Goal: Task Accomplishment & Management: Use online tool/utility

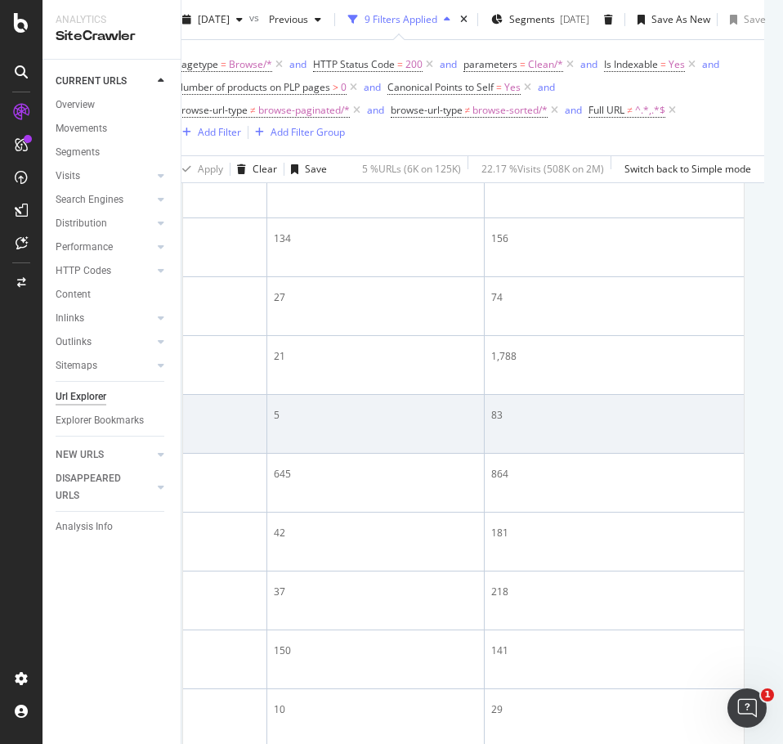
scroll to position [907, 19]
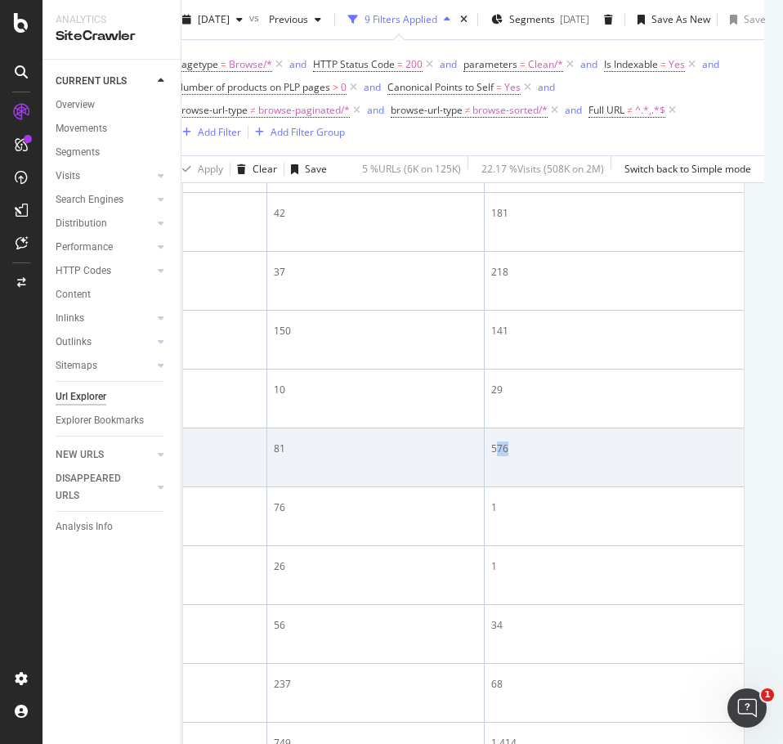
drag, startPoint x: 610, startPoint y: 638, endPoint x: 587, endPoint y: 638, distance: 22.9
click at [587, 456] on div "576" at bounding box center [652, 448] width 323 height 15
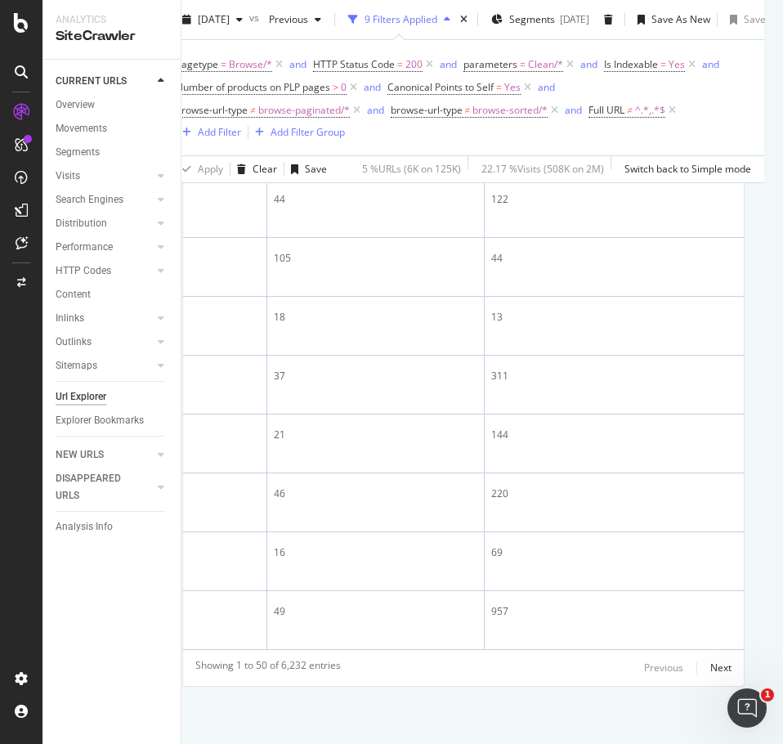
scroll to position [3768, 19]
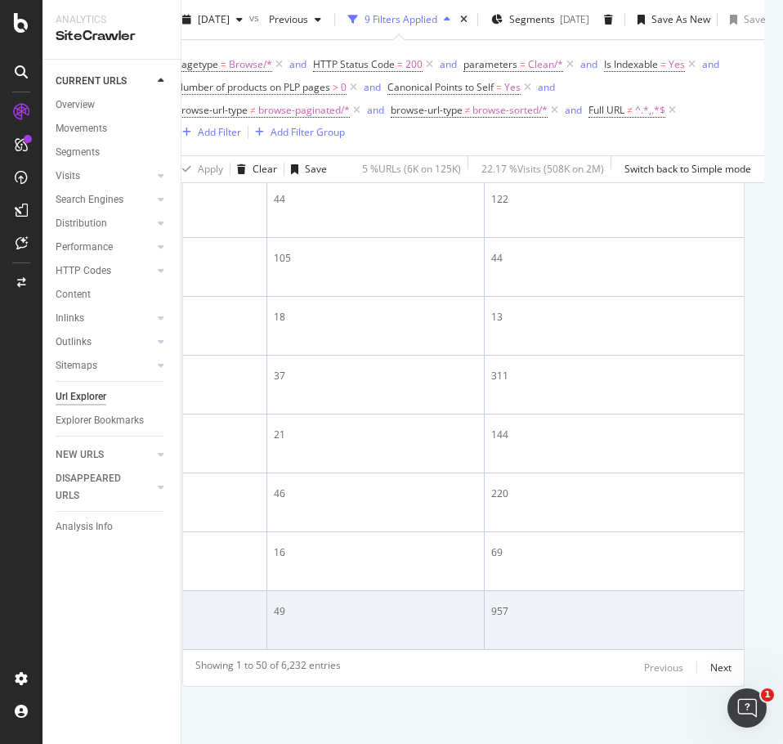
drag, startPoint x: 600, startPoint y: 569, endPoint x: 570, endPoint y: 588, distance: 35.4
click at [579, 591] on td "957" at bounding box center [653, 620] width 337 height 59
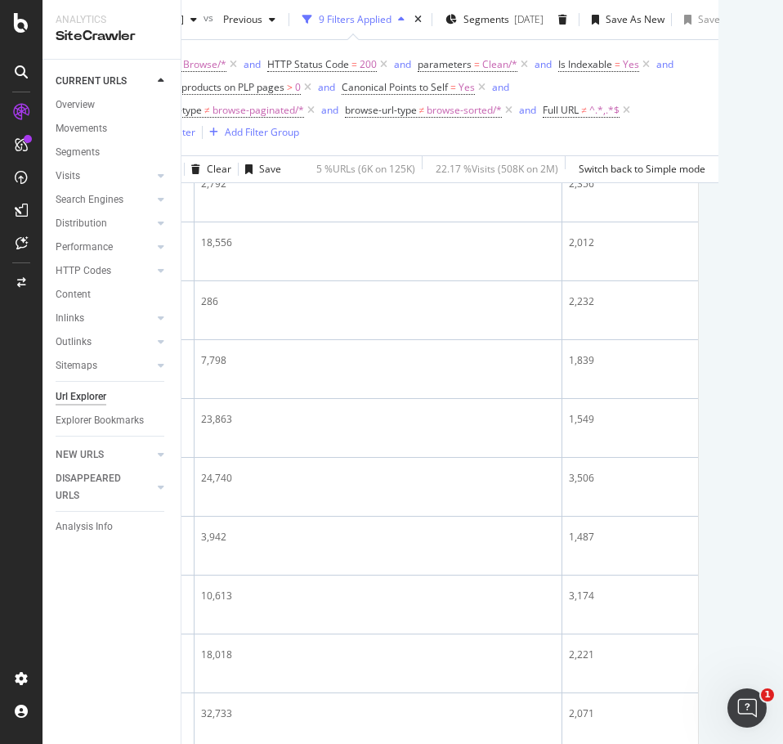
scroll to position [2051, 67]
drag, startPoint x: 560, startPoint y: 458, endPoint x: 578, endPoint y: 458, distance: 18.0
click at [578, 77] on div "3,506" at bounding box center [630, 69] width 123 height 15
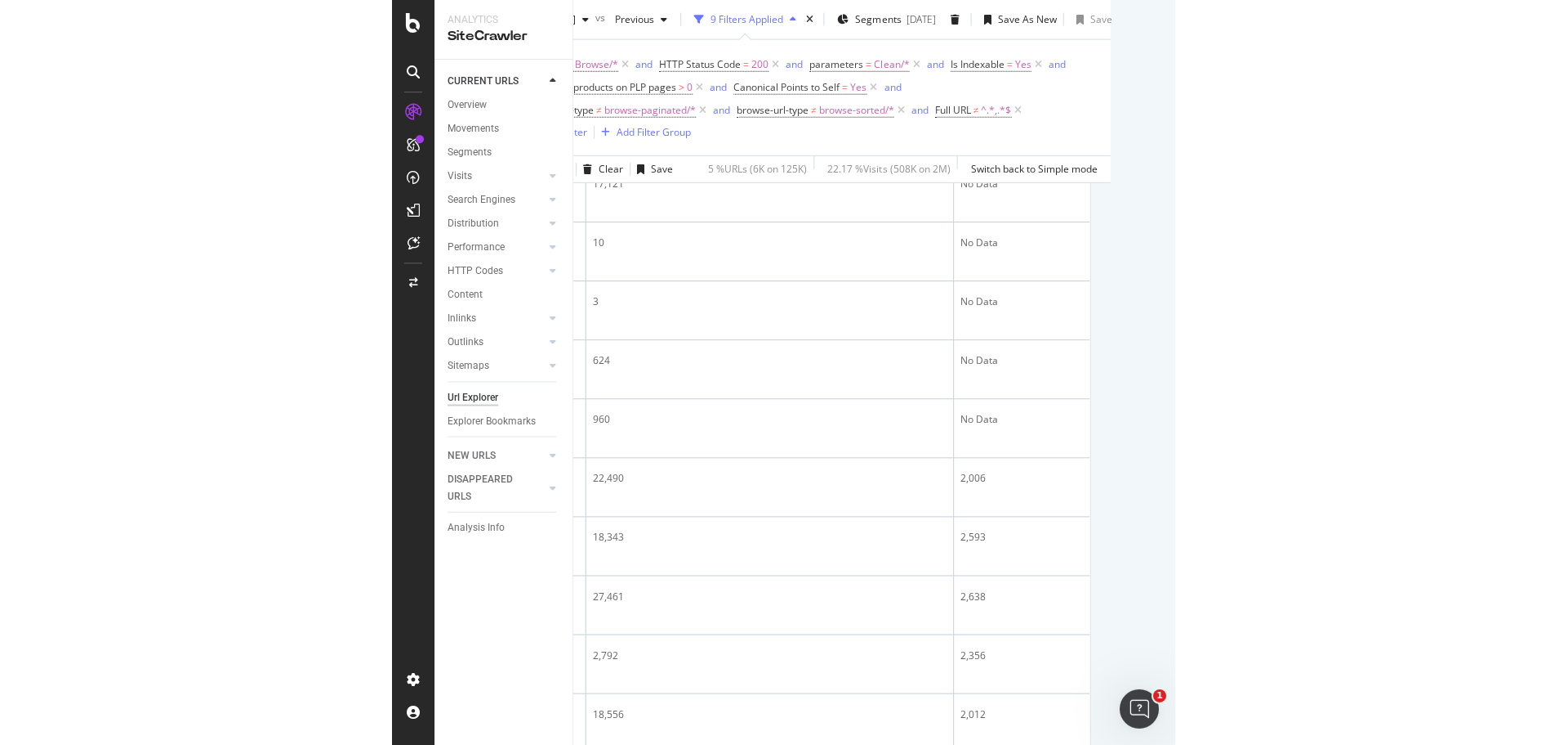
scroll to position [907, 67]
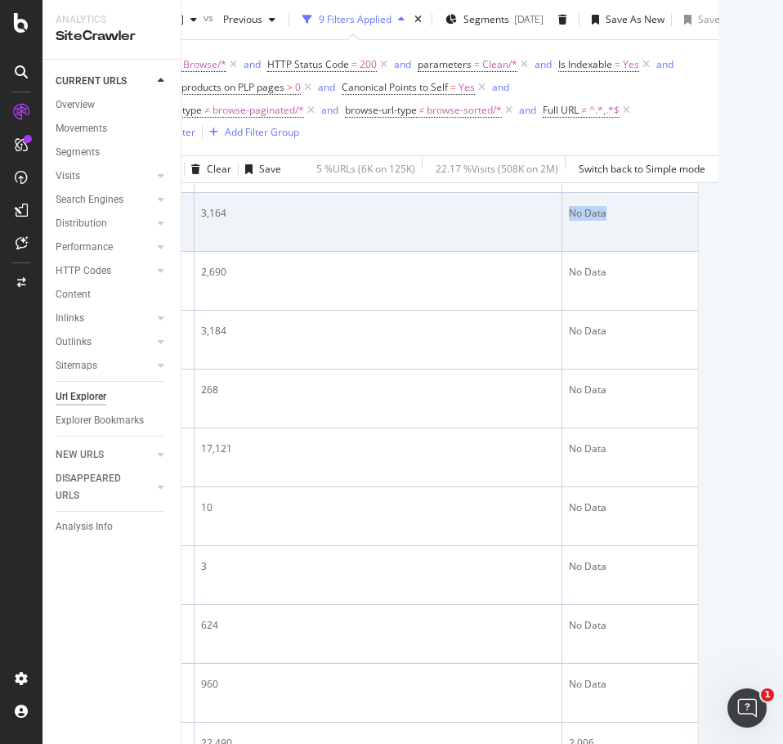
drag, startPoint x: 557, startPoint y: 321, endPoint x: 599, endPoint y: 323, distance: 42.5
click at [599, 221] on div "No Data" at bounding box center [630, 213] width 123 height 15
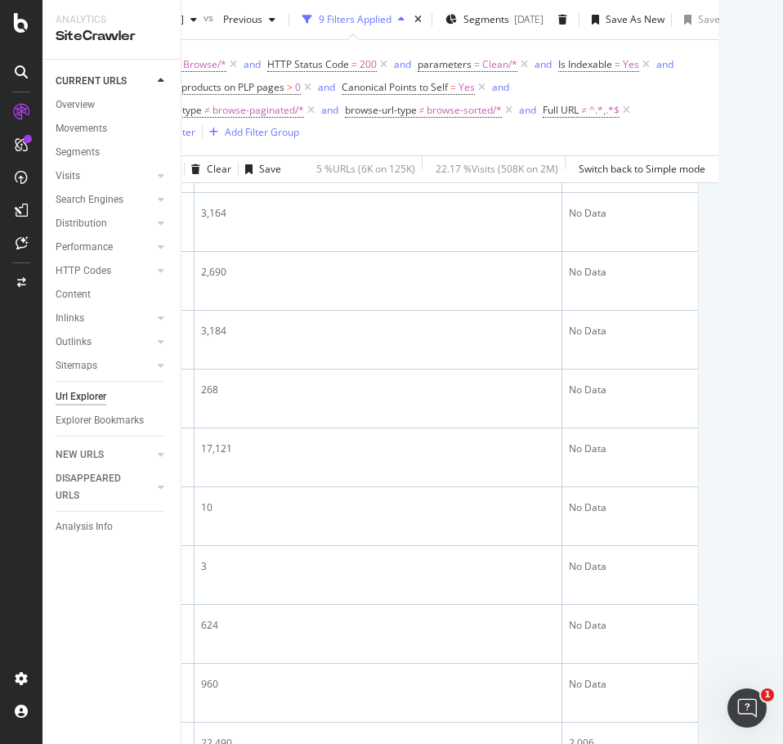
click at [711, 646] on div "Url Explorer SEO FOOTER 2025 Argos 2025 Oct. 1st vs Previous 9 Filters Applied …" at bounding box center [482, 372] width 602 height 744
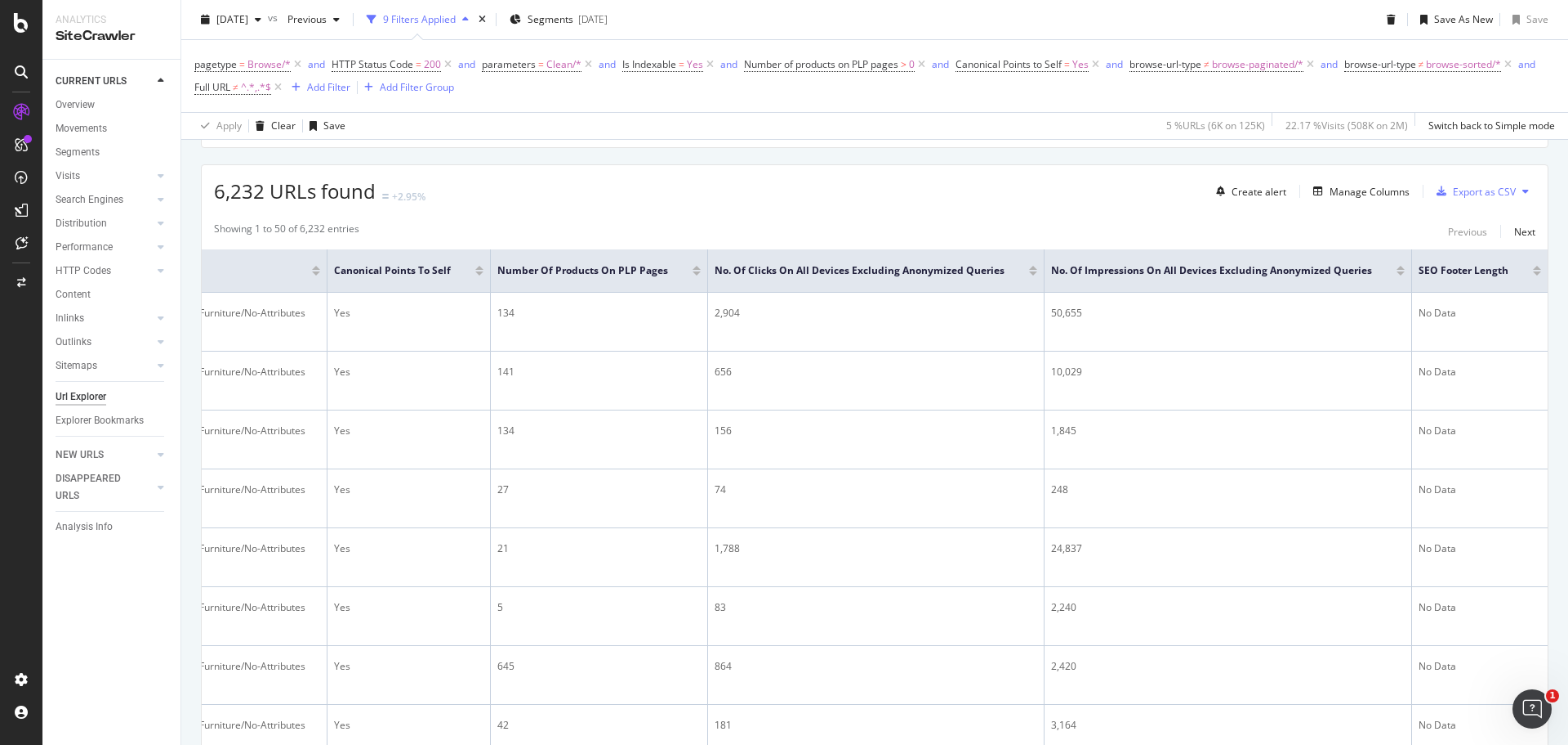
scroll to position [263, 0]
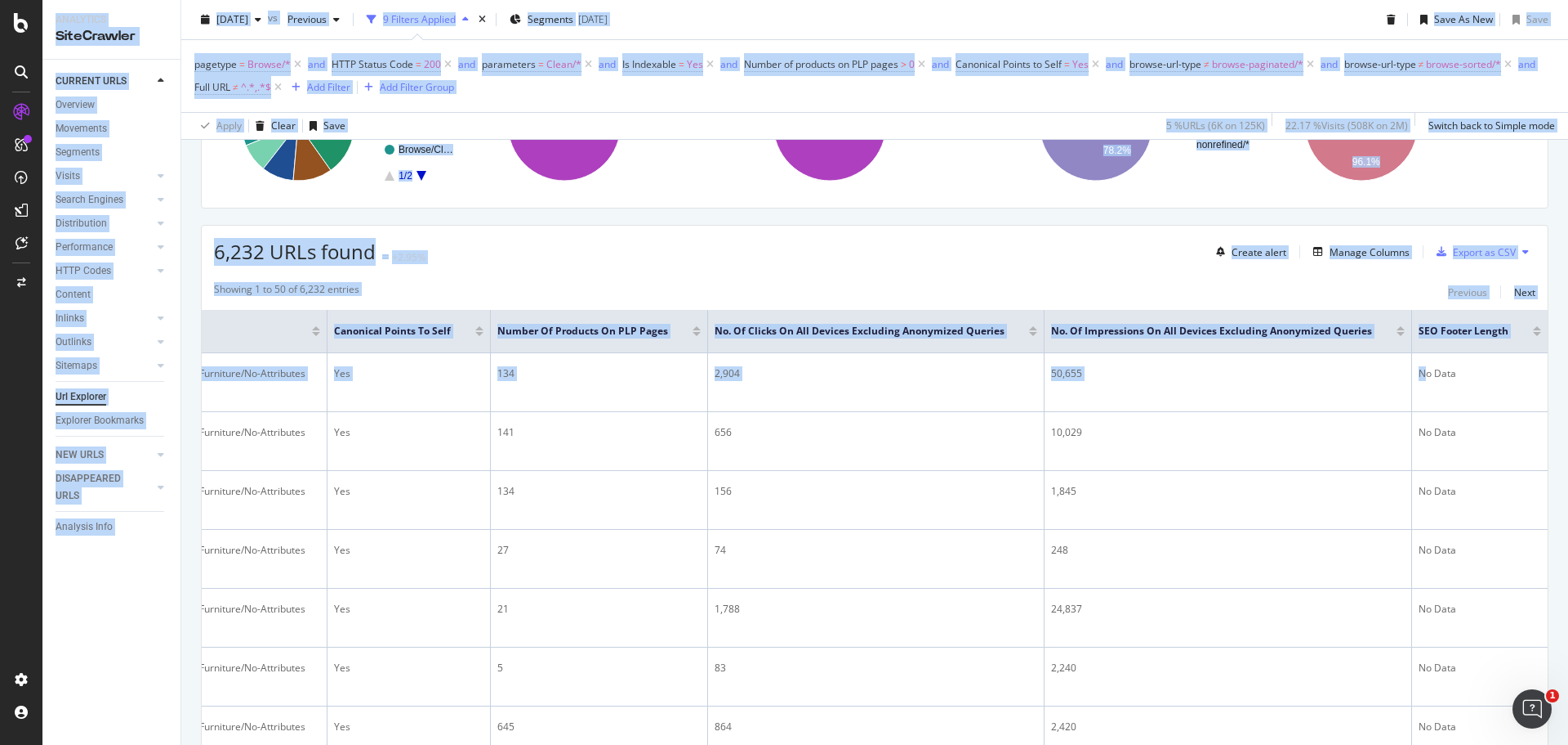
drag, startPoint x: 1416, startPoint y: 370, endPoint x: 1602, endPoint y: 374, distance: 186.0
click at [1567, 374] on html "Analytics SiteCrawler CURRENT URLS Overview Movements Segments Visits Analysis …" at bounding box center [784, 372] width 1568 height 745
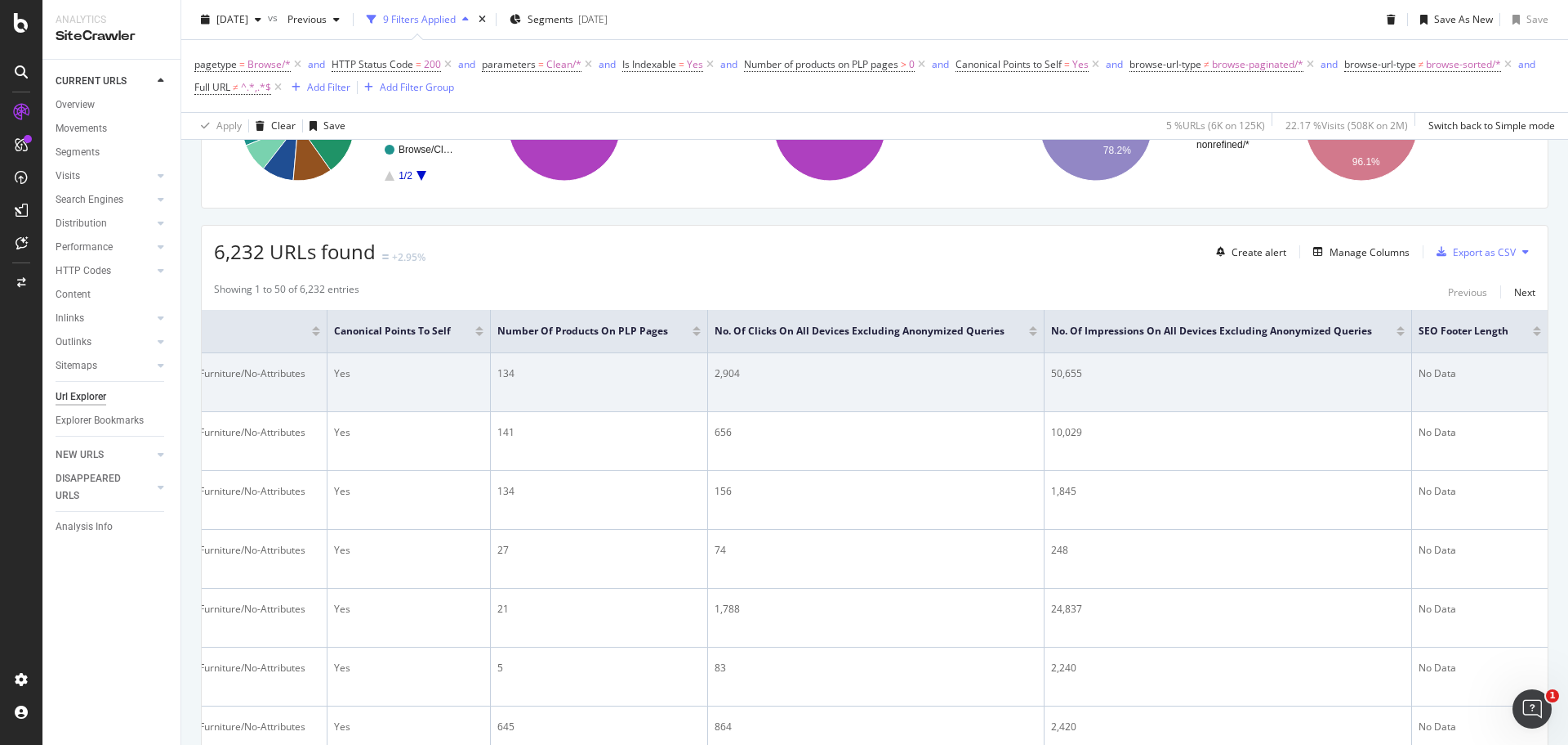
click at [1459, 408] on td "No Data" at bounding box center [1480, 382] width 136 height 59
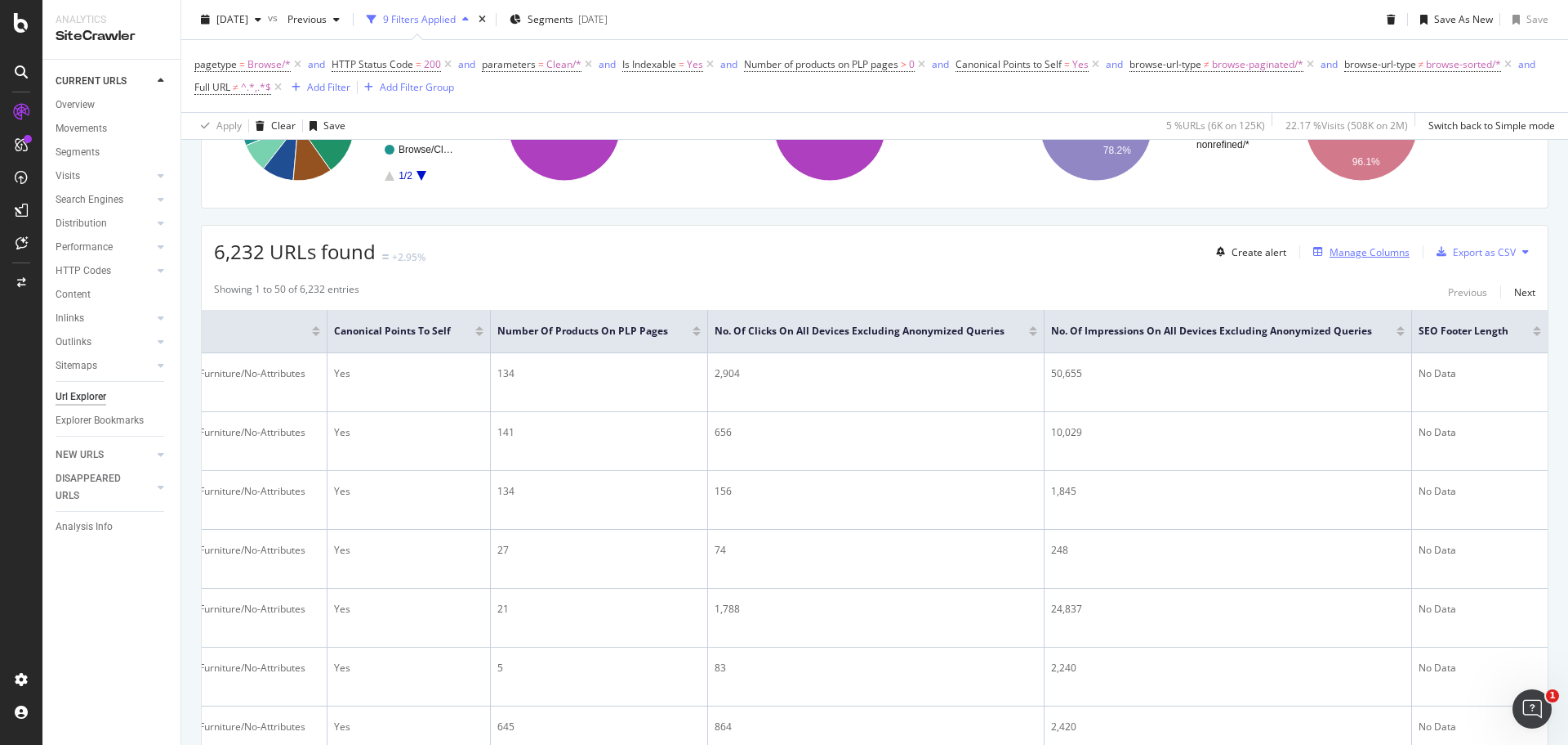
click at [1358, 253] on div "Manage Columns" at bounding box center [1370, 252] width 80 height 14
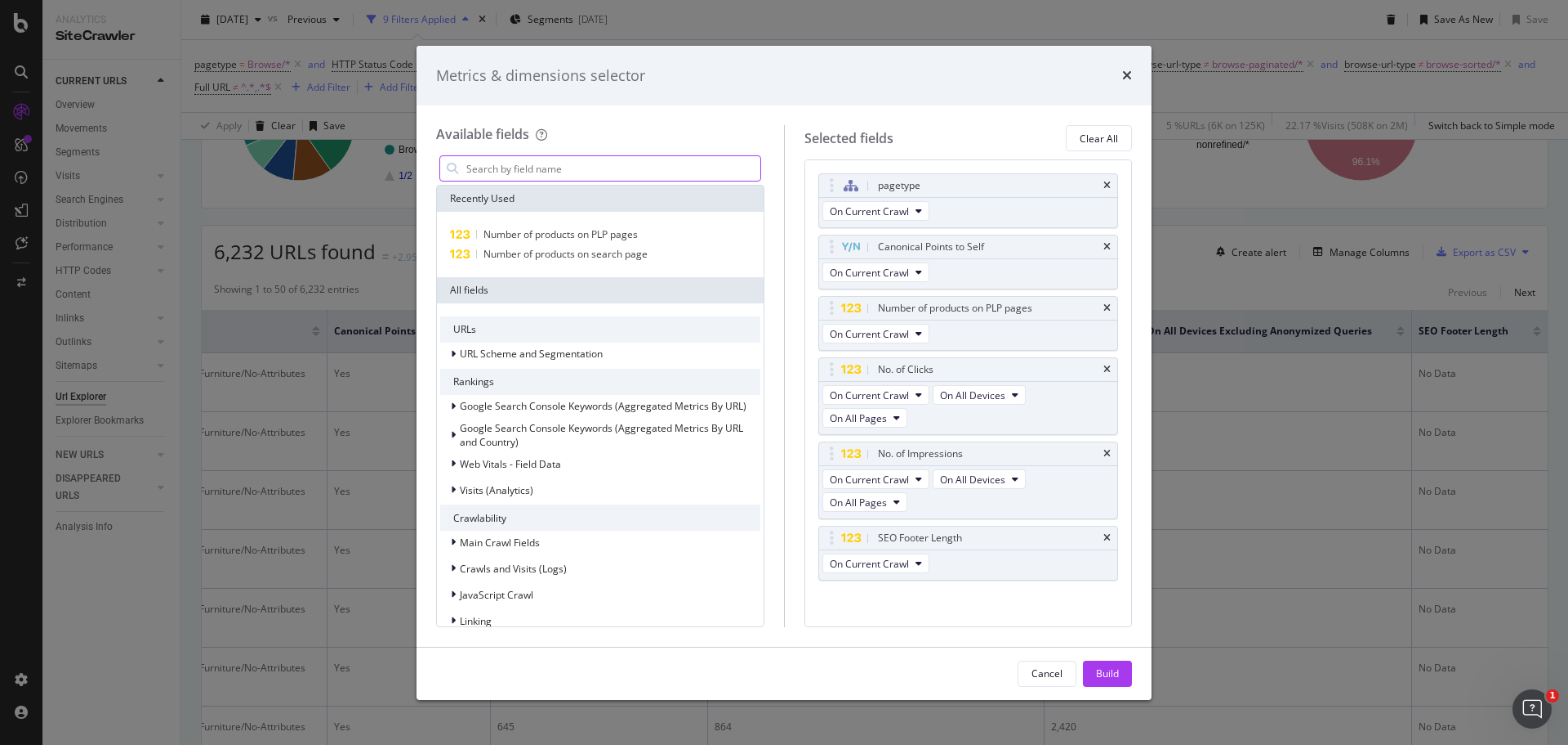
click at [535, 172] on input "modal" at bounding box center [613, 168] width 296 height 25
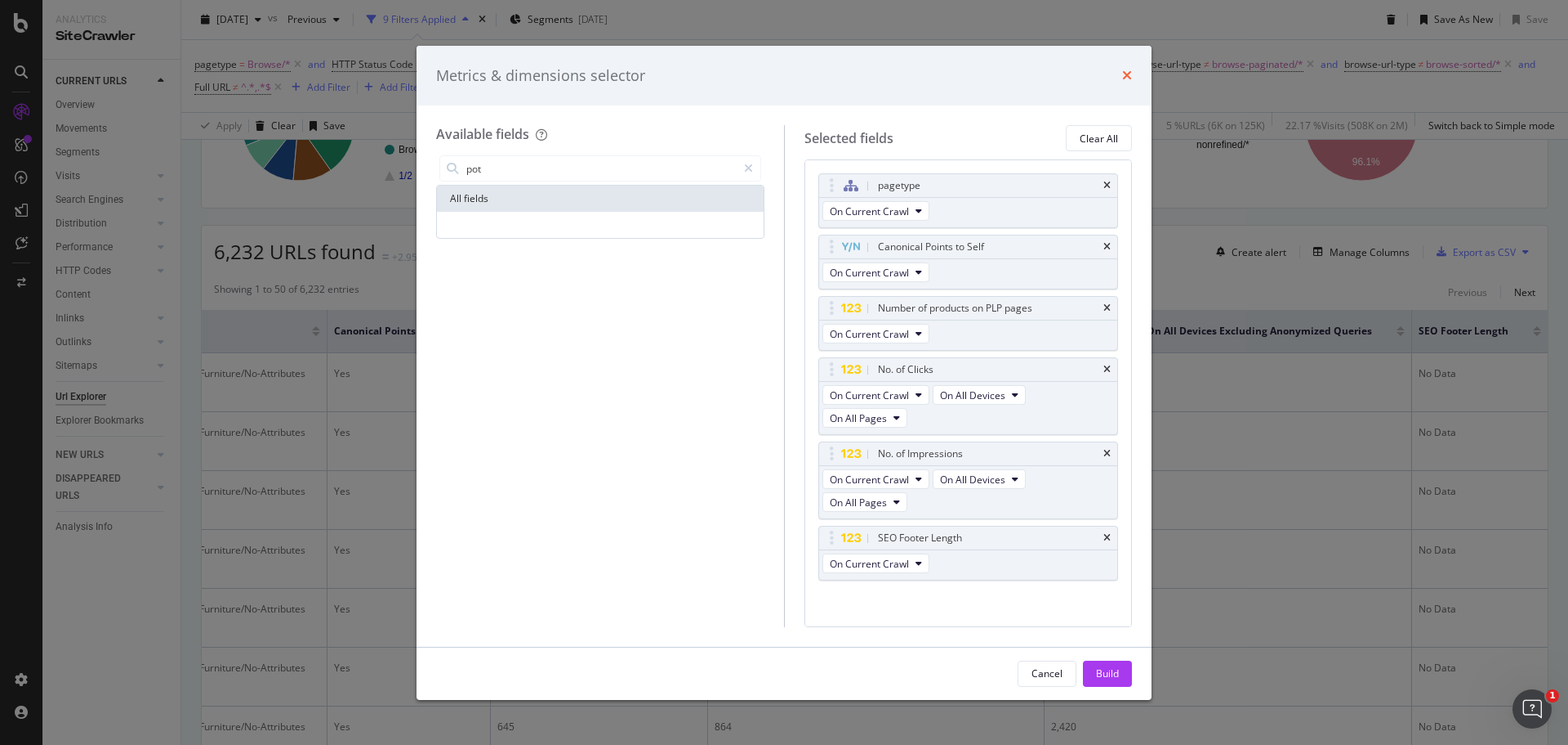
type input "pot"
click at [1131, 74] on icon "times" at bounding box center [1127, 75] width 10 height 13
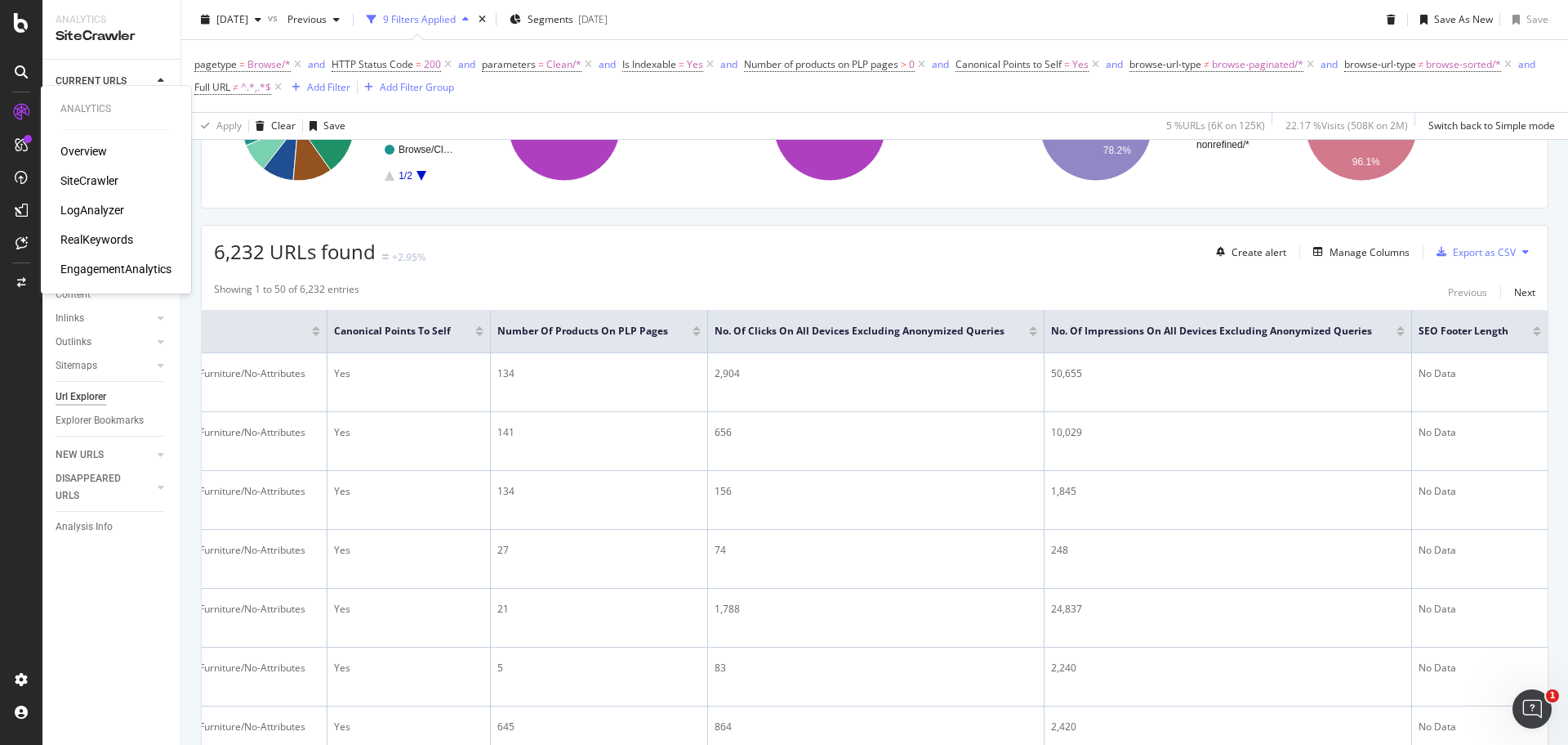
click at [86, 237] on div "RealKeywords" at bounding box center [96, 239] width 73 height 16
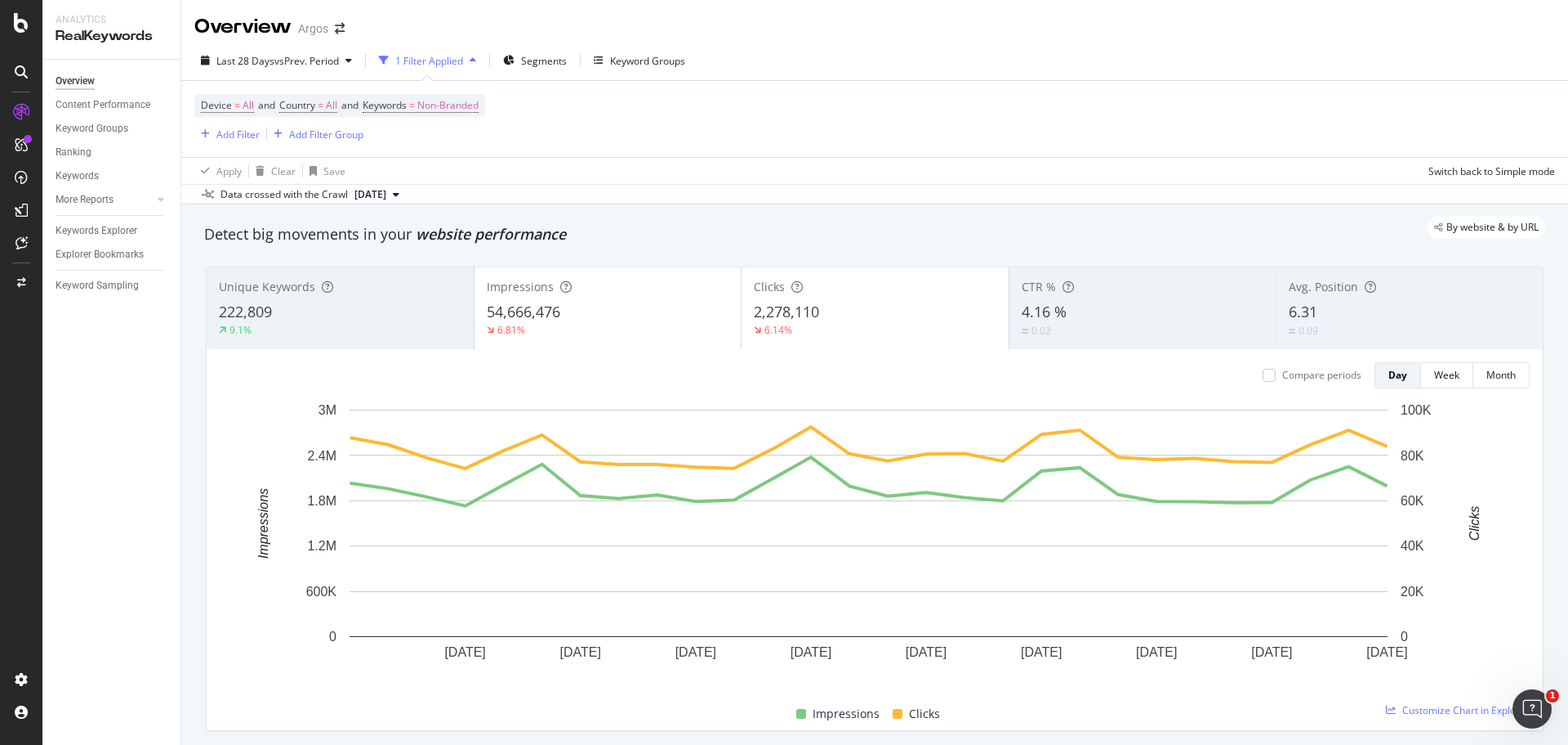
drag, startPoint x: 86, startPoint y: 201, endPoint x: 164, endPoint y: 215, distance: 79.2
click at [86, 201] on div "More Reports" at bounding box center [85, 199] width 58 height 17
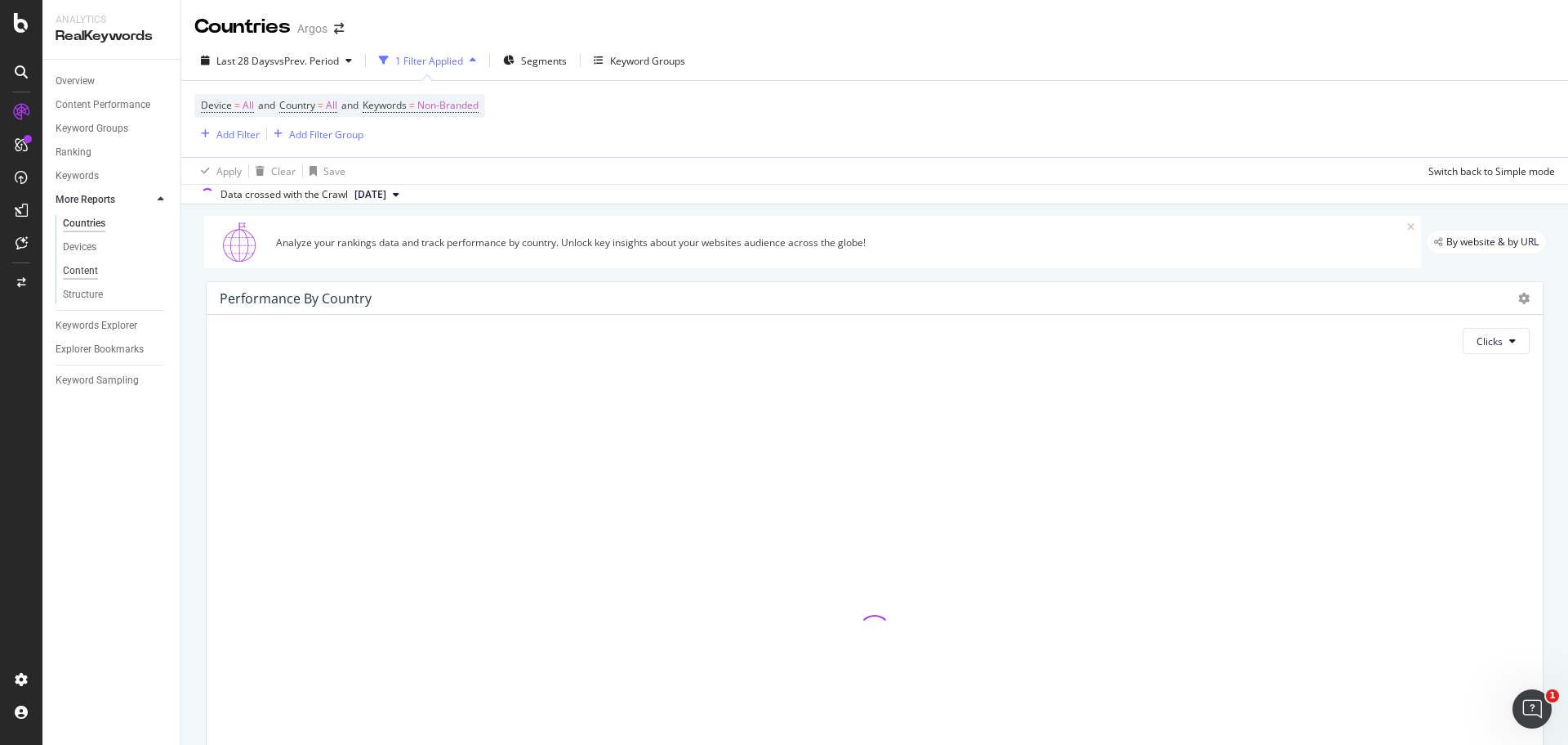
click at [85, 272] on div "Content" at bounding box center [80, 270] width 35 height 17
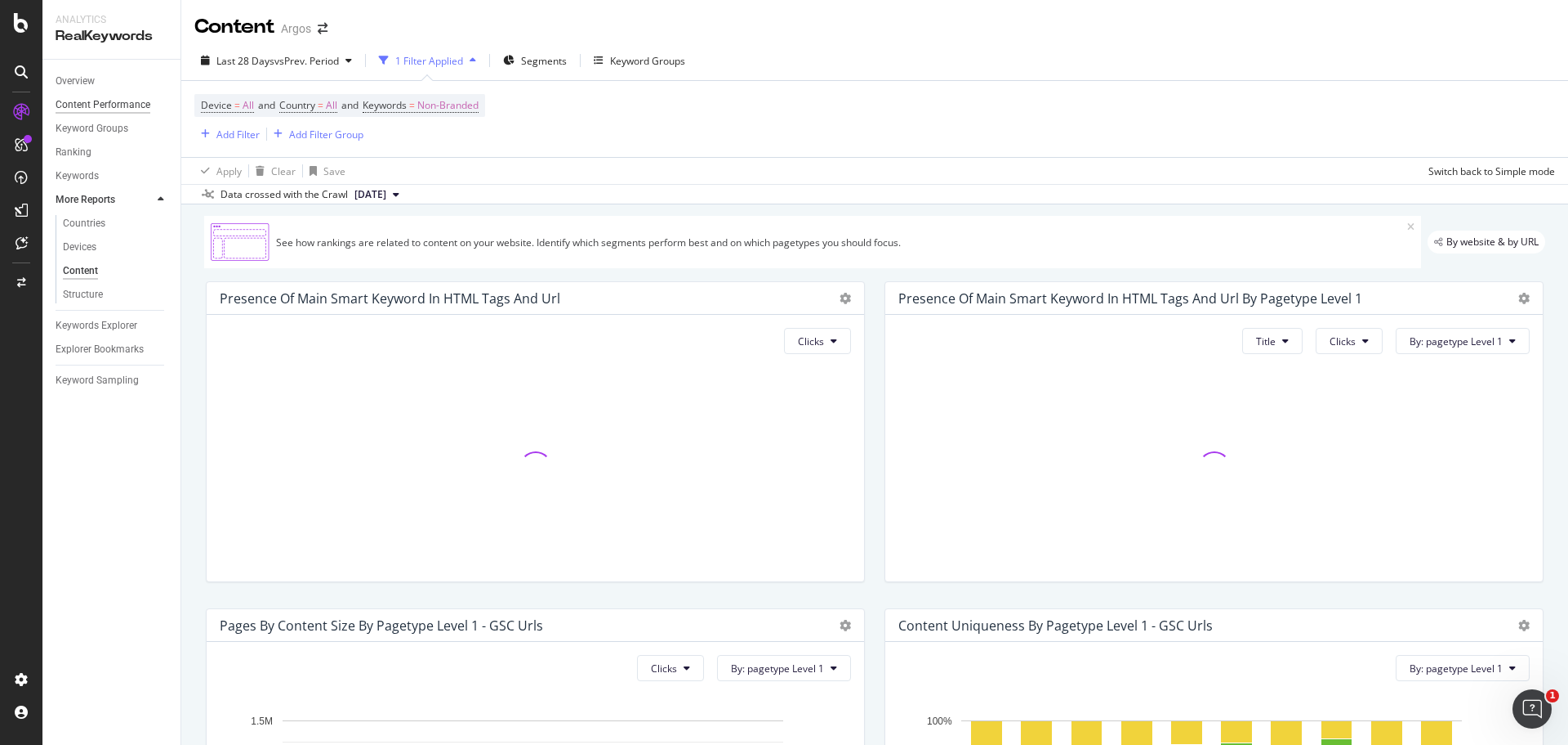
click at [121, 105] on div "Content Performance" at bounding box center [103, 104] width 95 height 17
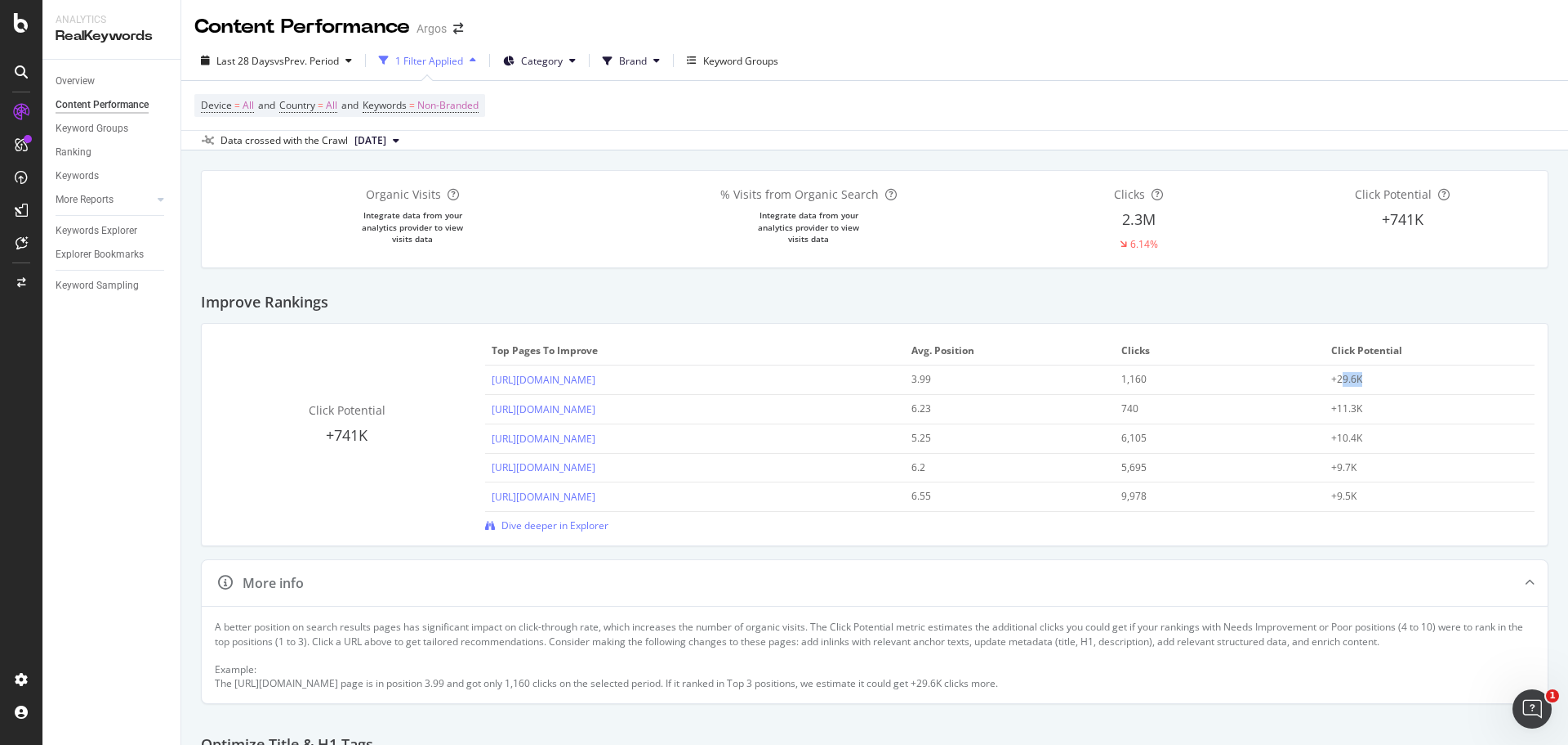
drag, startPoint x: 1333, startPoint y: 380, endPoint x: 1356, endPoint y: 377, distance: 23.2
click at [1356, 377] on div "+29.6K" at bounding box center [1419, 379] width 177 height 15
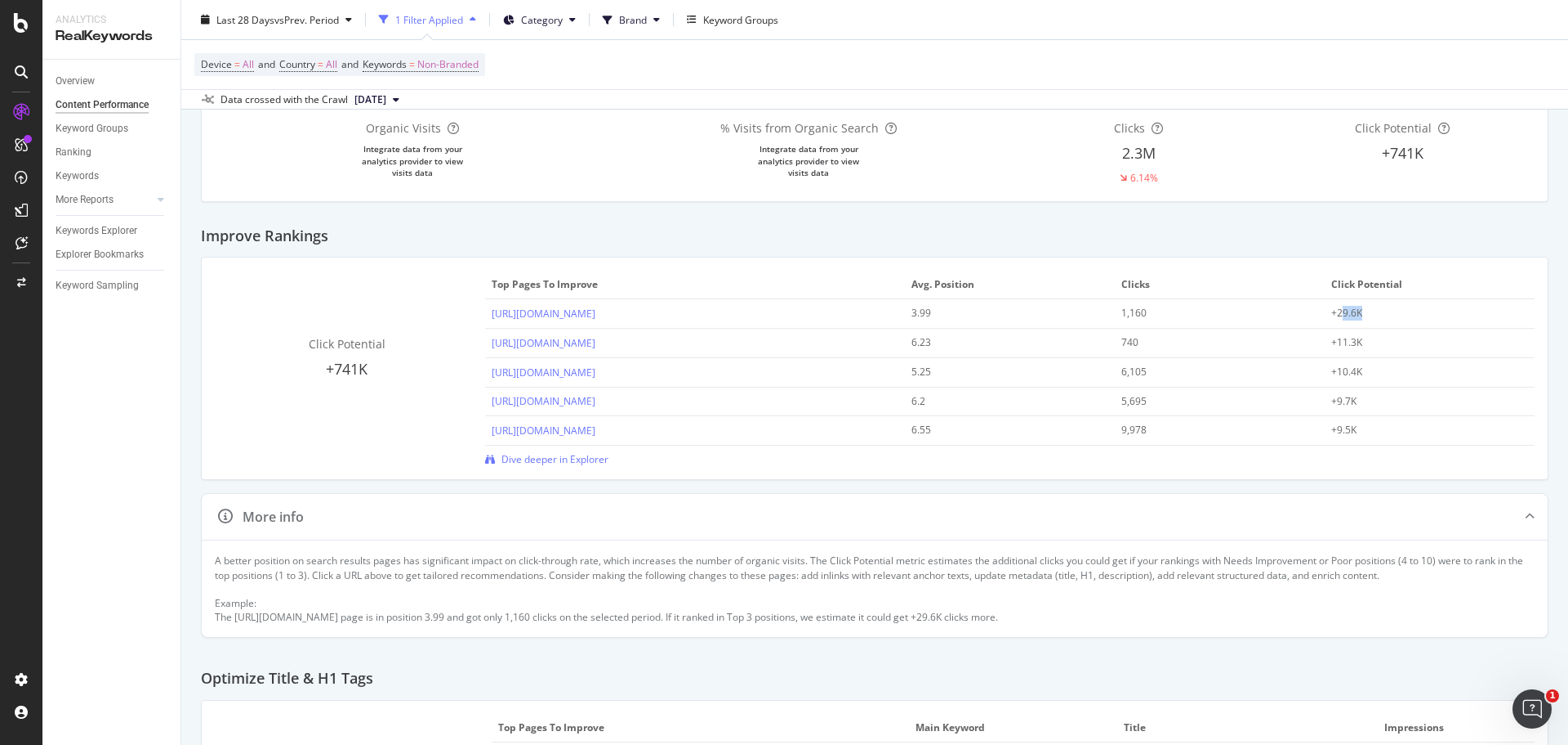
scroll to position [163, 0]
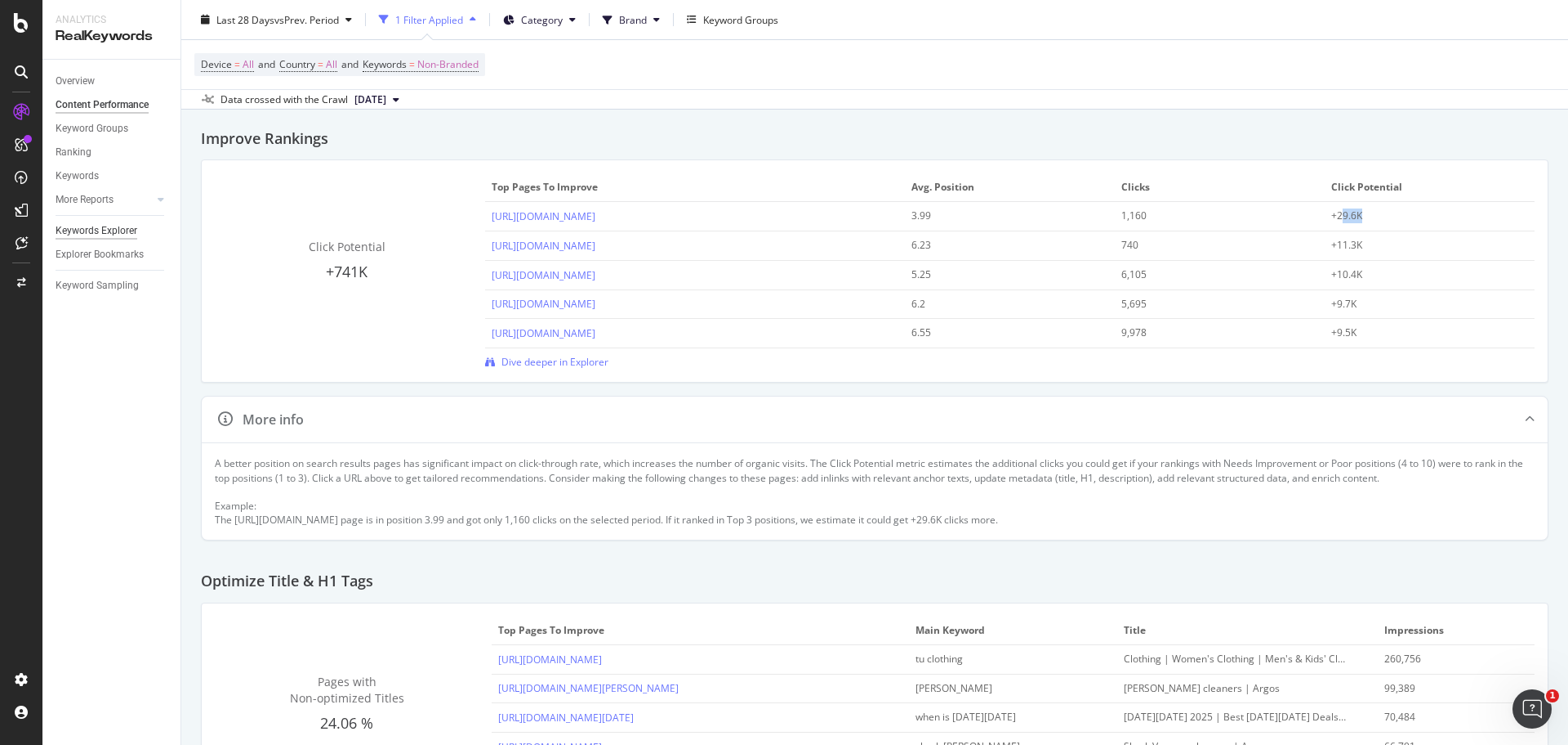
click at [83, 235] on div "Keywords Explorer" at bounding box center [97, 230] width 82 height 17
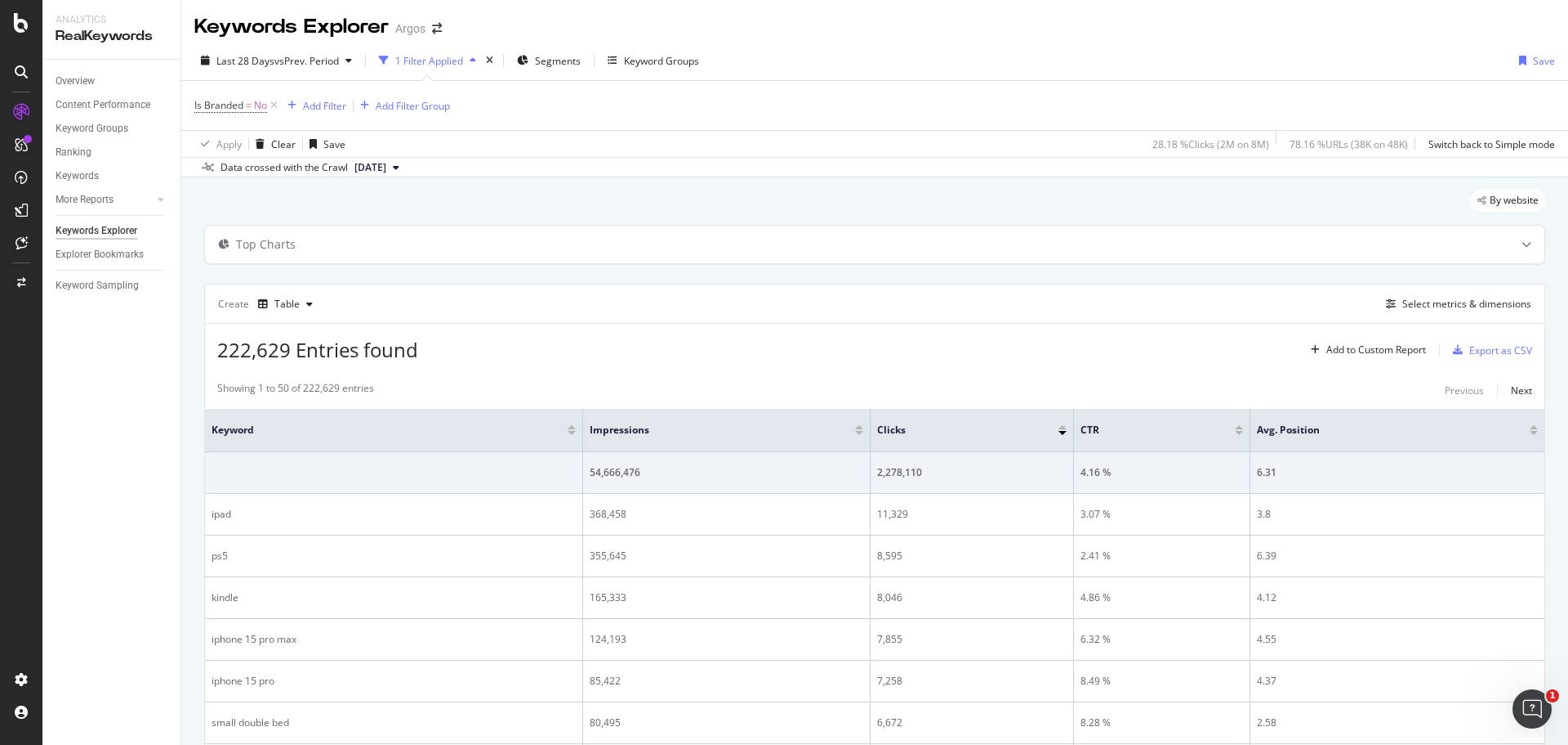
click at [406, 170] on button "2025 Sep. 24th" at bounding box center [377, 168] width 58 height 20
click at [436, 212] on div "2025 Oct. 1st 125K URLs" at bounding box center [478, 223] width 278 height 24
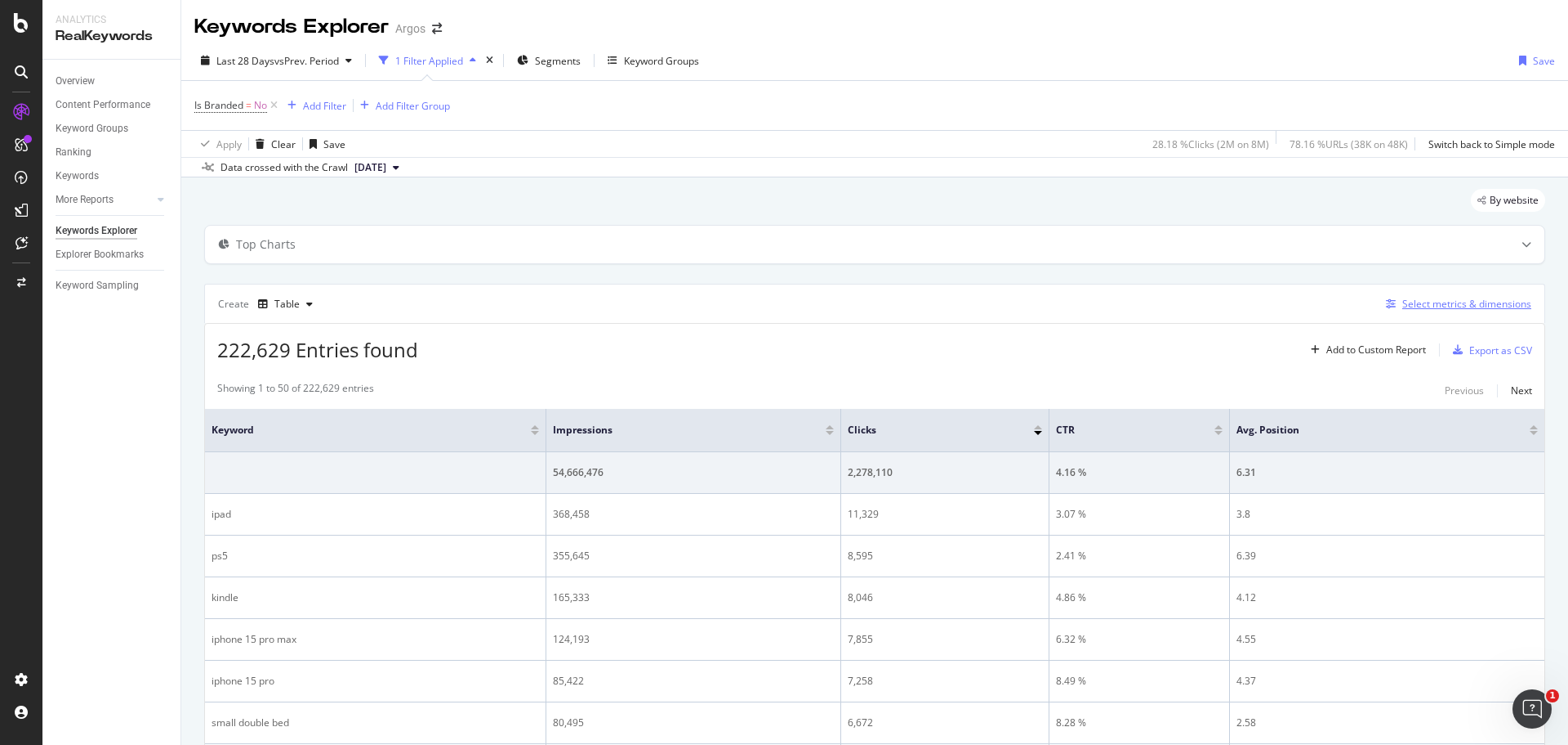
click at [1470, 305] on div "Select metrics & dimensions" at bounding box center [1466, 304] width 129 height 14
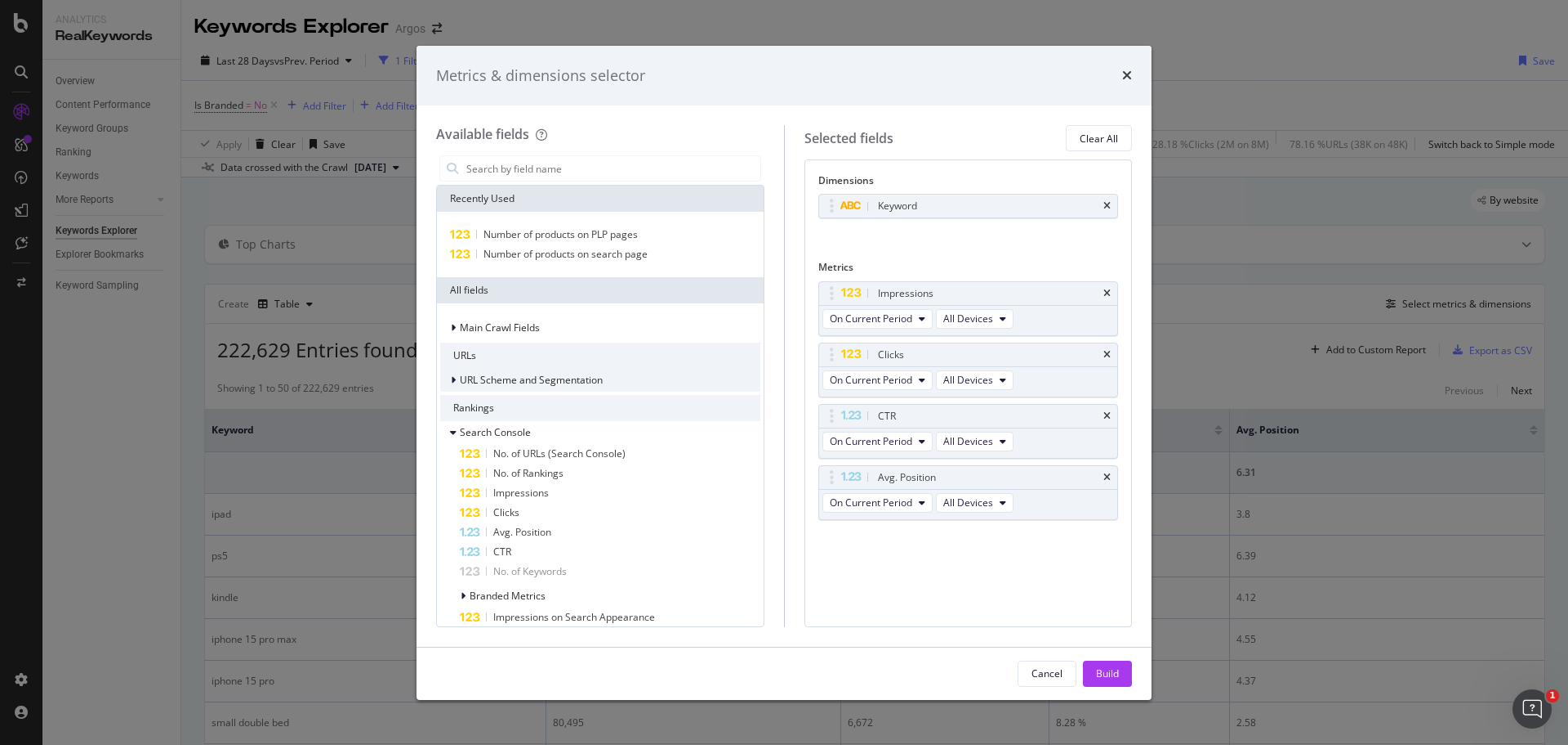
click at [583, 374] on span "URL Scheme and Segmentation" at bounding box center [531, 380] width 143 height 14
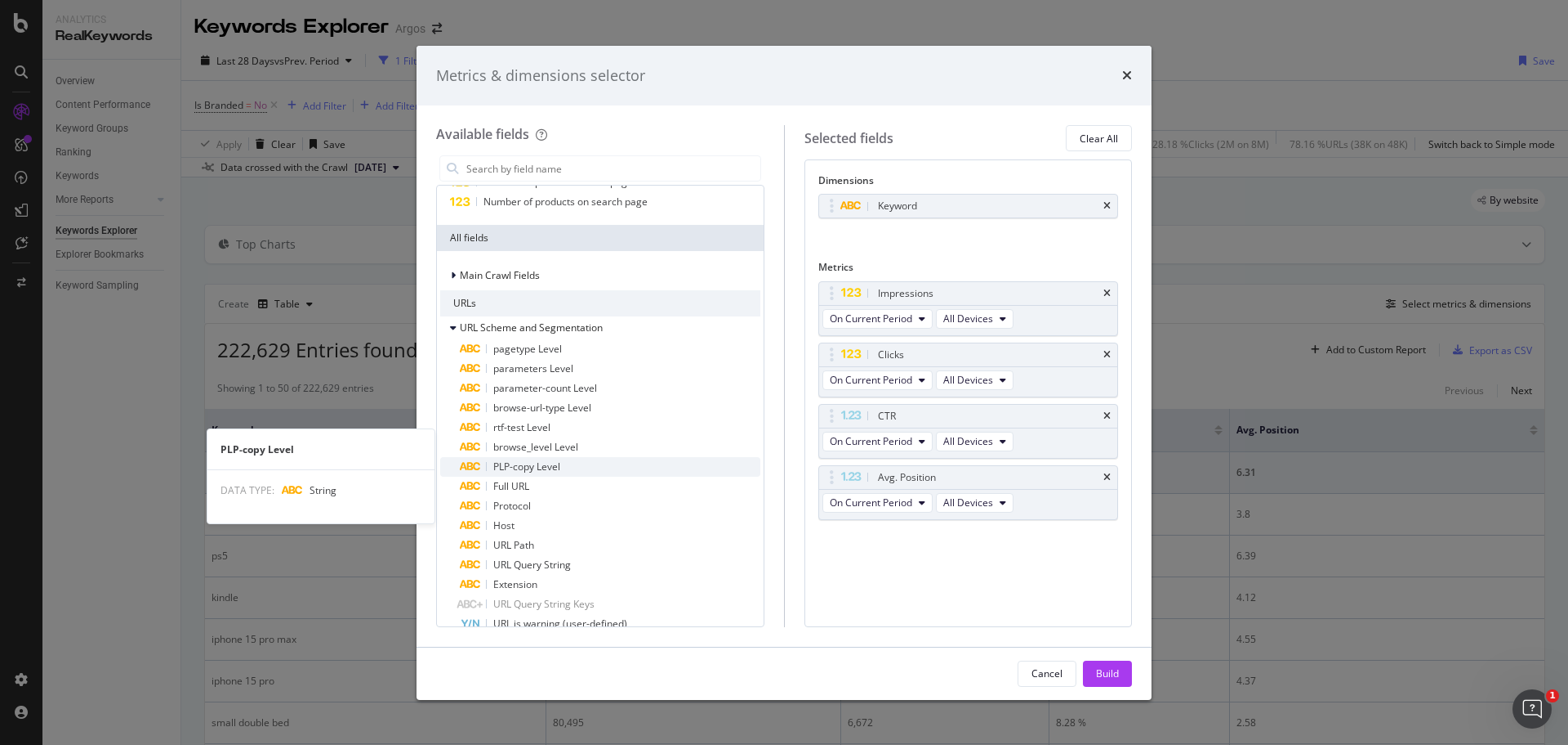
scroll to position [82, 0]
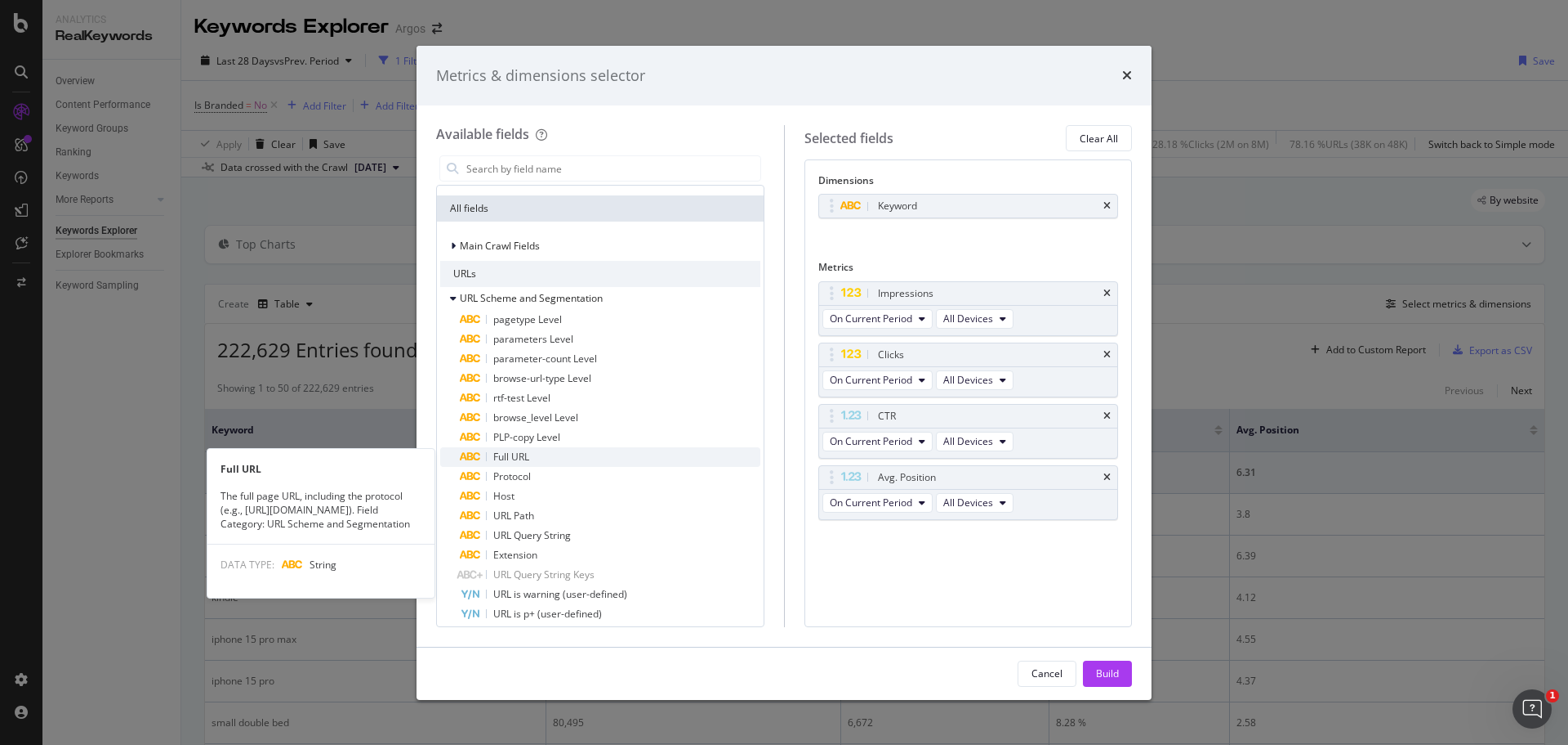
click at [595, 454] on div "Full URL" at bounding box center [610, 457] width 301 height 20
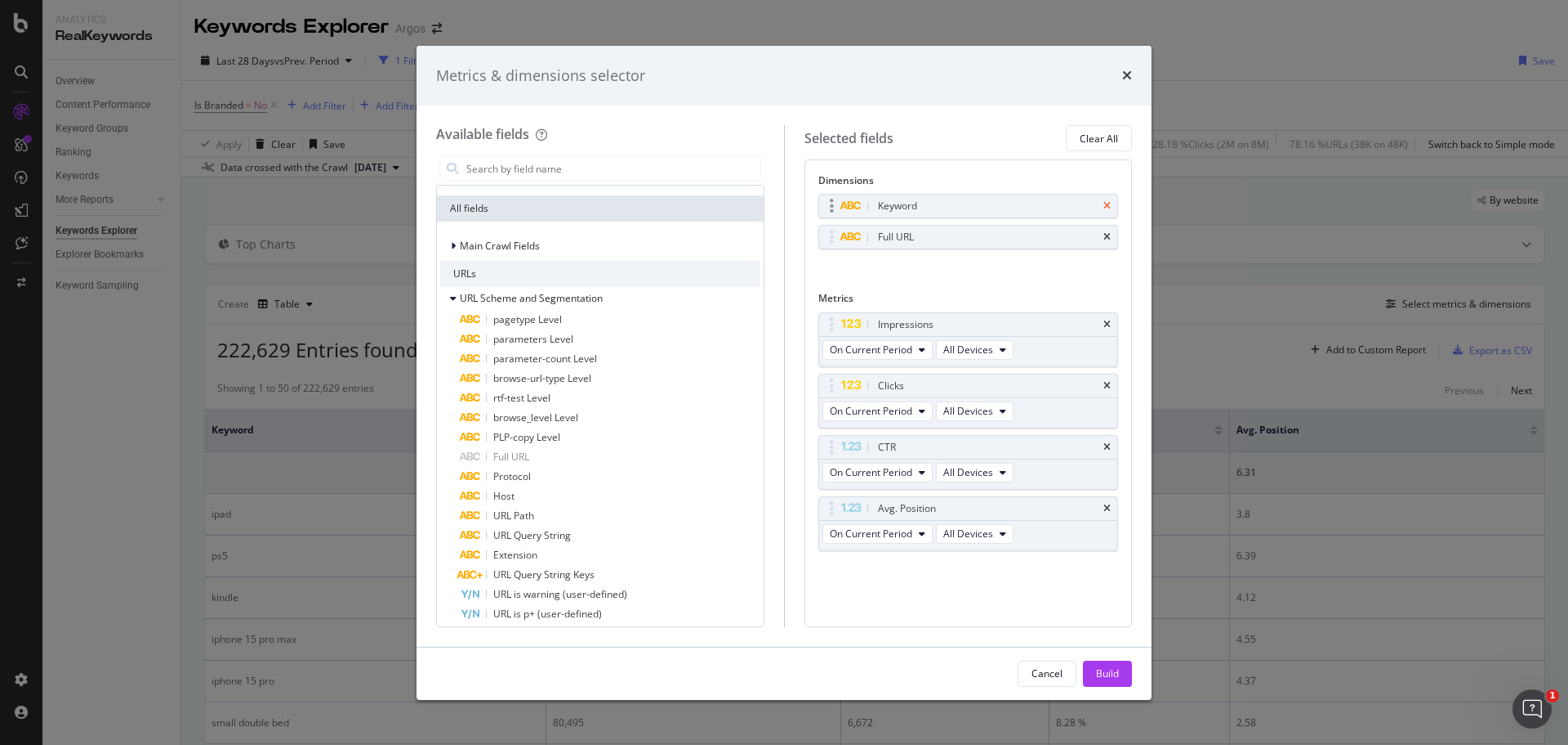
click at [1106, 202] on icon "times" at bounding box center [1106, 206] width 7 height 10
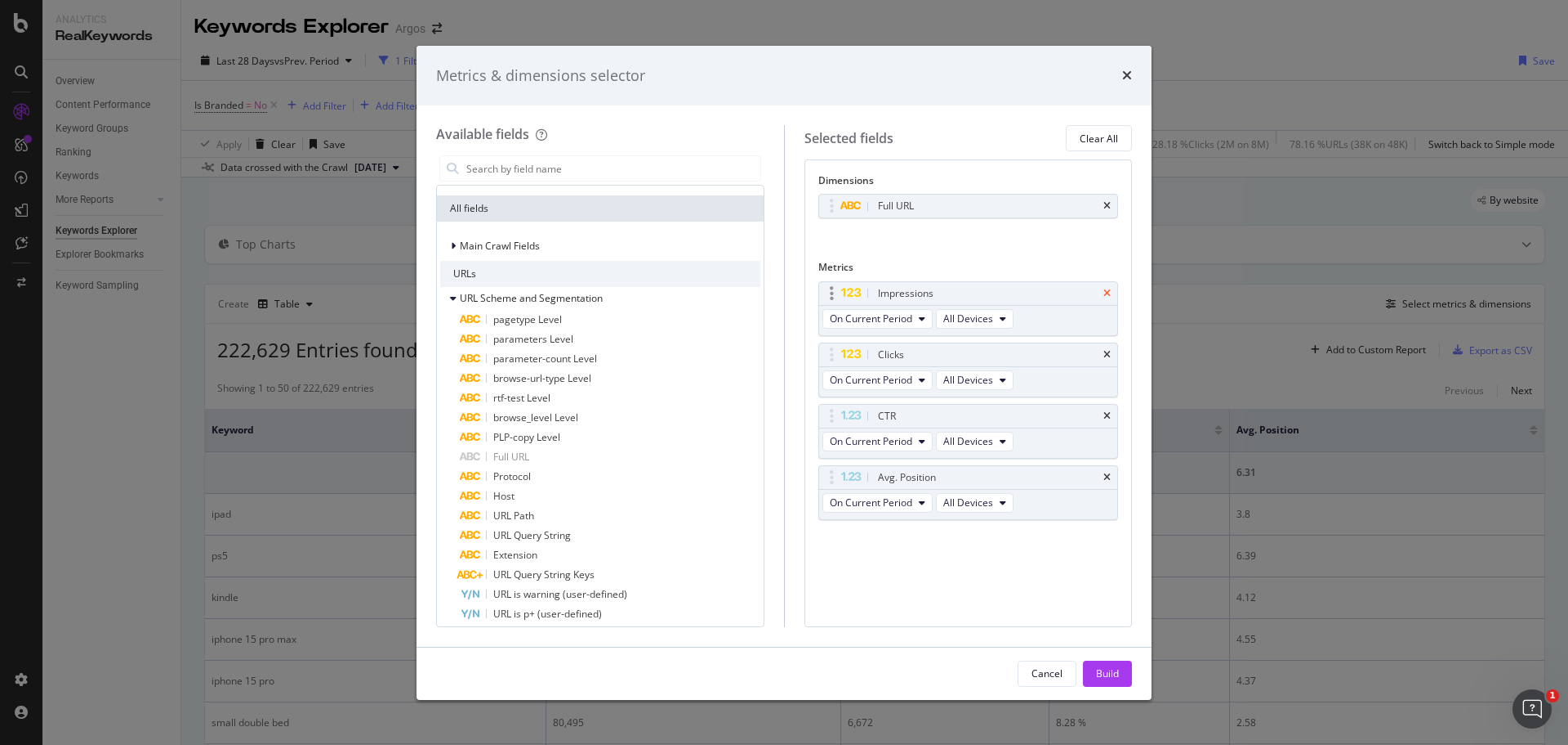
click at [1107, 291] on icon "times" at bounding box center [1106, 294] width 7 height 10
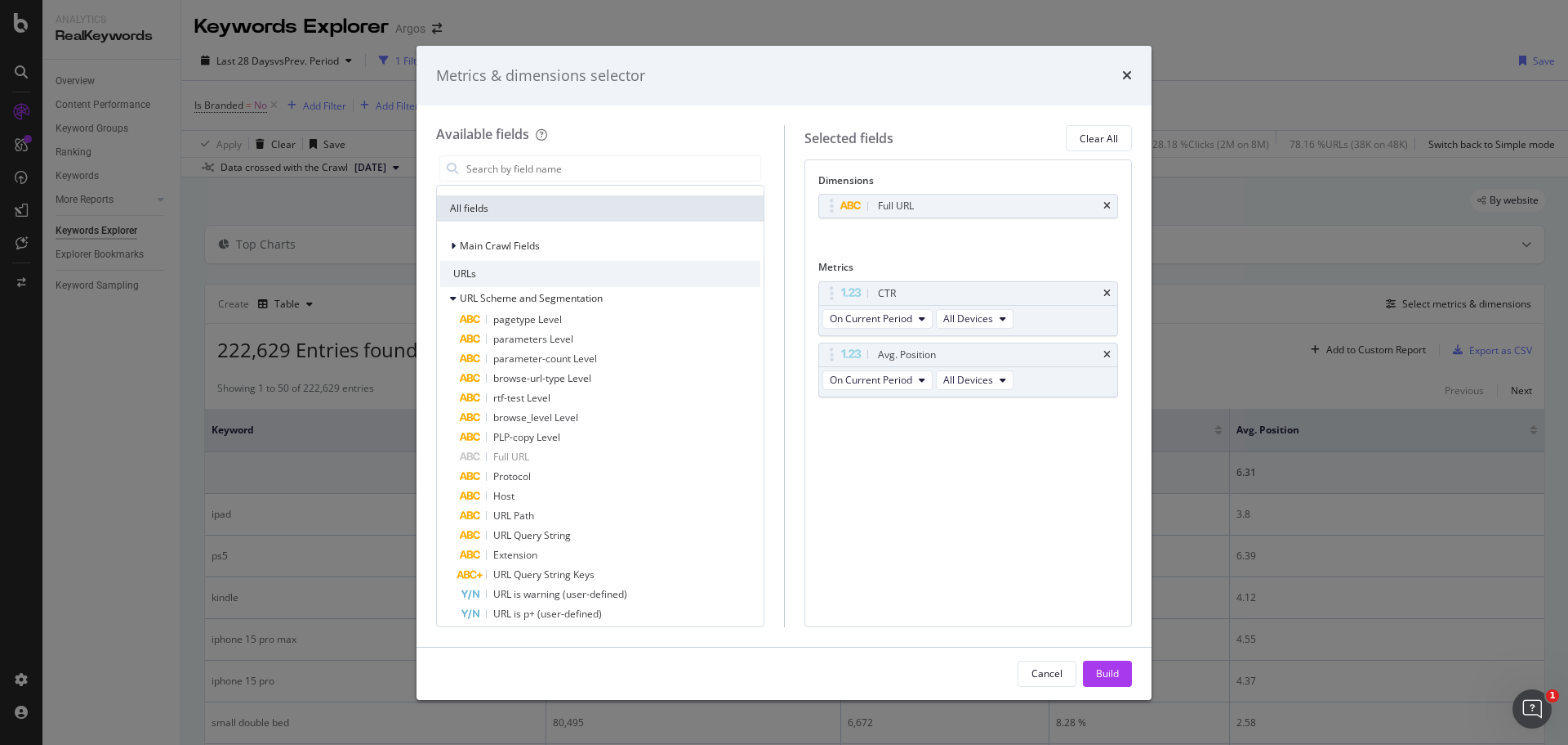
click at [1107, 291] on icon "times" at bounding box center [1106, 294] width 7 height 10
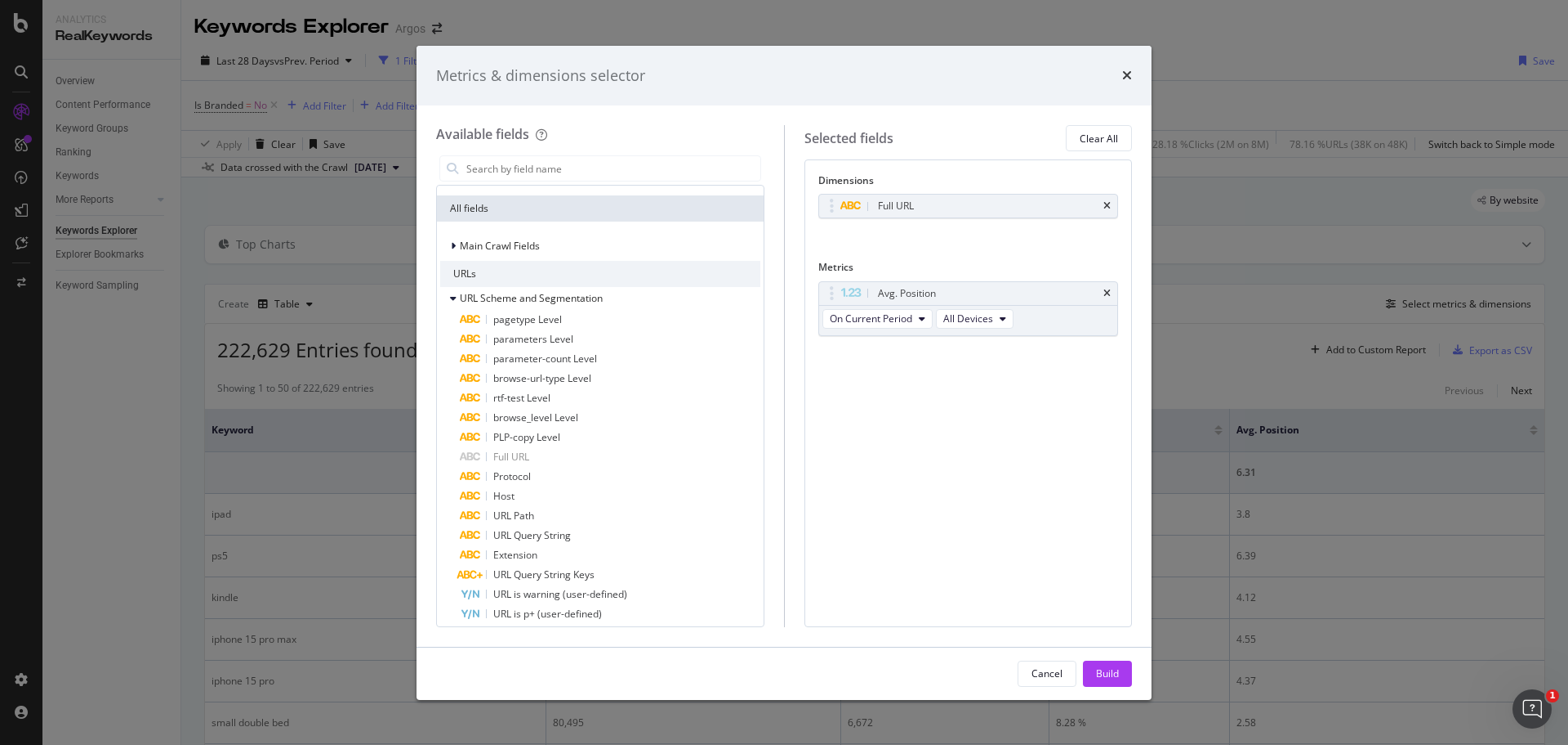
click at [1107, 291] on icon "times" at bounding box center [1106, 294] width 7 height 10
click at [499, 172] on input "modal" at bounding box center [613, 168] width 296 height 25
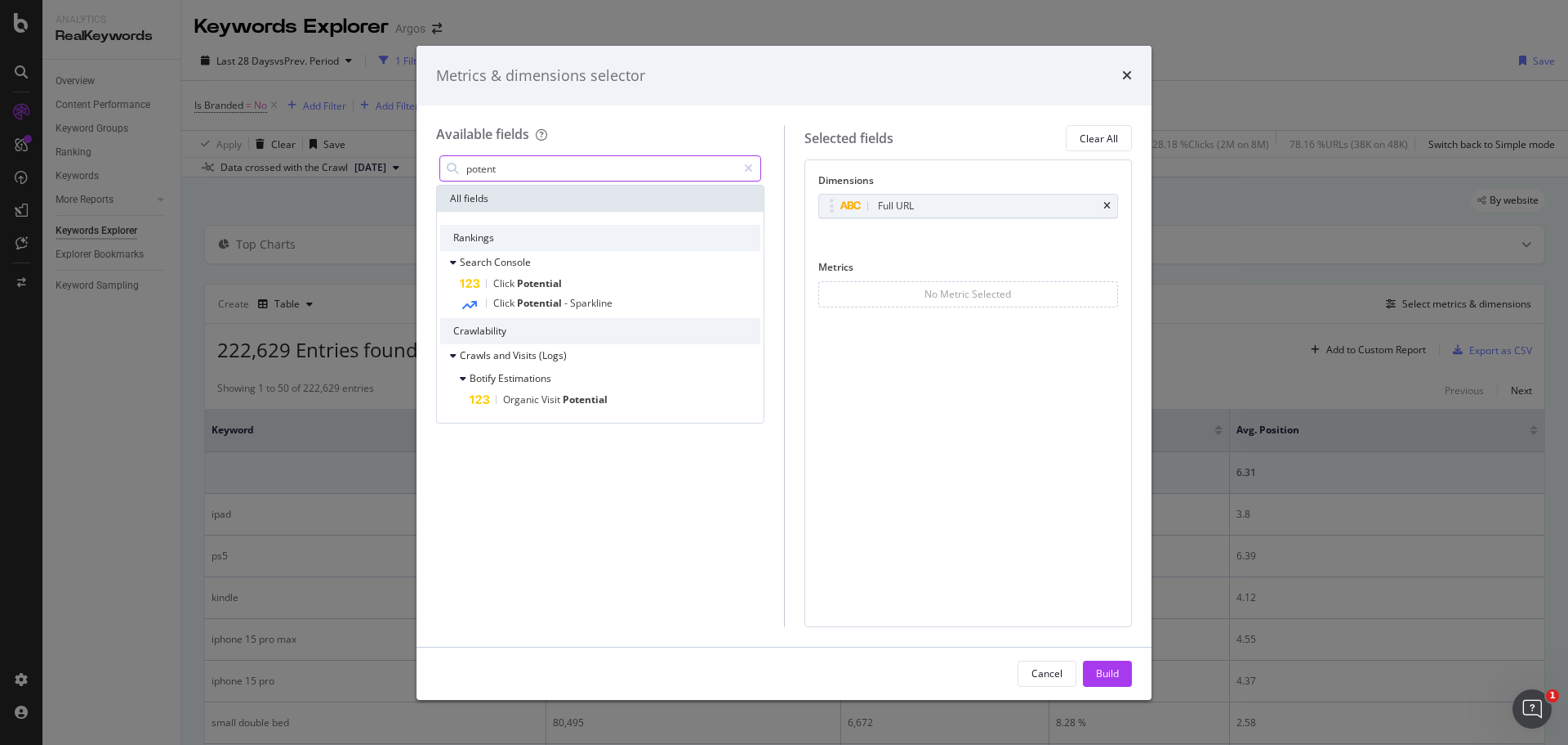
scroll to position [0, 0]
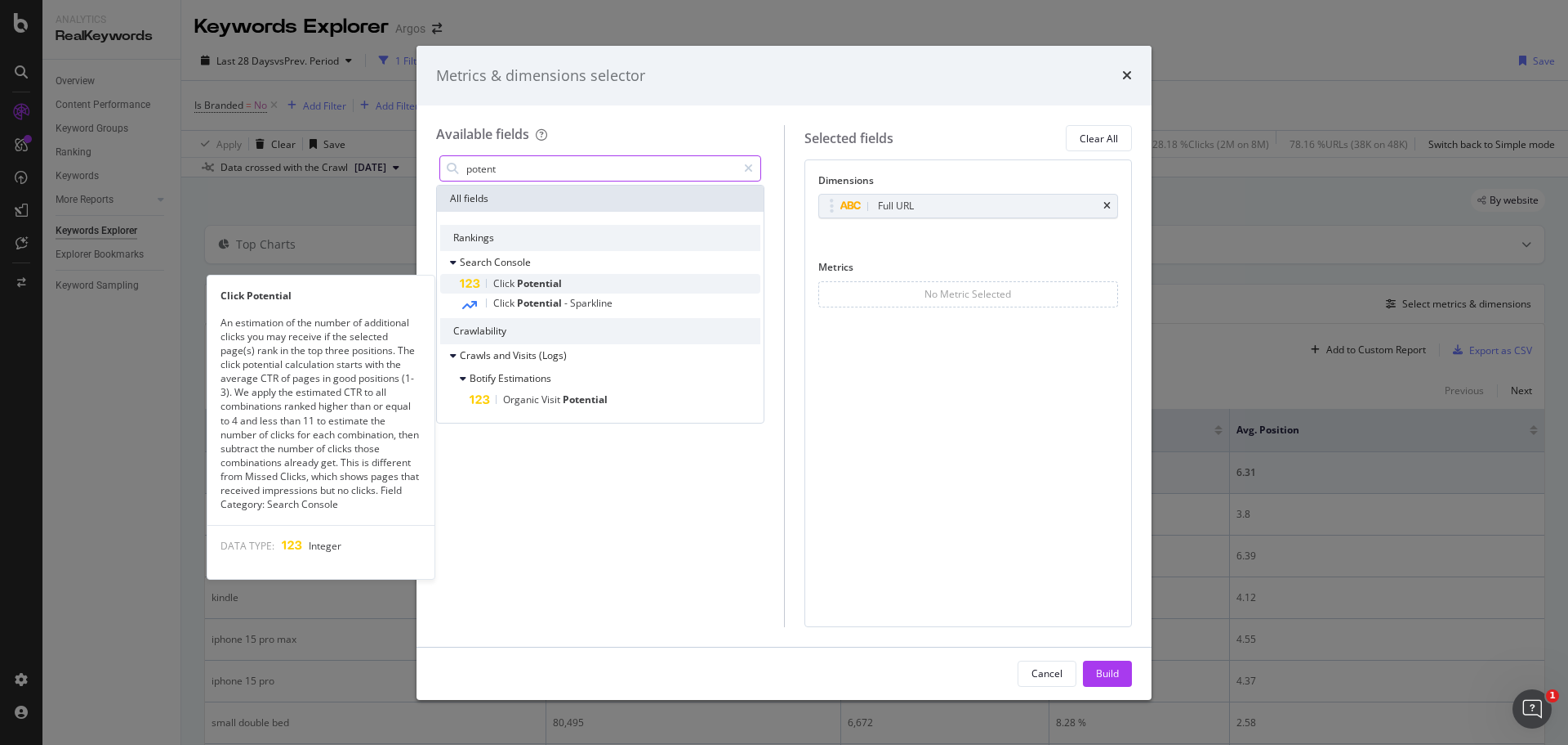
type input "potent"
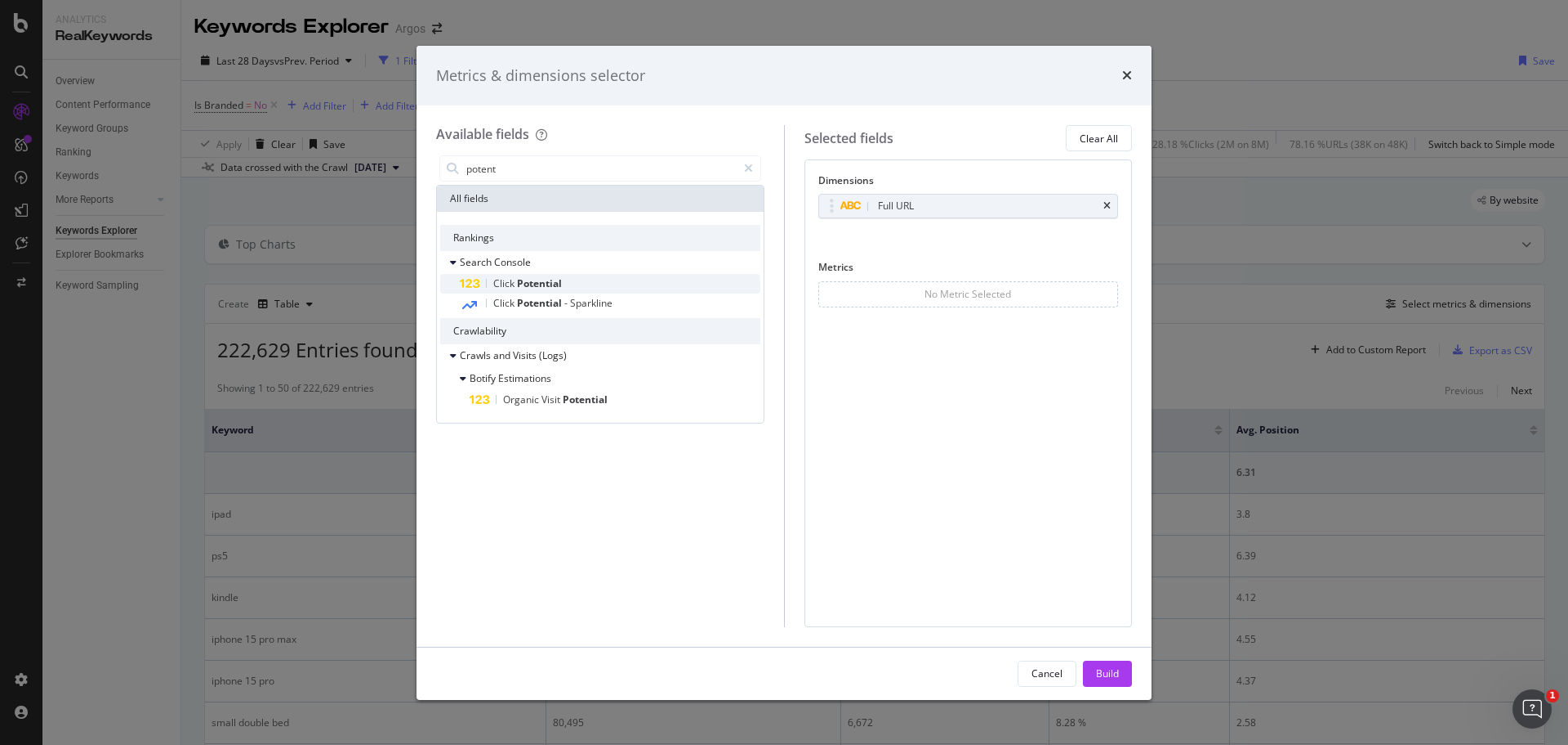
click at [520, 282] on span "Potential" at bounding box center [539, 283] width 45 height 14
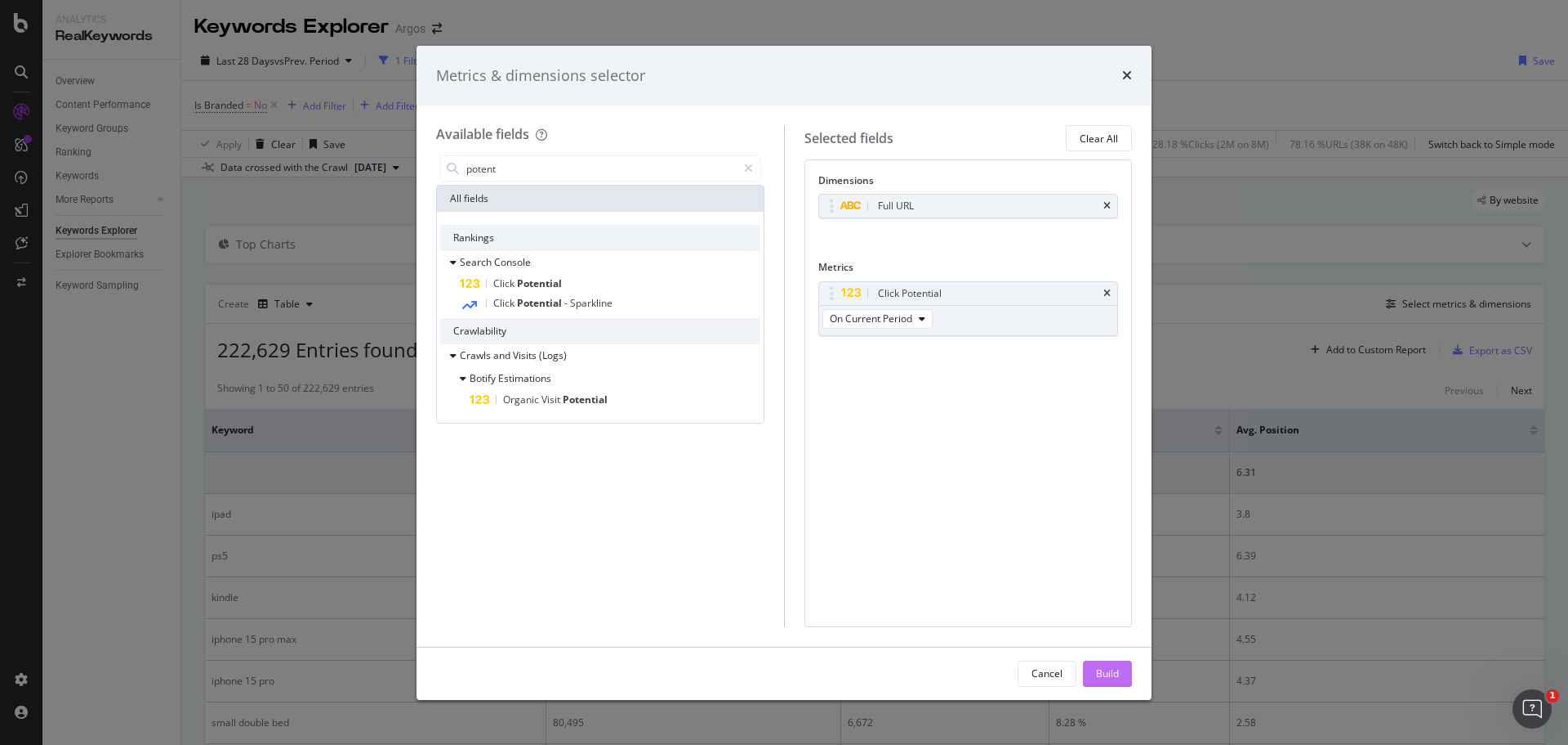
click at [1124, 679] on button "Build" at bounding box center [1107, 673] width 49 height 26
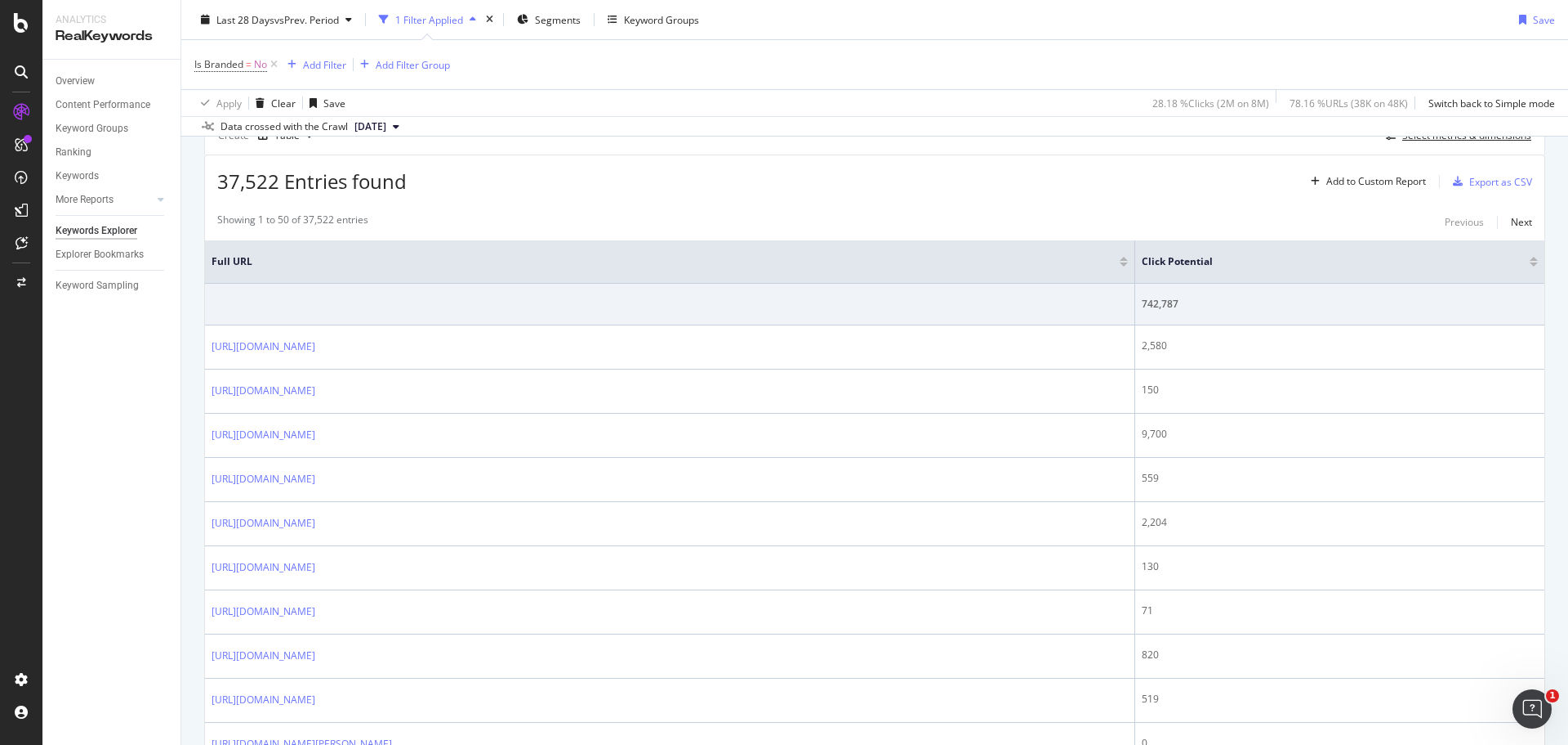
scroll to position [163, 0]
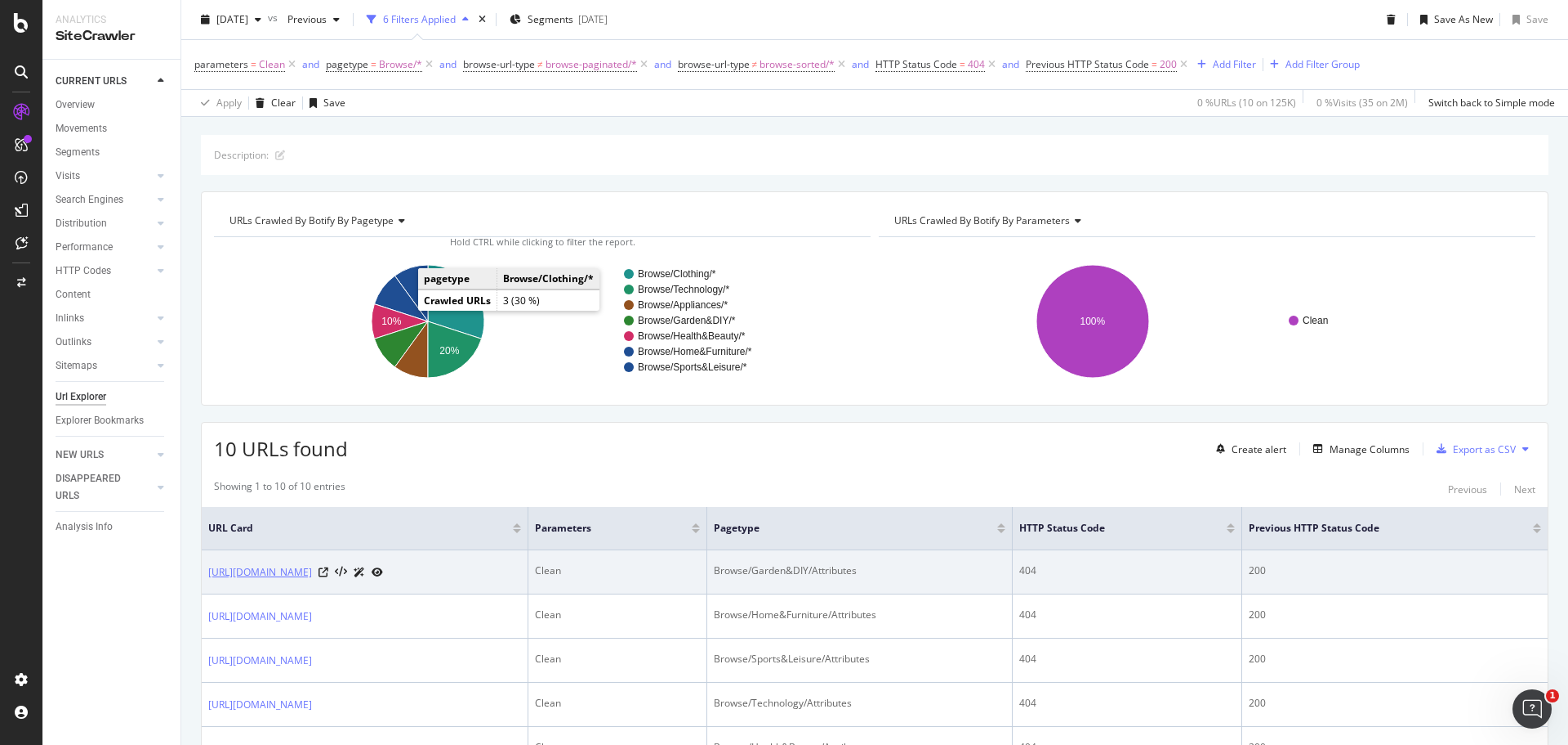
scroll to position [48, 0]
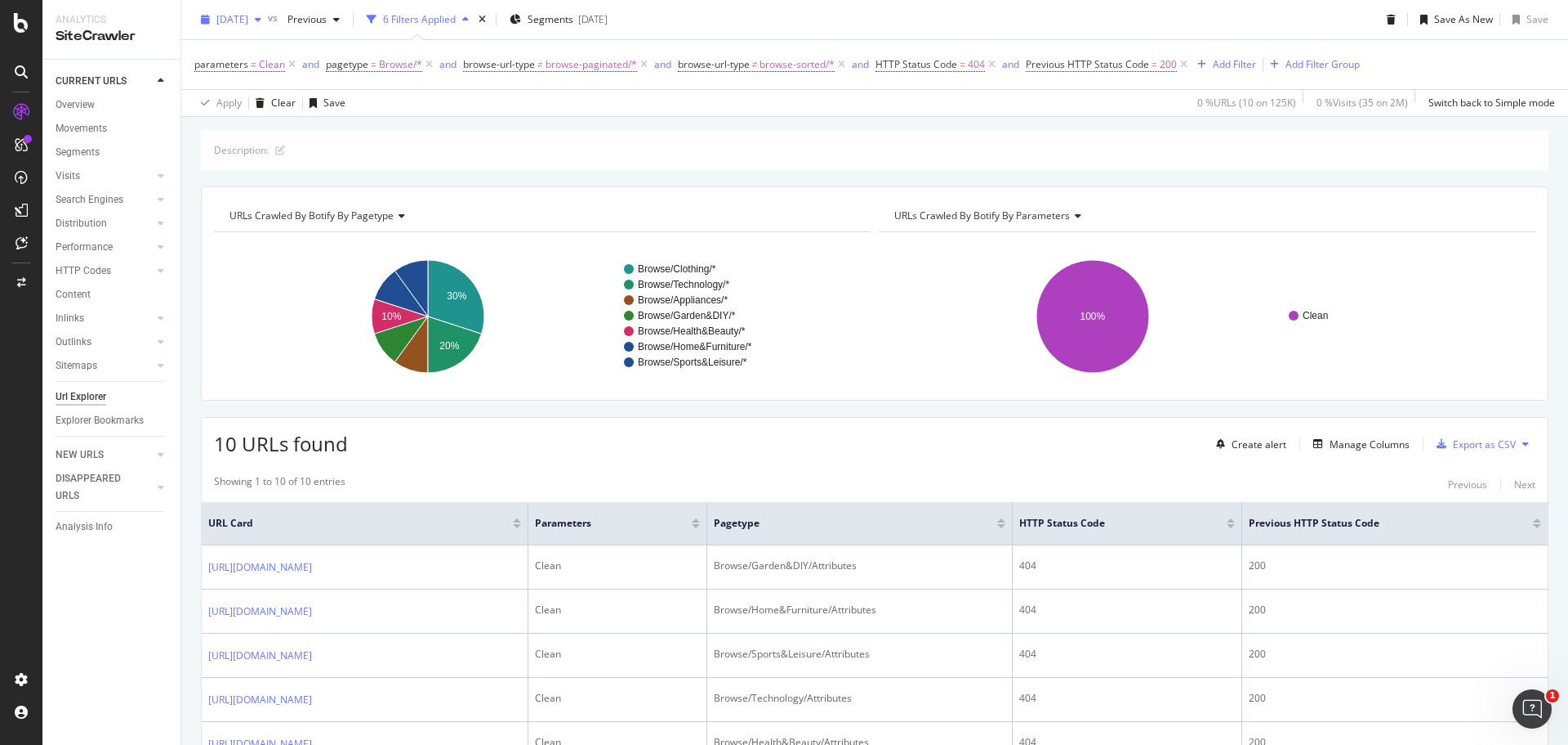
click at [248, 23] on span "[DATE]" at bounding box center [233, 19] width 32 height 14
click at [627, 180] on div "Description: URLs Crawled By Botify By pagetype Chart (by Value) Table Expand E…" at bounding box center [874, 605] width 1387 height 950
click at [782, 446] on div "Export as CSV" at bounding box center [1484, 444] width 63 height 14
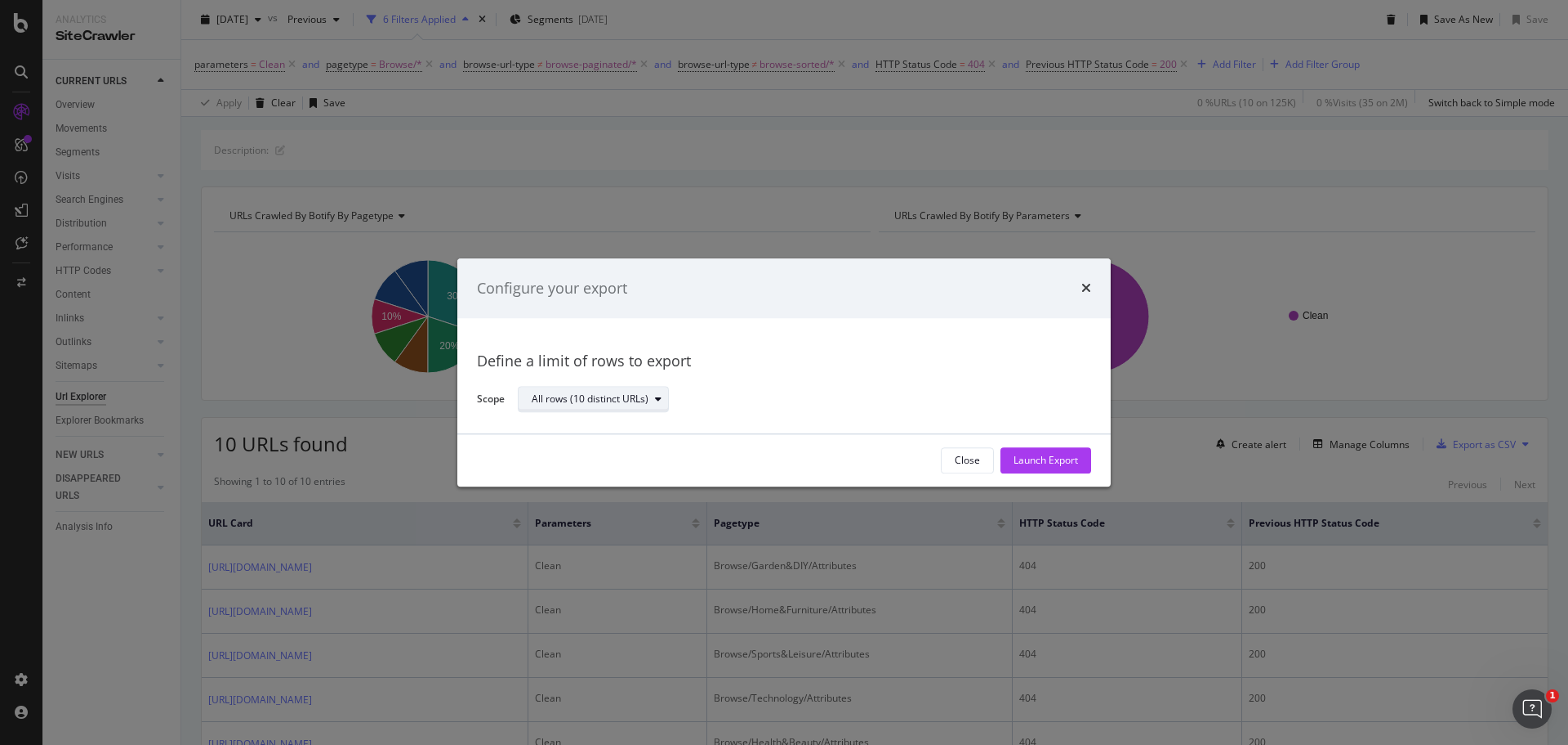
click at [548, 407] on div "All rows (10 distinct URLs)" at bounding box center [600, 399] width 136 height 23
click at [782, 369] on div "Define a limit of rows to export" at bounding box center [784, 361] width 615 height 21
click at [782, 461] on div "Launch Export" at bounding box center [1045, 461] width 65 height 14
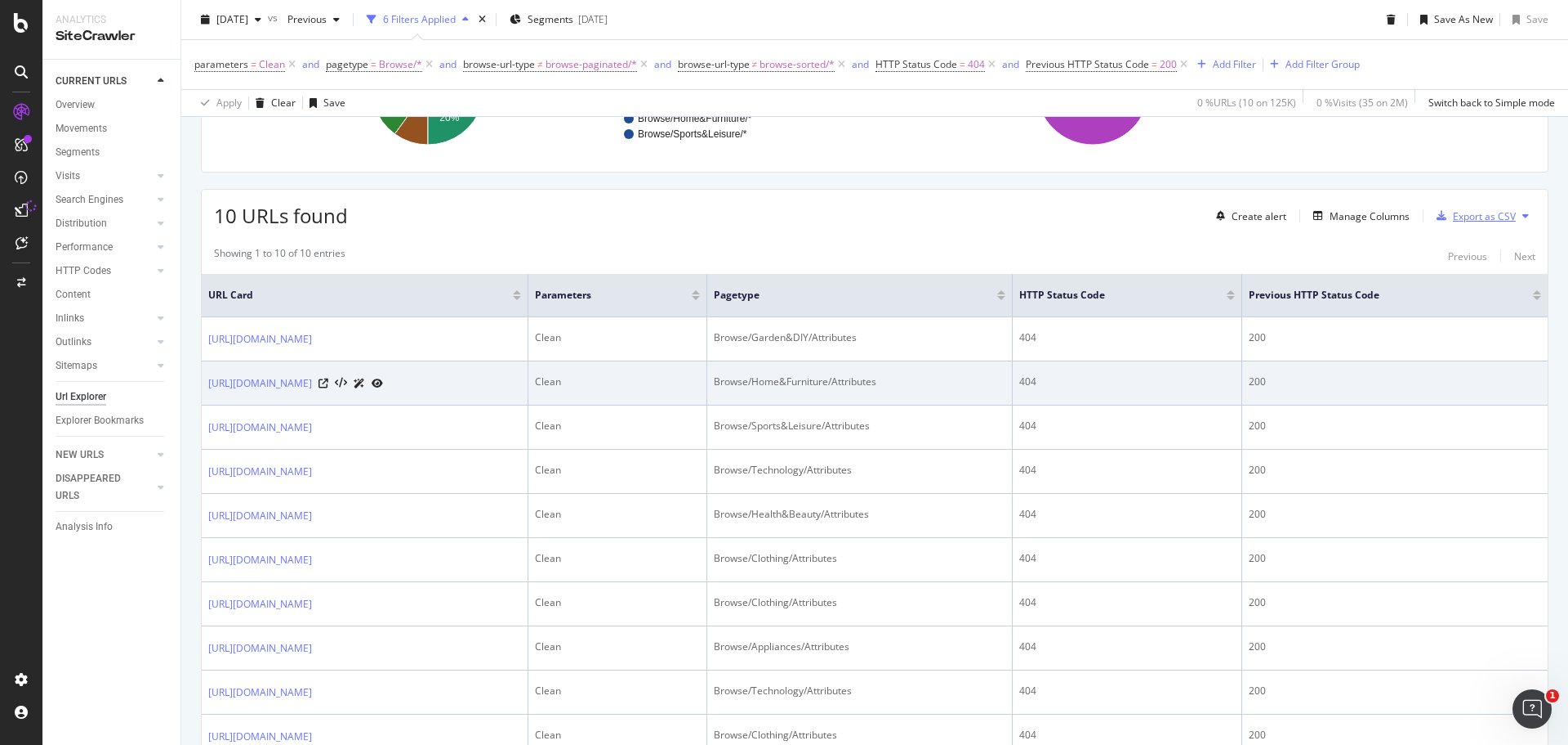
scroll to position [293, 0]
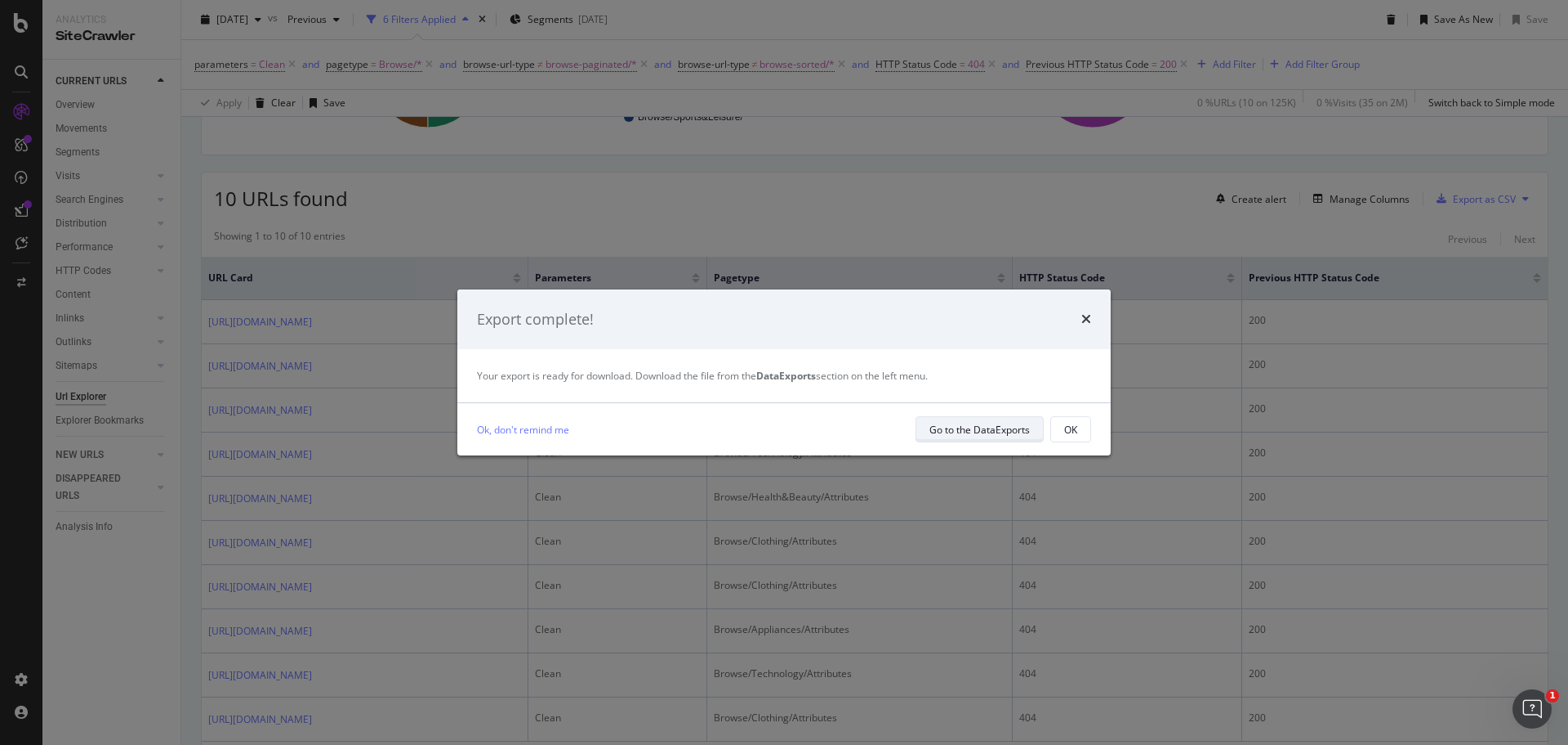
click at [782, 433] on div "Go to the DataExports" at bounding box center [979, 430] width 101 height 14
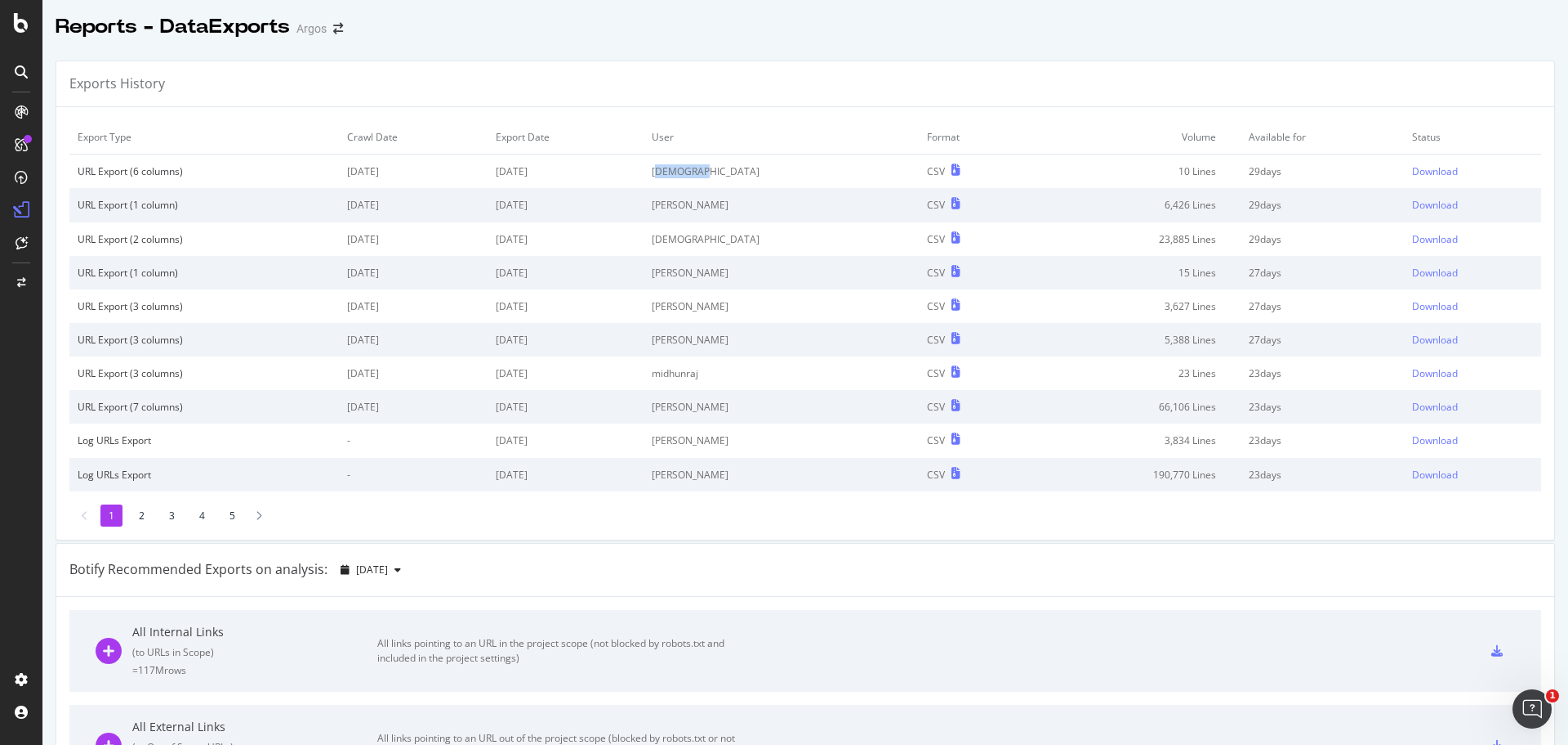
drag, startPoint x: 736, startPoint y: 172, endPoint x: 784, endPoint y: 170, distance: 48.0
click at [782, 170] on td "andrewlimn" at bounding box center [781, 171] width 275 height 34
click at [782, 170] on div "Download" at bounding box center [1435, 171] width 46 height 14
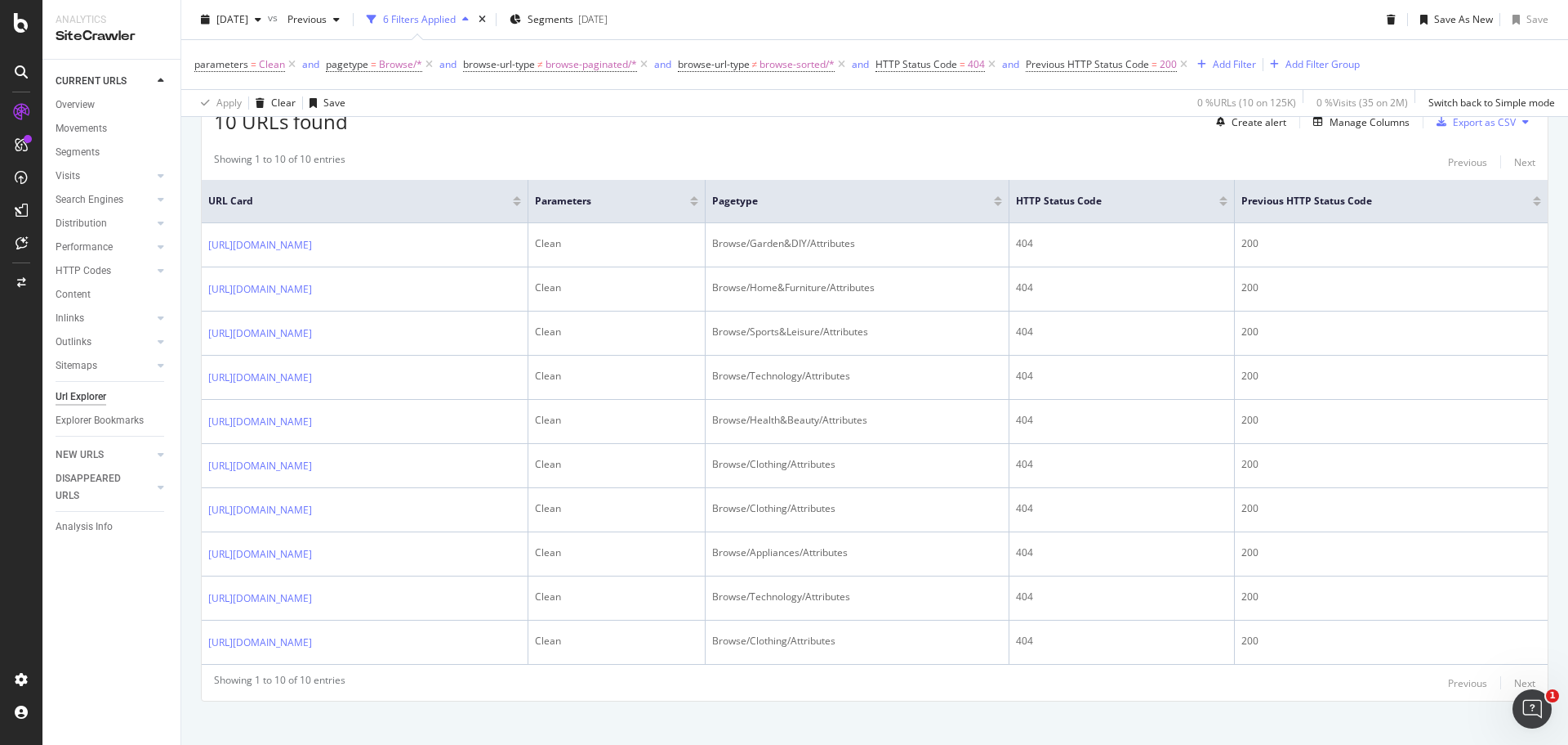
scroll to position [376, 0]
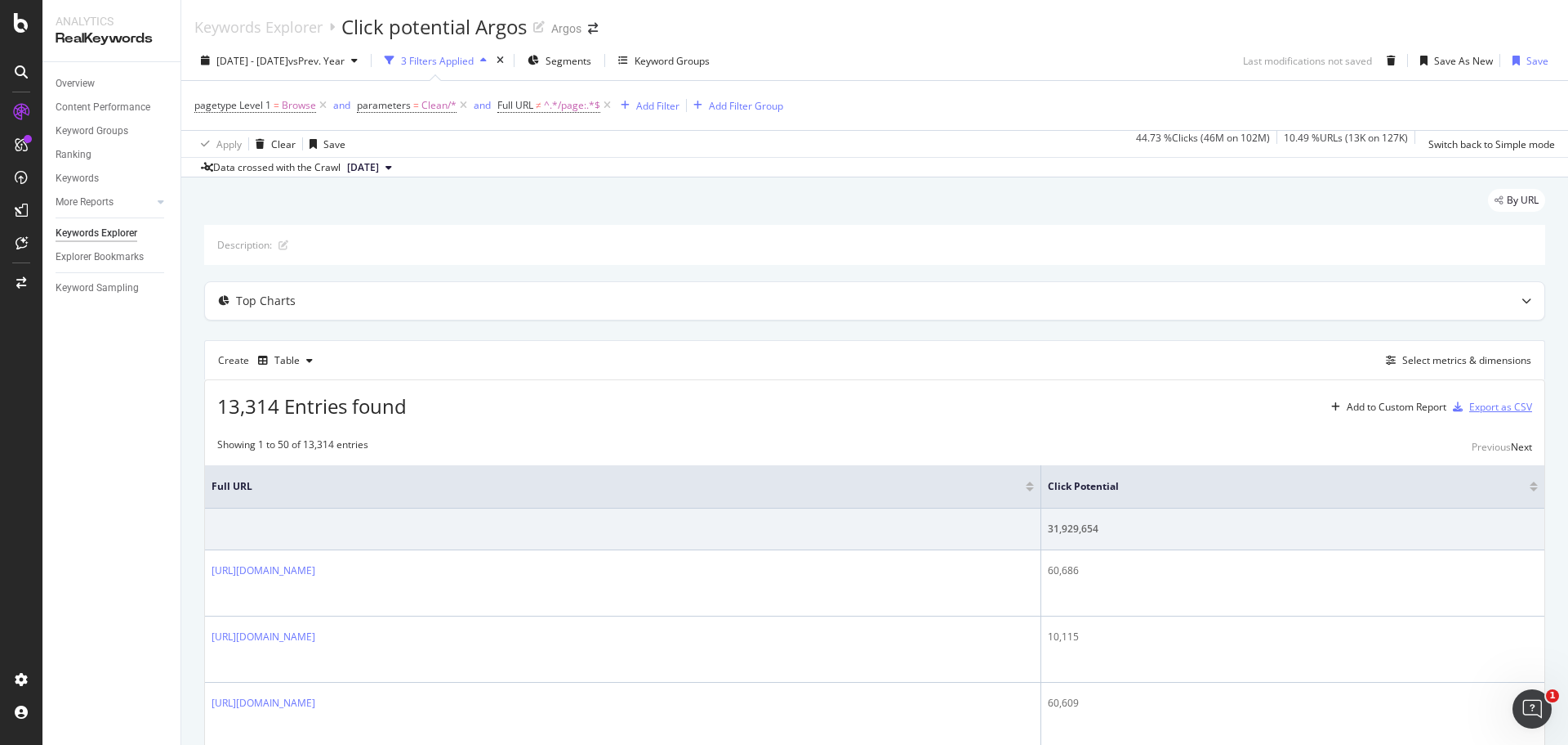
click at [782, 410] on div "Export as CSV" at bounding box center [1500, 407] width 63 height 14
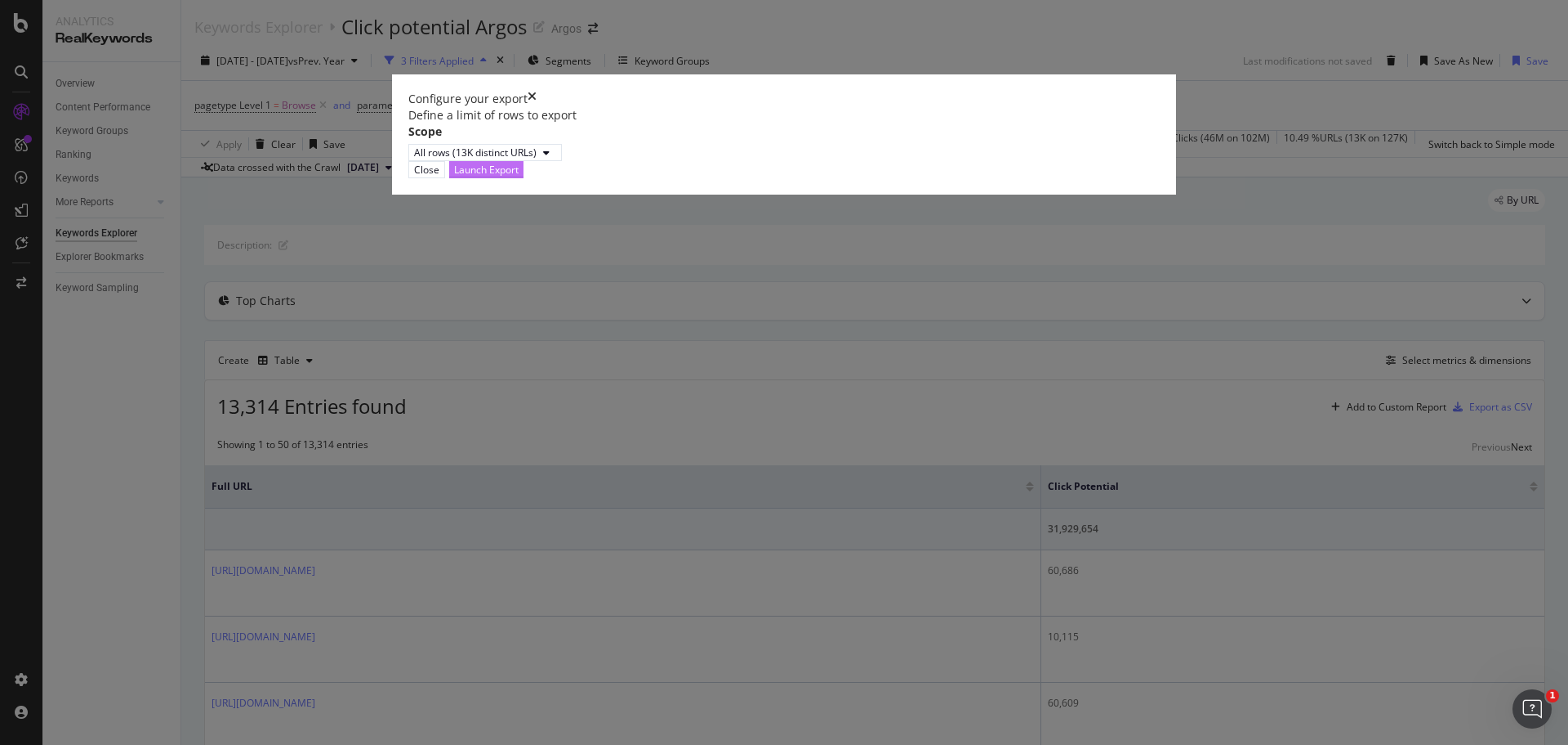
click at [519, 177] on div "Launch Export" at bounding box center [486, 170] width 65 height 14
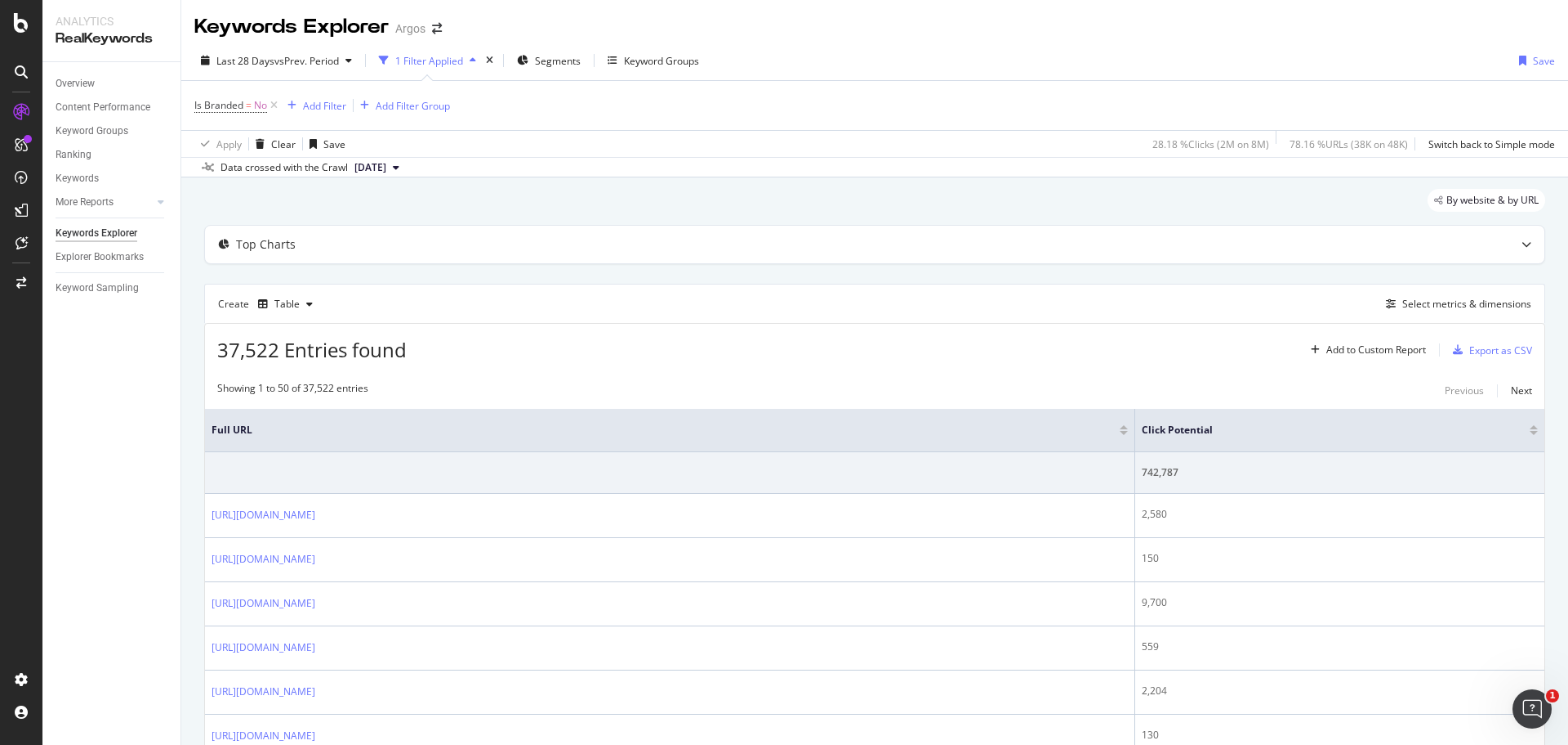
click at [1311, 65] on div "Last 28 Days vs Prev. Period 1 Filter Applied Segments Keyword Groups Save" at bounding box center [874, 63] width 1387 height 33
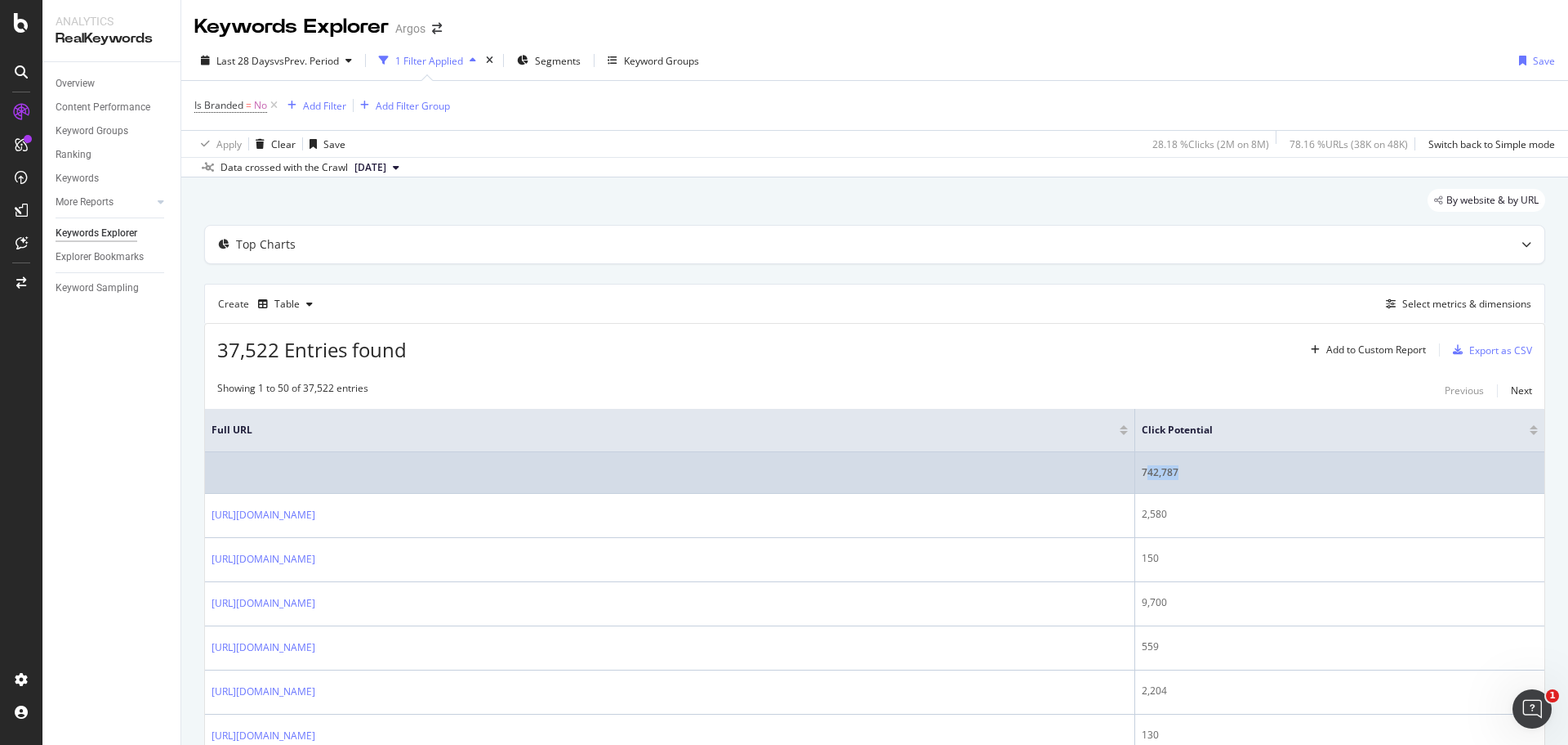
drag, startPoint x: 1250, startPoint y: 473, endPoint x: 1281, endPoint y: 473, distance: 31.0
click at [1280, 473] on div "742,787" at bounding box center [1340, 472] width 396 height 15
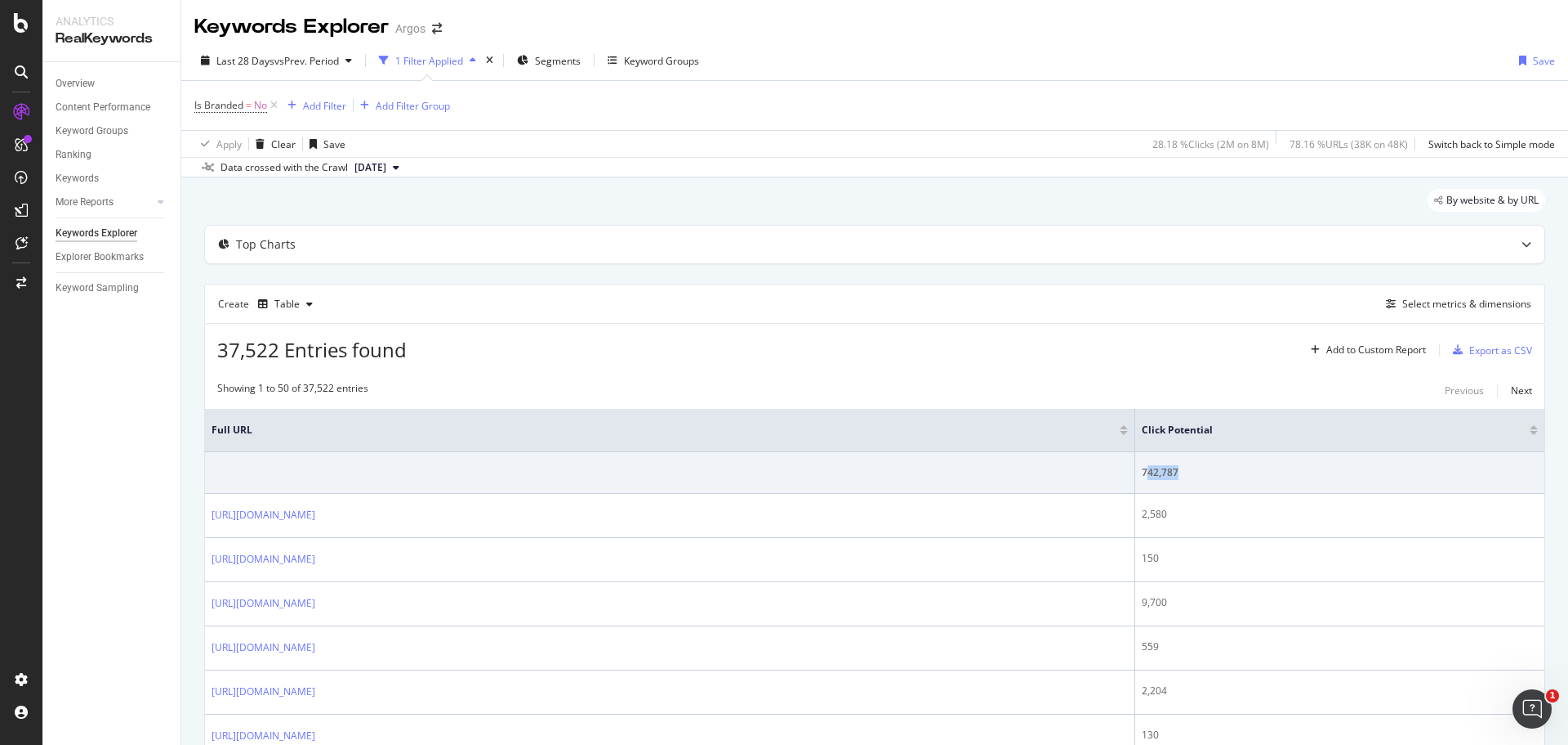
click at [387, 171] on span "[DATE]" at bounding box center [371, 167] width 32 height 15
click at [494, 164] on div "Data crossed with the Crawl 2025 Oct. 1st" at bounding box center [874, 167] width 1387 height 20
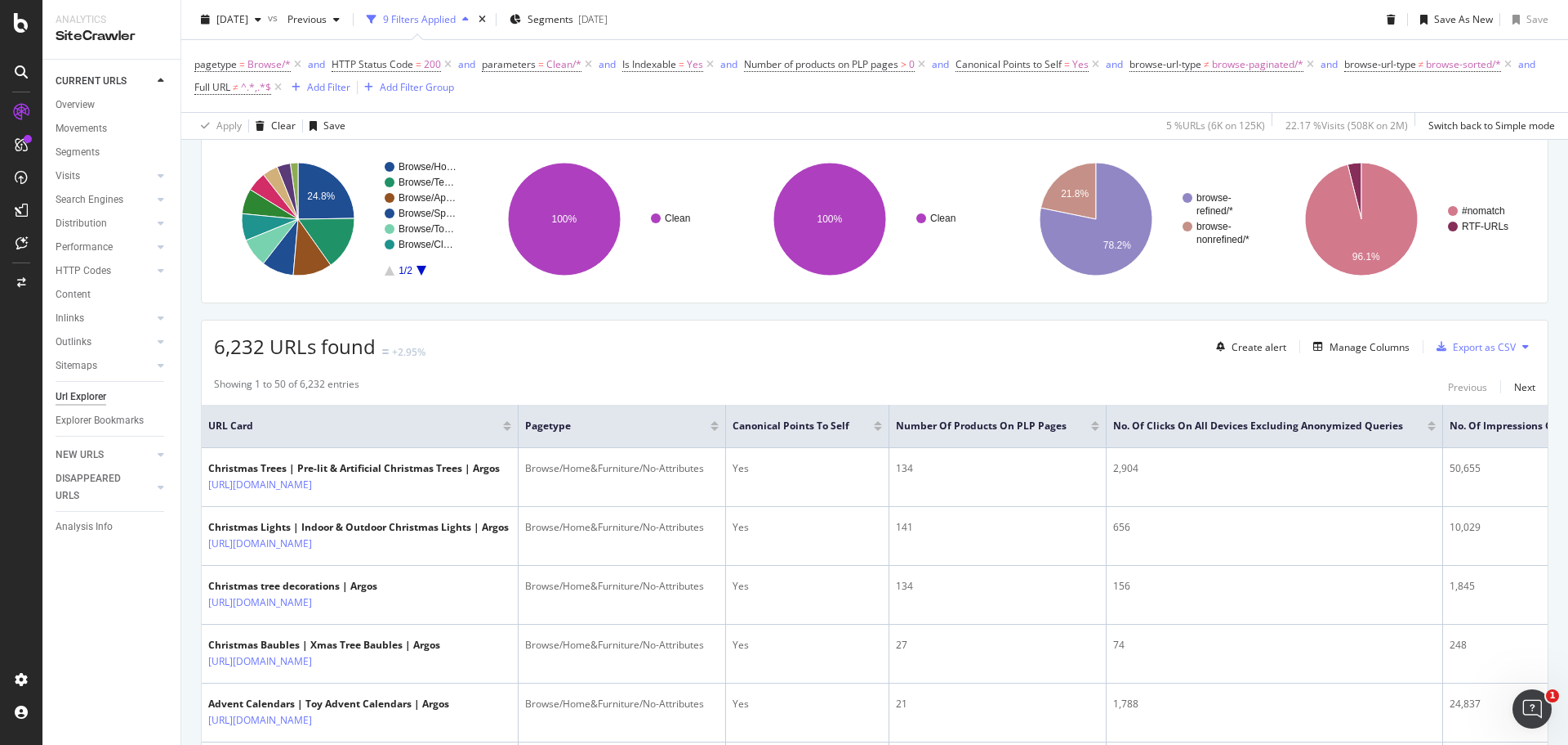
scroll to position [245, 0]
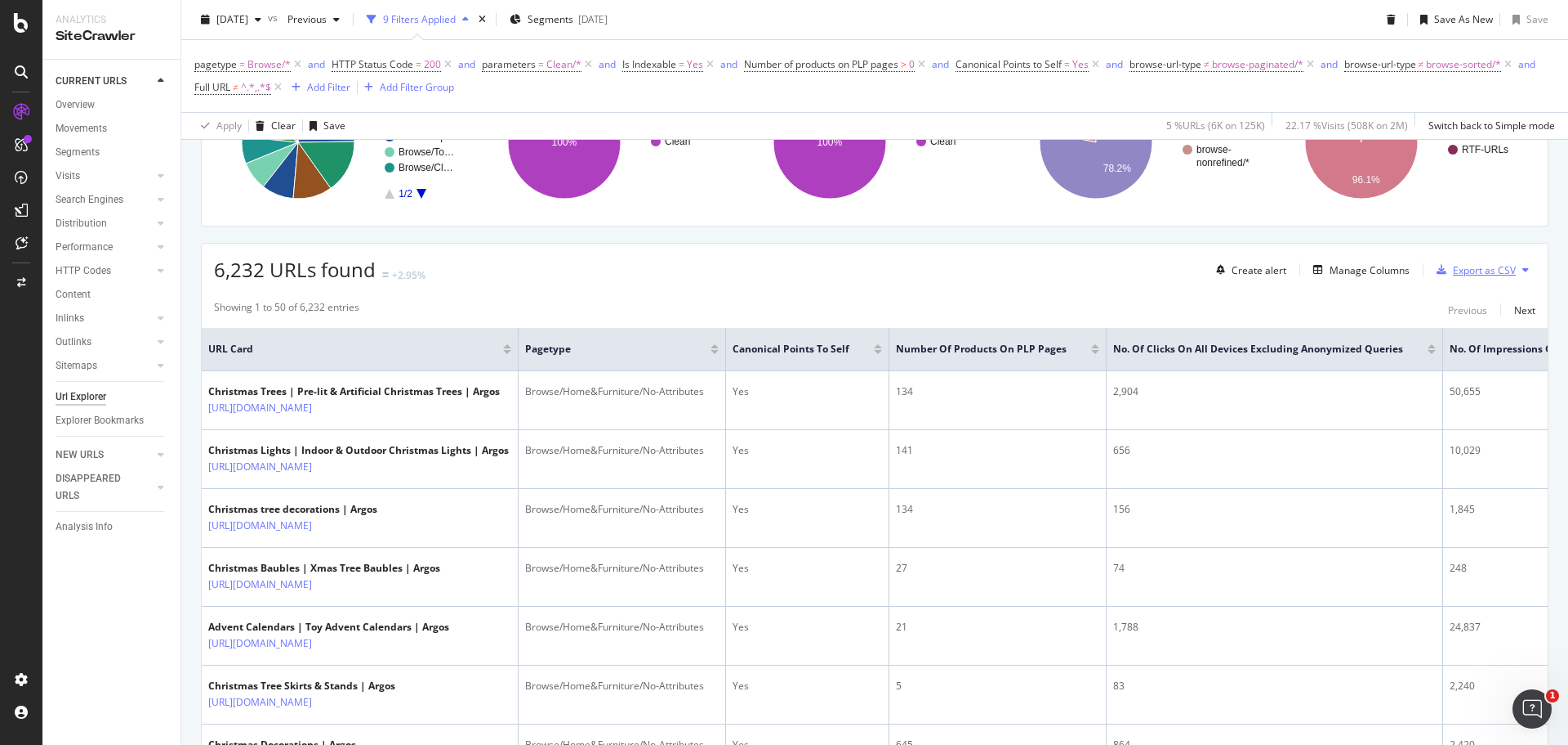
click at [1469, 271] on div "Export as CSV" at bounding box center [1484, 270] width 63 height 14
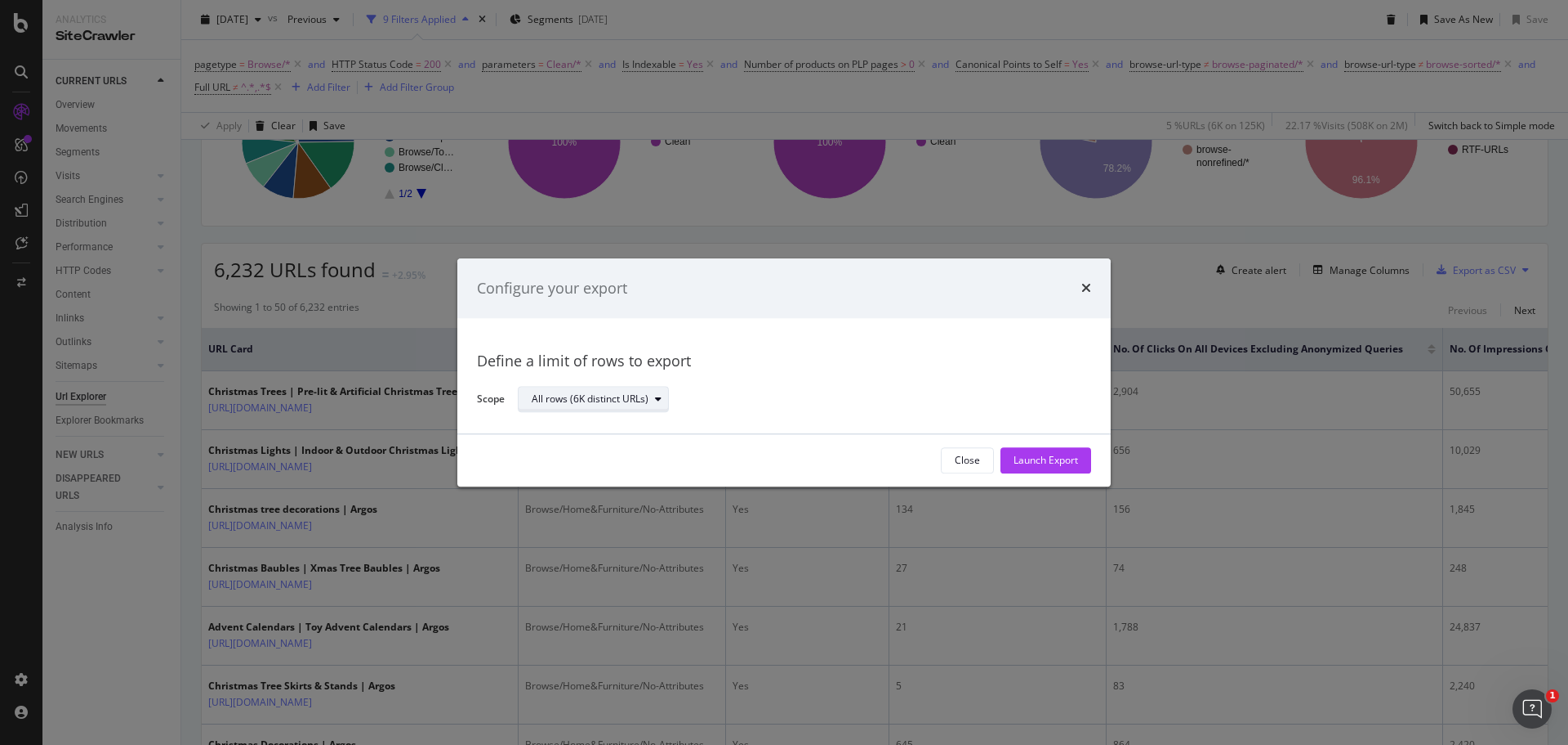
click at [574, 405] on div "All rows (6K distinct URLs)" at bounding box center [590, 400] width 117 height 10
click at [788, 359] on div "Define a limit of rows to export" at bounding box center [784, 361] width 615 height 21
click at [1052, 456] on div "Launch Export" at bounding box center [1045, 461] width 65 height 14
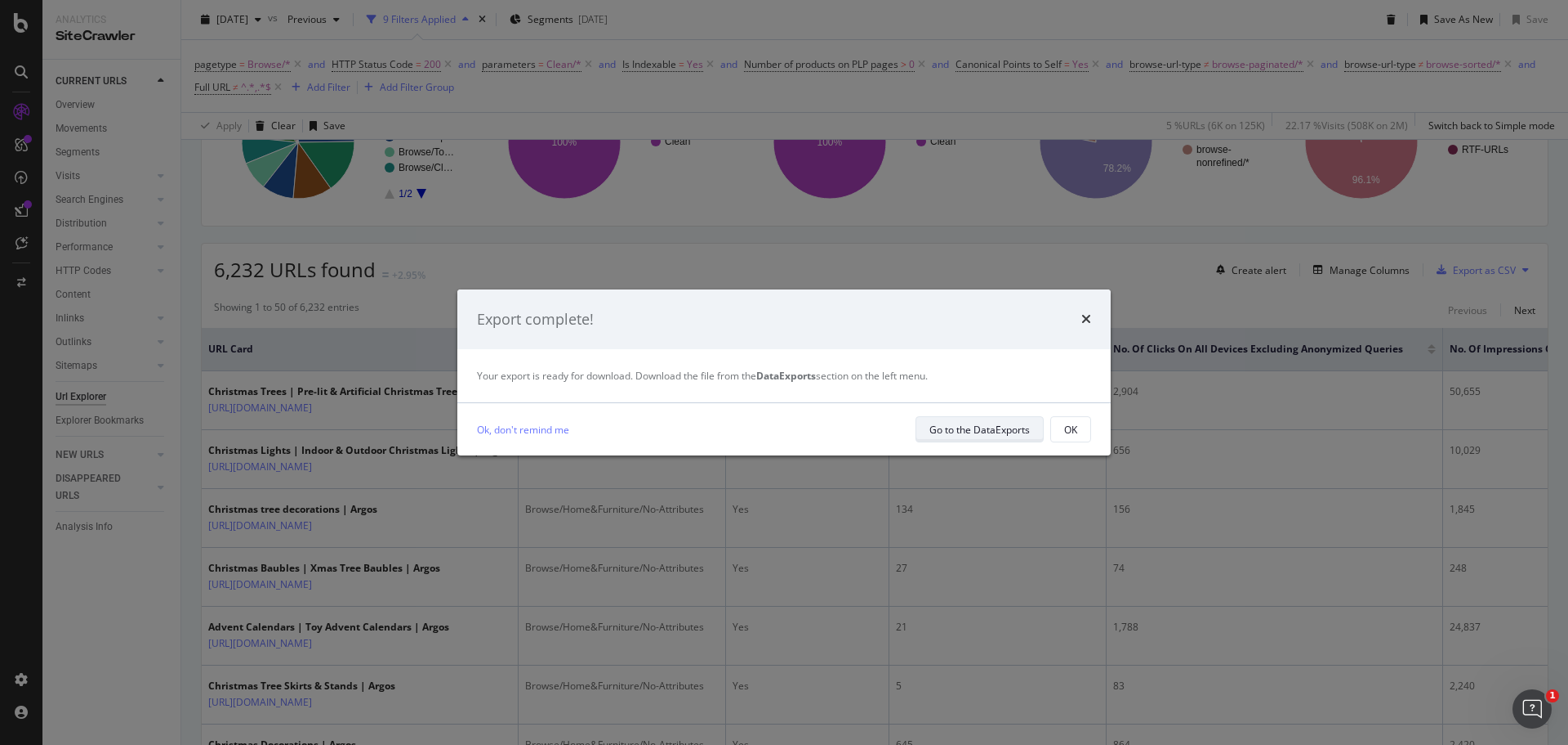
click at [983, 435] on div "Go to the DataExports" at bounding box center [979, 430] width 101 height 14
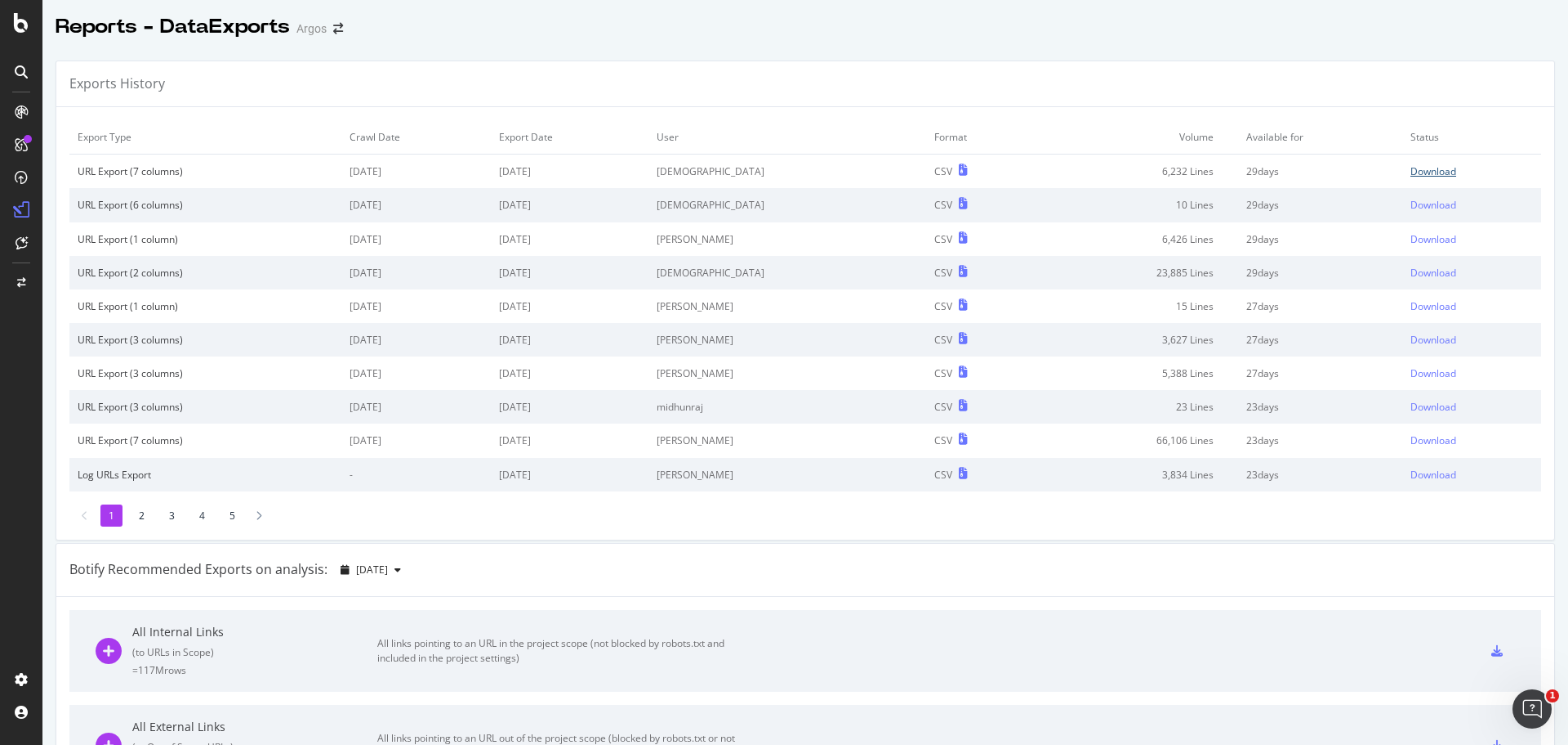
click at [1418, 168] on div "Download" at bounding box center [1433, 171] width 46 height 14
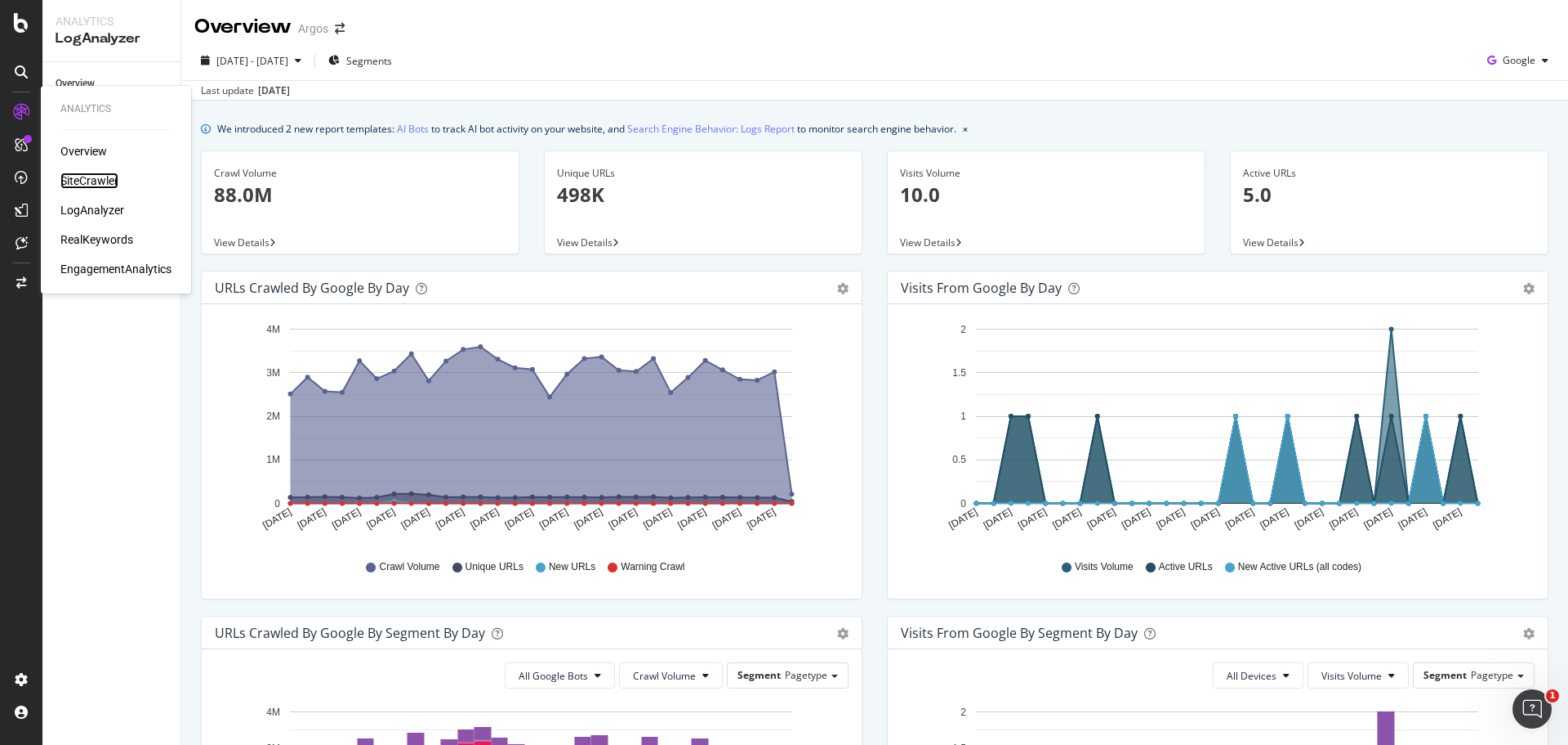
click at [89, 178] on div "SiteCrawler" at bounding box center [89, 180] width 58 height 16
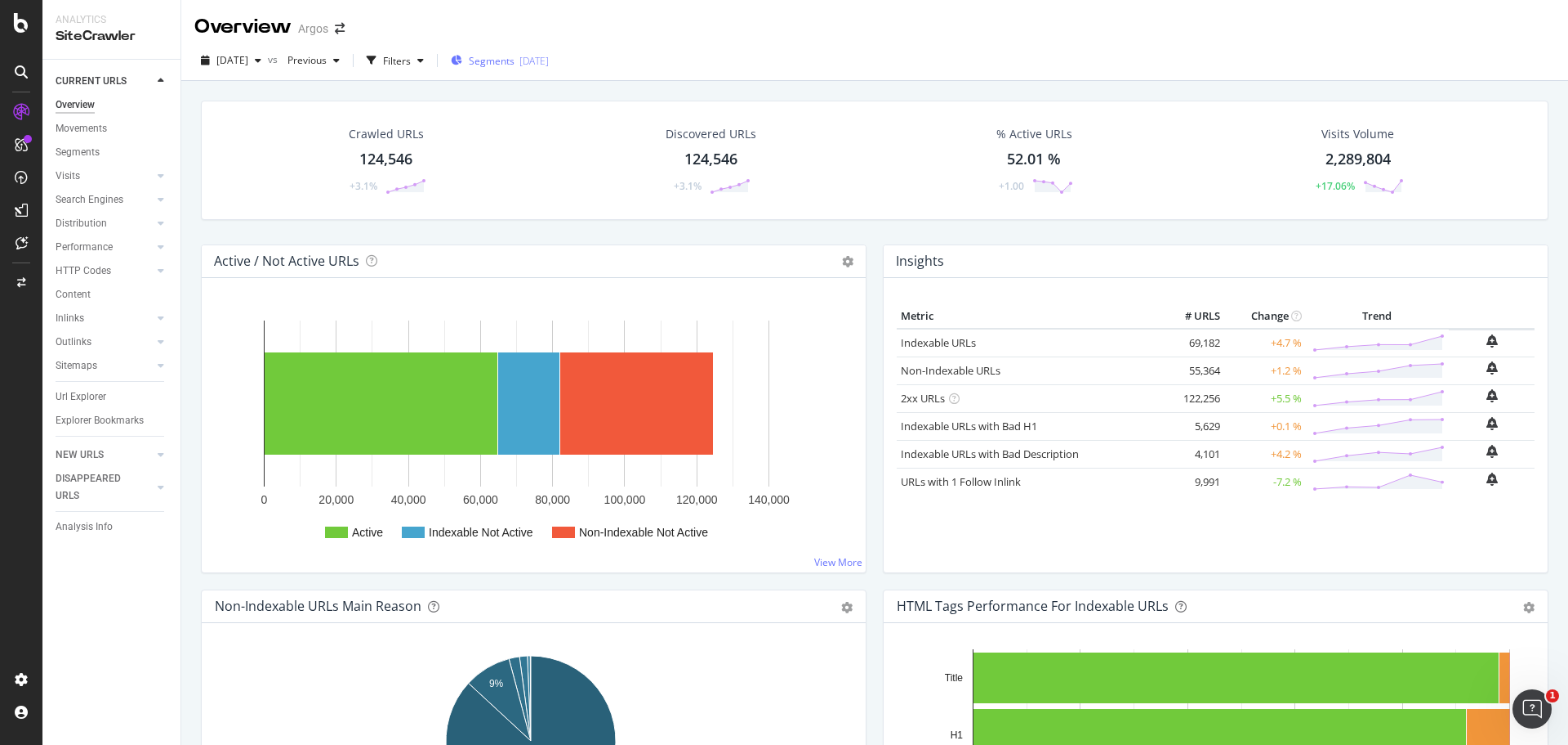
click at [515, 60] on span "Segments" at bounding box center [492, 61] width 46 height 14
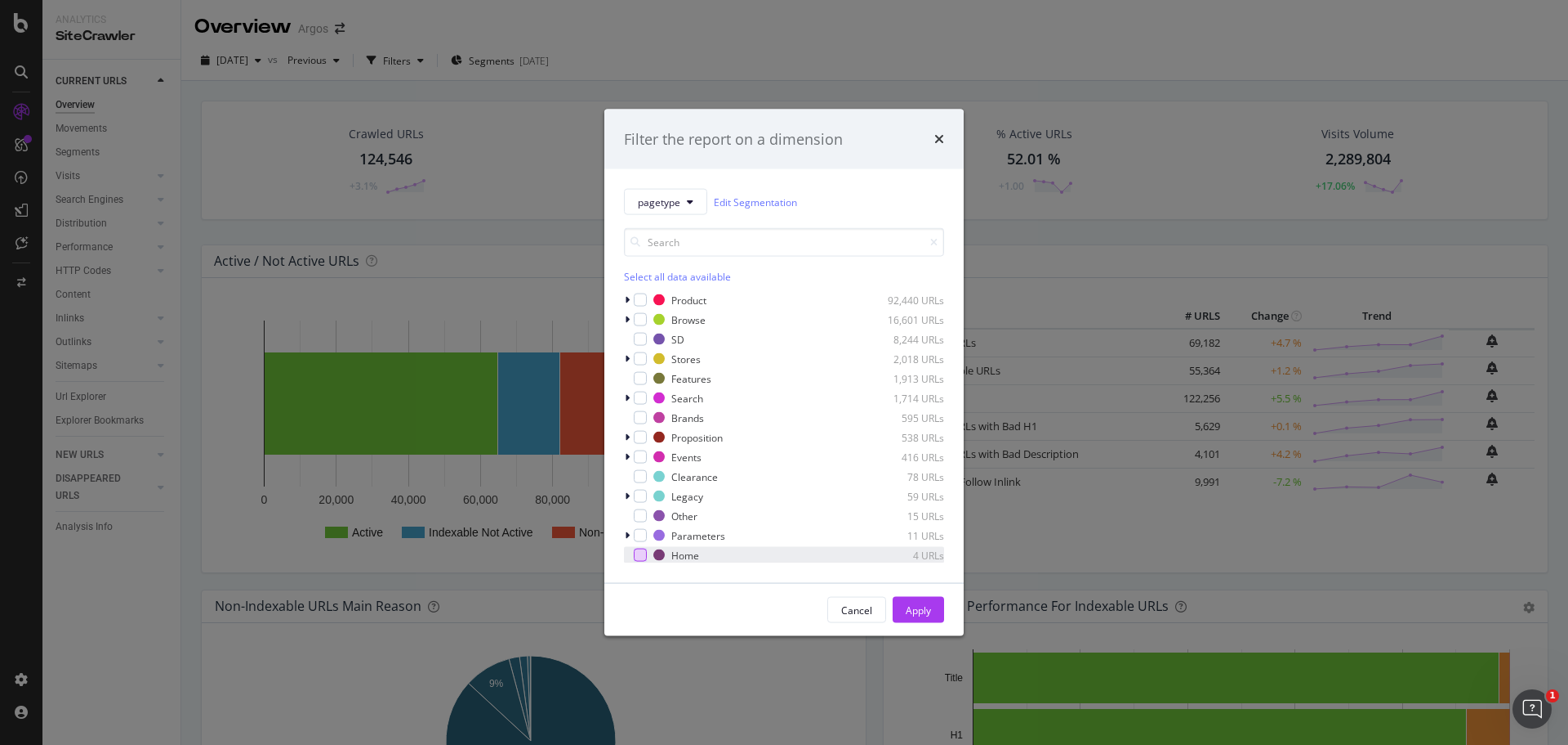
click at [640, 552] on div "modal" at bounding box center [640, 554] width 13 height 13
click at [930, 615] on div "Apply" at bounding box center [917, 609] width 25 height 14
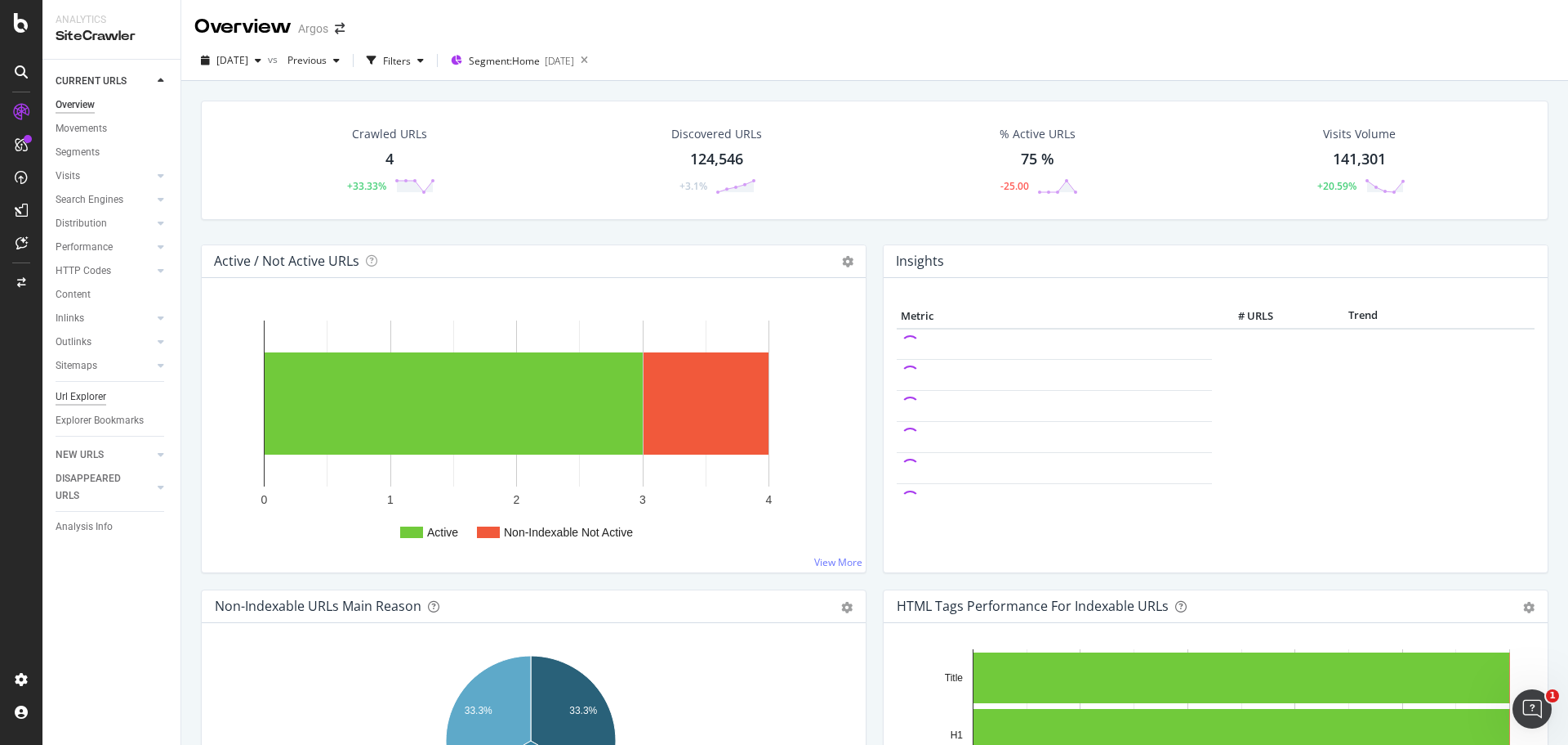
click at [84, 389] on div "Url Explorer" at bounding box center [81, 396] width 51 height 17
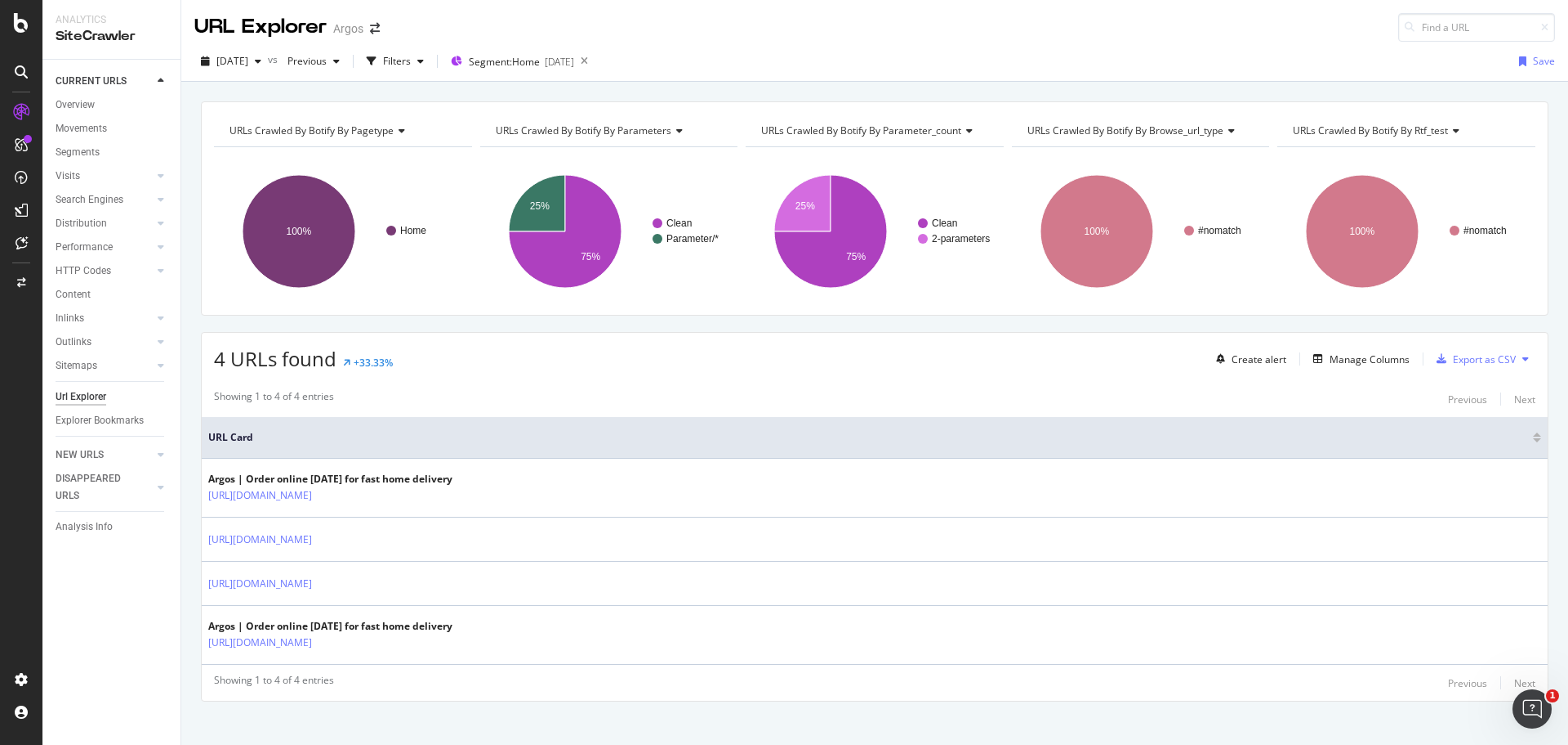
scroll to position [29, 0]
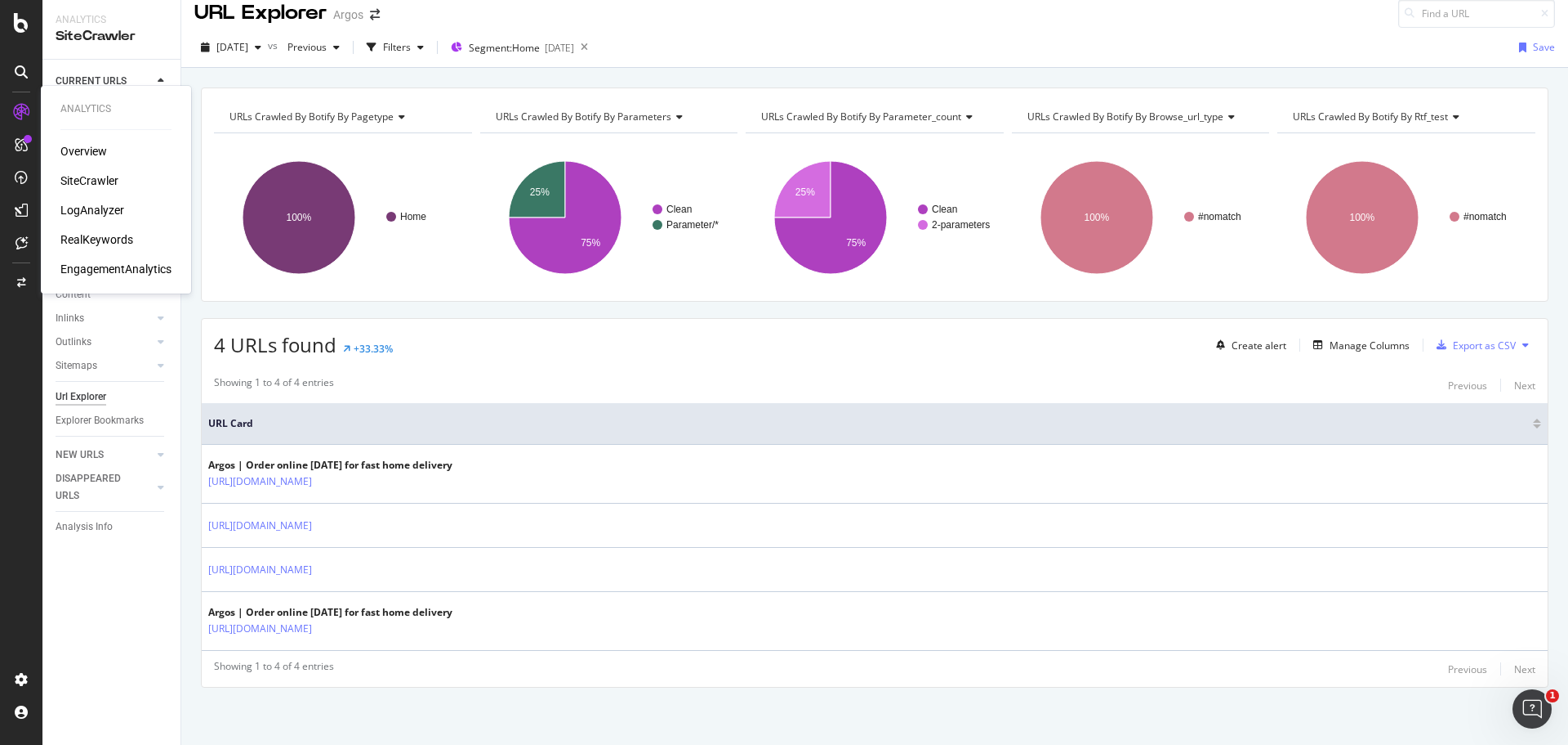
click at [83, 204] on div "LogAnalyzer" at bounding box center [92, 210] width 64 height 16
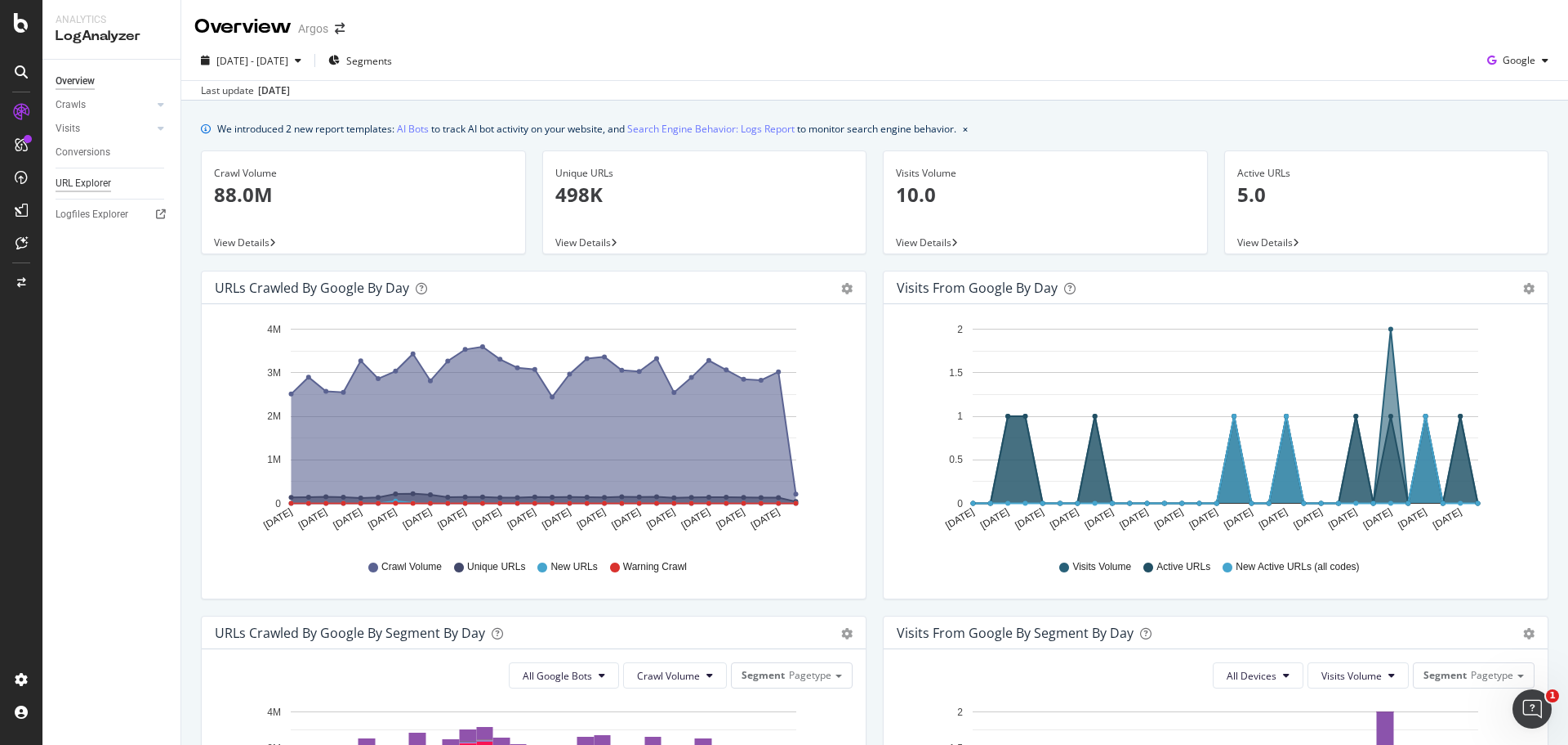
click at [90, 188] on div "URL Explorer" at bounding box center [84, 183] width 56 height 17
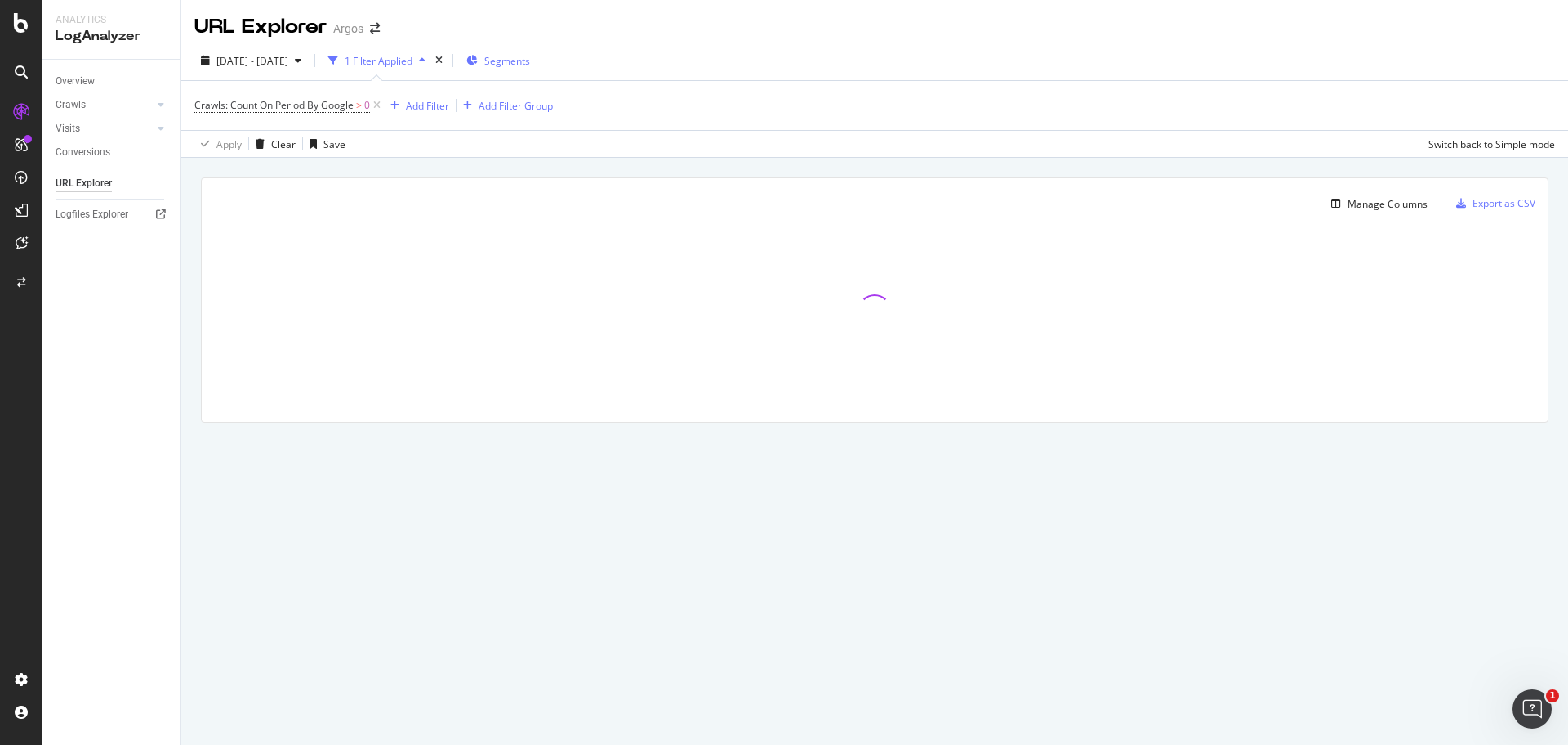
click at [530, 60] on span "Segments" at bounding box center [508, 61] width 46 height 14
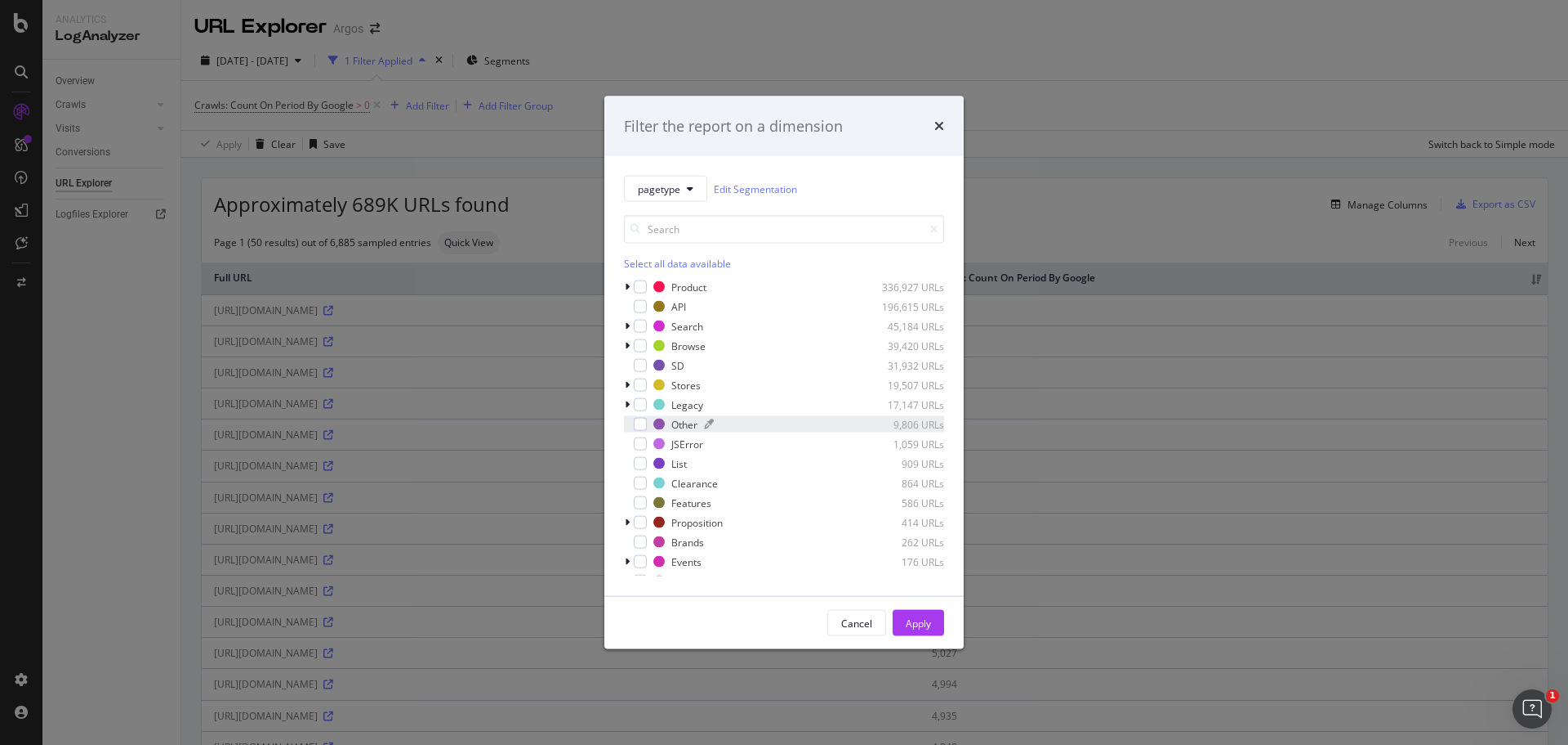
scroll to position [52, 0]
click at [696, 530] on div "robots.txt" at bounding box center [693, 528] width 43 height 14
click at [926, 626] on div "Apply" at bounding box center [917, 622] width 25 height 14
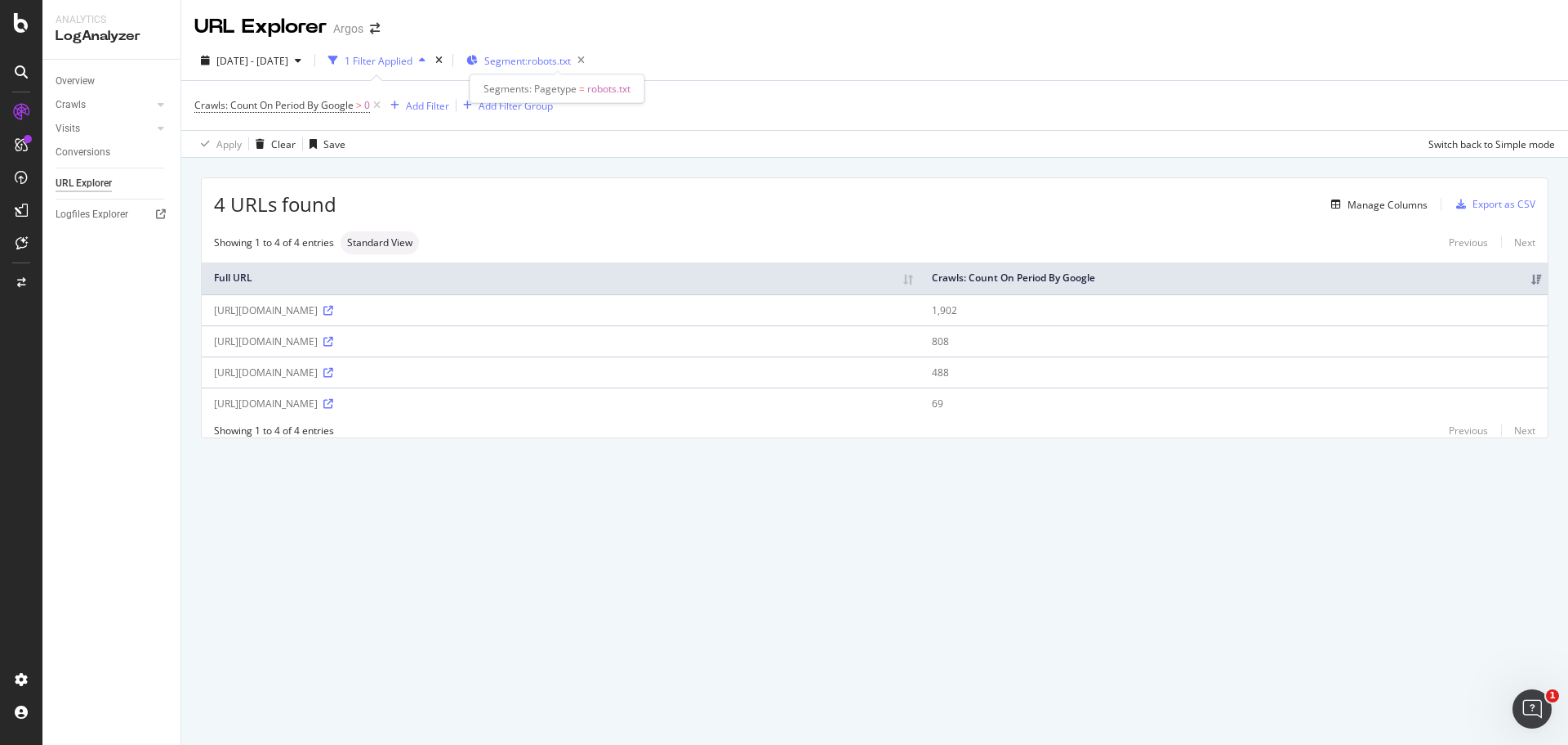
click at [552, 58] on span "Segment: robots.txt" at bounding box center [528, 61] width 87 height 14
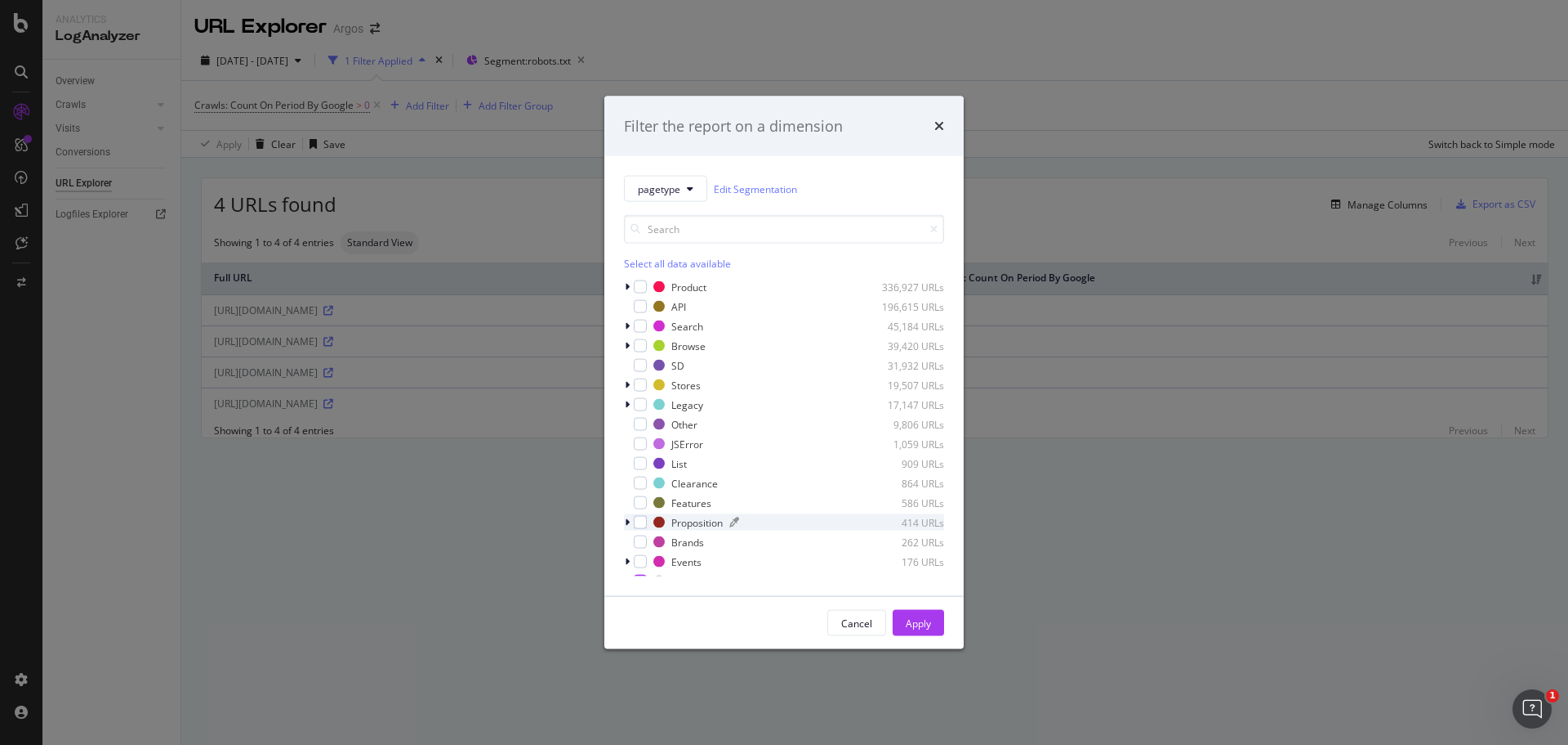
scroll to position [52, 0]
click at [901, 622] on button "Apply" at bounding box center [917, 623] width 51 height 26
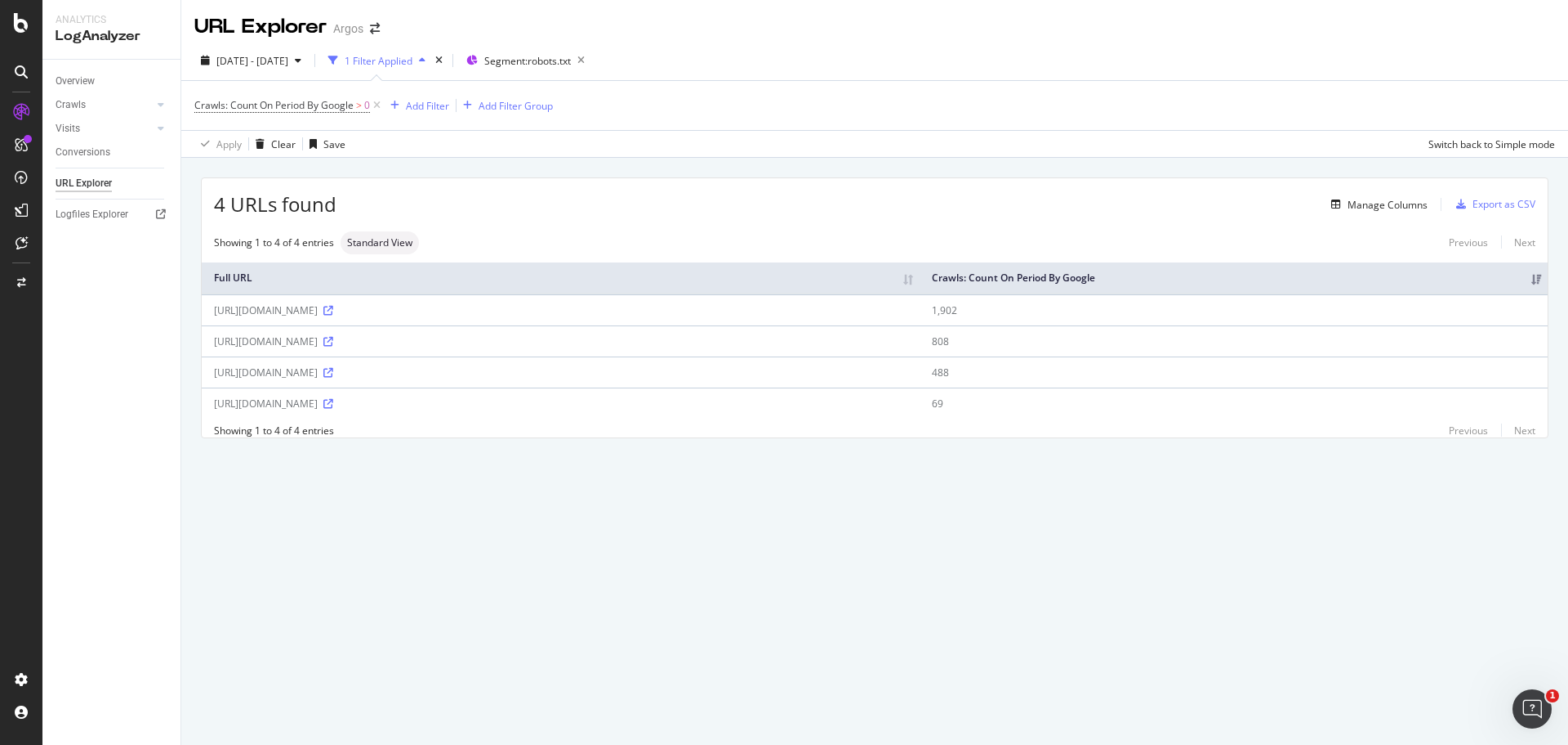
click at [190, 573] on div "URL Explorer Argos [DATE] - [DATE] 1 Filter Applied Segment: robots.txt Crawls:…" at bounding box center [874, 372] width 1387 height 745
